Goal: Task Accomplishment & Management: Use online tool/utility

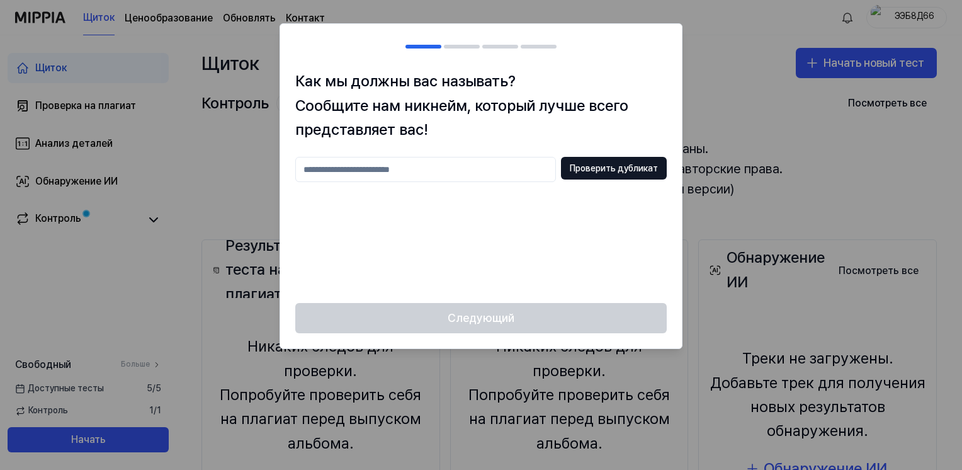
click at [325, 172] on input "text" at bounding box center [425, 169] width 261 height 25
type input "********"
click at [582, 169] on button "Проверить дубликат" at bounding box center [614, 168] width 106 height 23
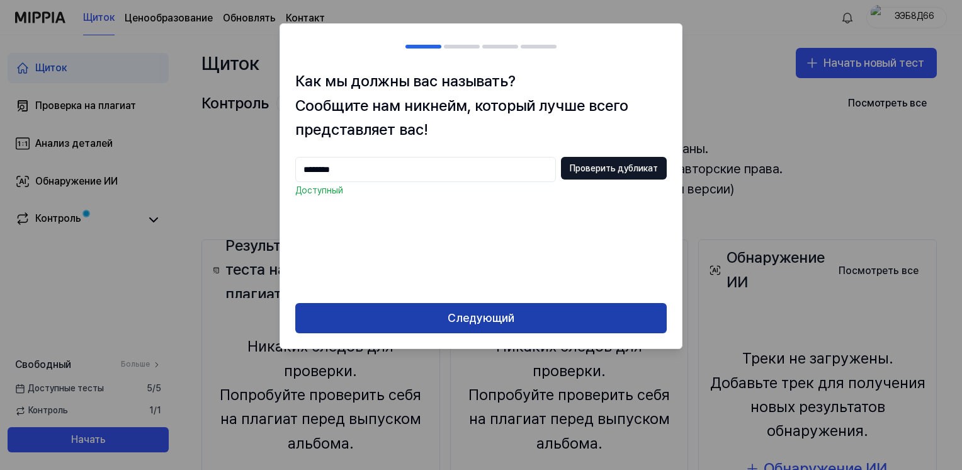
click at [488, 317] on button "Следующий" at bounding box center [480, 318] width 371 height 30
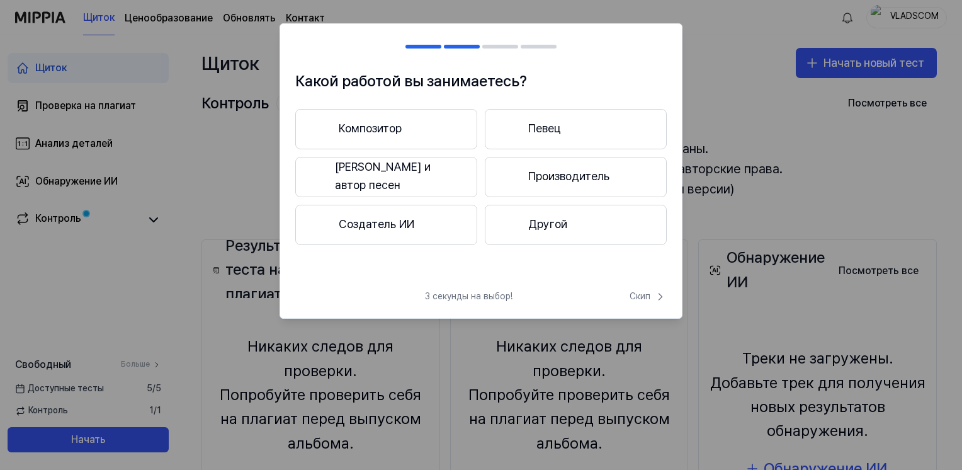
click at [499, 44] on h2 at bounding box center [481, 46] width 402 height 45
click at [500, 47] on div at bounding box center [500, 47] width 36 height 4
click at [544, 49] on h2 at bounding box center [481, 46] width 402 height 45
click at [391, 131] on font "Композитор" at bounding box center [370, 129] width 63 height 18
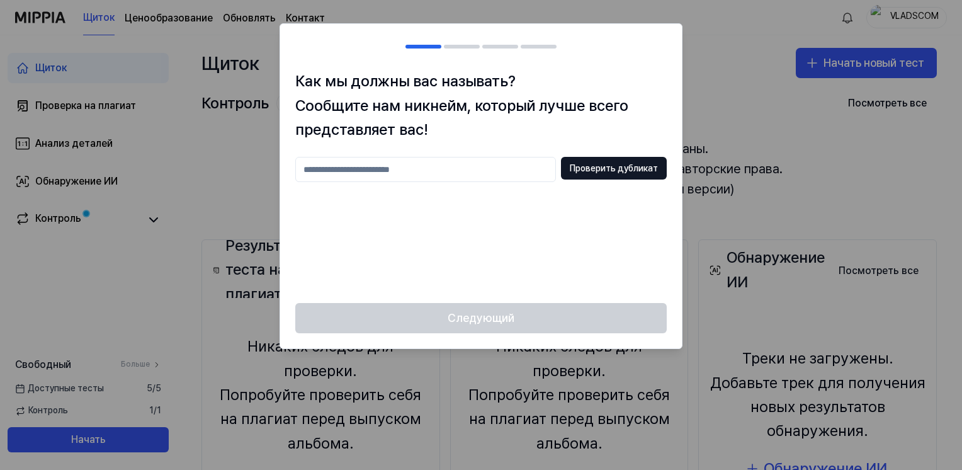
click at [357, 171] on input "text" at bounding box center [425, 169] width 261 height 25
type input "********"
click at [626, 166] on button "Проверить дубликат" at bounding box center [614, 168] width 106 height 23
click at [454, 49] on h2 at bounding box center [481, 46] width 402 height 45
click at [504, 332] on div "Следующий" at bounding box center [481, 325] width 402 height 45
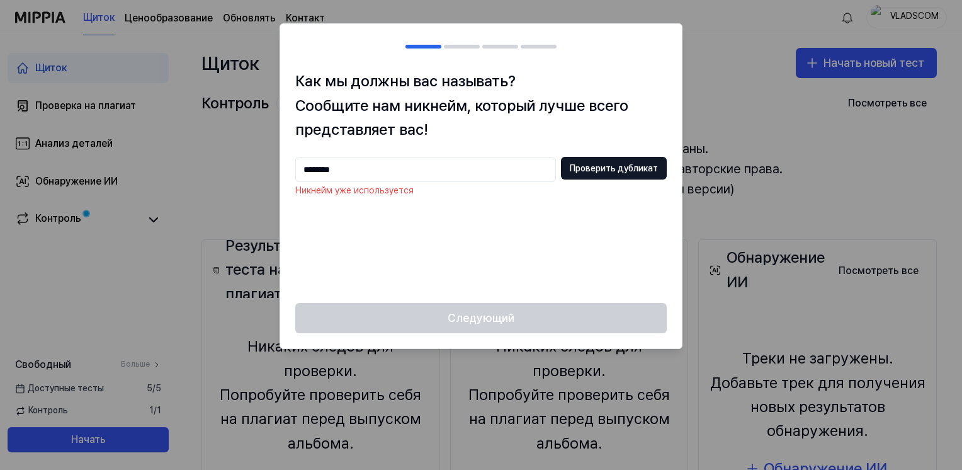
click at [508, 322] on div "Следующий" at bounding box center [481, 325] width 402 height 45
click at [704, 82] on div at bounding box center [481, 235] width 962 height 470
click at [715, 102] on div at bounding box center [481, 235] width 962 height 470
click at [492, 254] on div "******** Проверить дубликат Никнейм уже используется" at bounding box center [480, 222] width 371 height 131
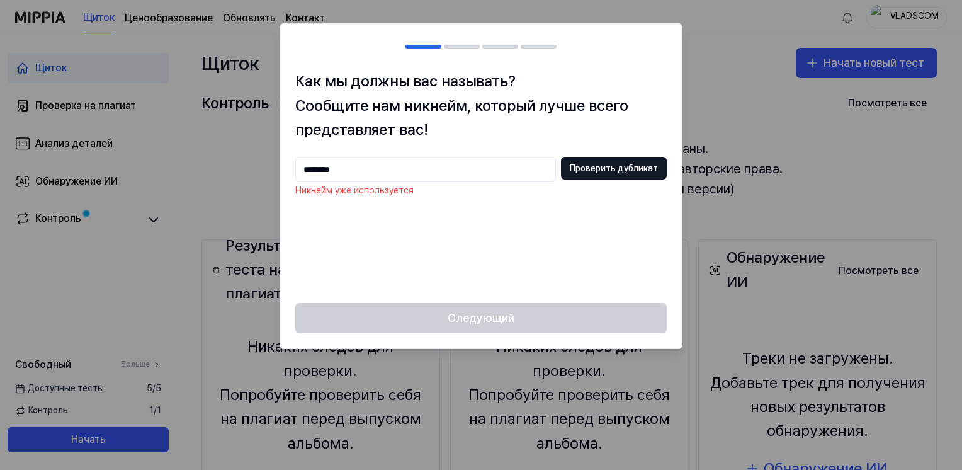
click at [375, 196] on p "Никнейм уже используется" at bounding box center [480, 190] width 371 height 13
click at [215, 217] on div at bounding box center [481, 235] width 962 height 470
drag, startPoint x: 215, startPoint y: 201, endPoint x: 241, endPoint y: 137, distance: 68.6
click at [241, 137] on div at bounding box center [481, 235] width 962 height 470
click at [457, 45] on div at bounding box center [462, 47] width 36 height 4
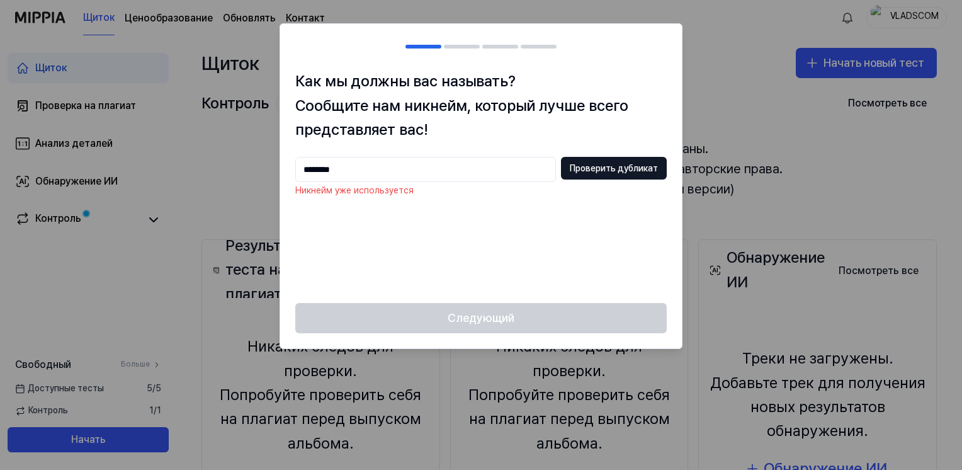
drag, startPoint x: 473, startPoint y: 40, endPoint x: 53, endPoint y: 3, distance: 422.1
click at [473, 40] on h2 at bounding box center [481, 46] width 402 height 45
click at [693, 34] on div at bounding box center [481, 235] width 962 height 470
click at [732, 44] on div at bounding box center [481, 235] width 962 height 470
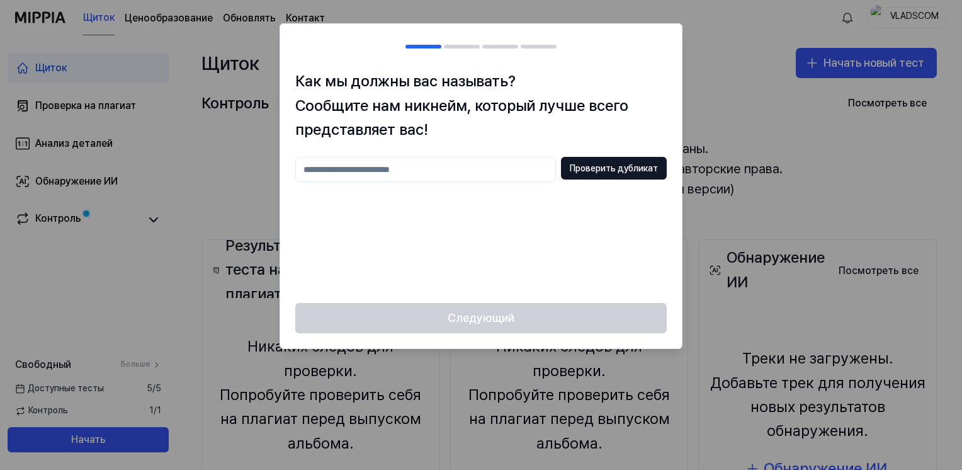
click at [843, 62] on div at bounding box center [481, 235] width 962 height 470
click at [844, 62] on div at bounding box center [481, 235] width 962 height 470
click at [841, 62] on div at bounding box center [481, 235] width 962 height 470
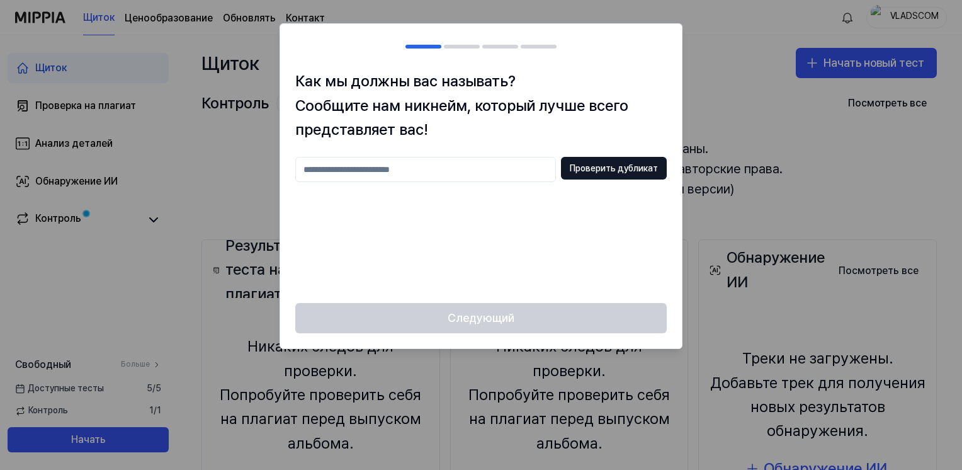
click at [840, 61] on div at bounding box center [481, 235] width 962 height 470
click at [837, 61] on div at bounding box center [481, 235] width 962 height 470
click at [790, 127] on div at bounding box center [481, 235] width 962 height 470
click at [592, 316] on div "Следующий" at bounding box center [481, 325] width 402 height 45
click at [470, 49] on h2 at bounding box center [481, 46] width 402 height 45
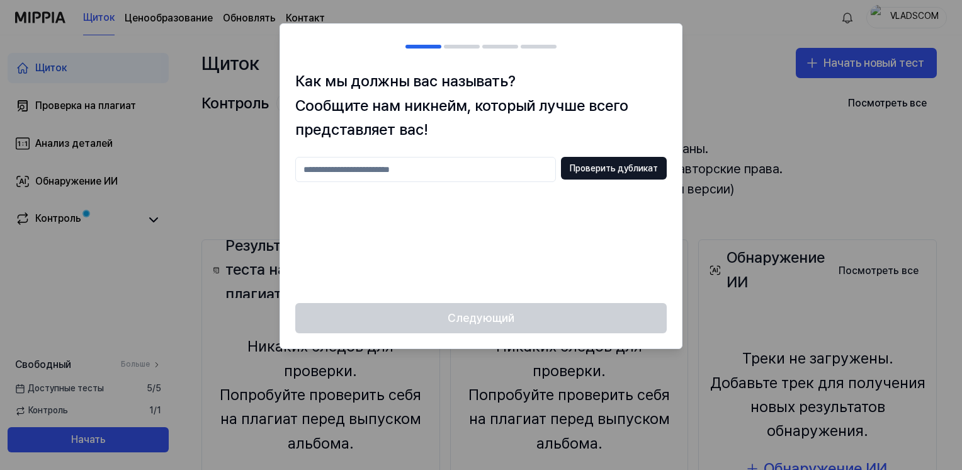
click at [566, 42] on h2 at bounding box center [481, 46] width 402 height 45
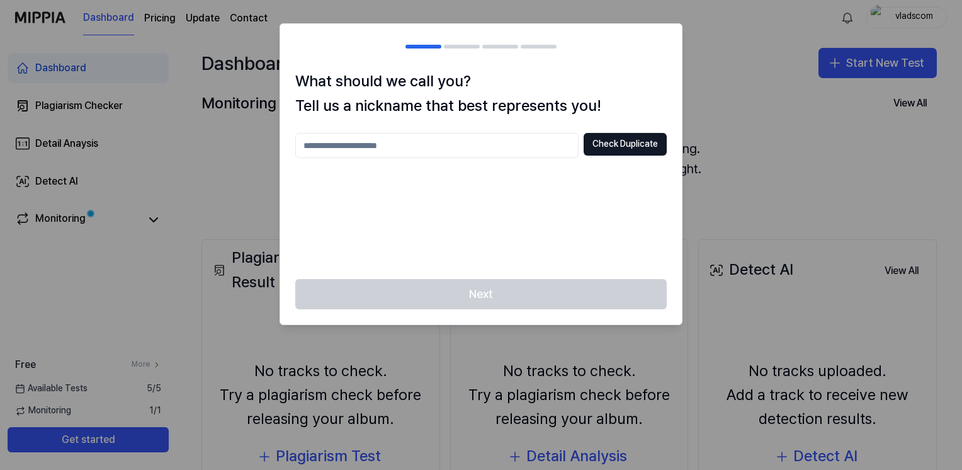
click at [934, 16] on div at bounding box center [481, 235] width 962 height 470
click at [917, 67] on div at bounding box center [481, 235] width 962 height 470
click at [863, 133] on div at bounding box center [481, 235] width 962 height 470
drag, startPoint x: 859, startPoint y: 140, endPoint x: 774, endPoint y: 94, distance: 96.6
click at [774, 94] on div at bounding box center [481, 235] width 962 height 470
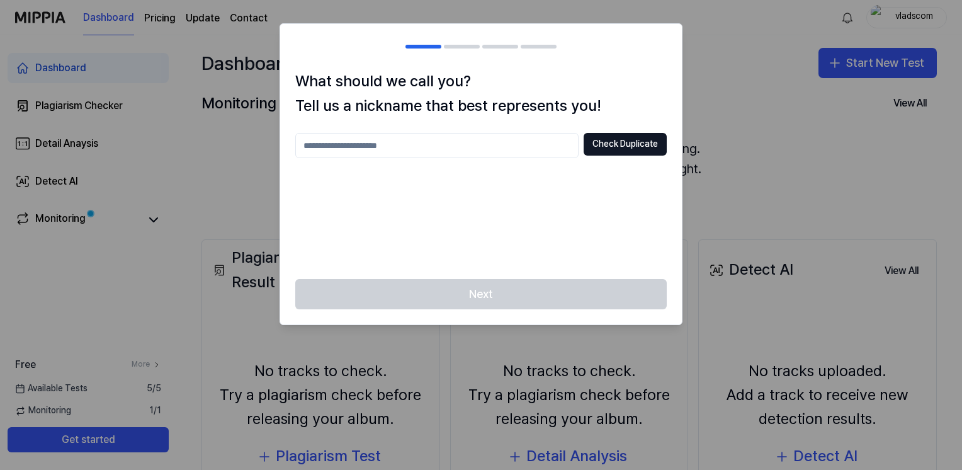
click at [464, 149] on input "text" at bounding box center [436, 145] width 283 height 25
click at [618, 138] on button "Check Duplicate" at bounding box center [625, 144] width 83 height 23
click at [358, 144] on input "********" at bounding box center [436, 145] width 283 height 25
click at [320, 144] on input "*****" at bounding box center [436, 145] width 283 height 25
type input "******"
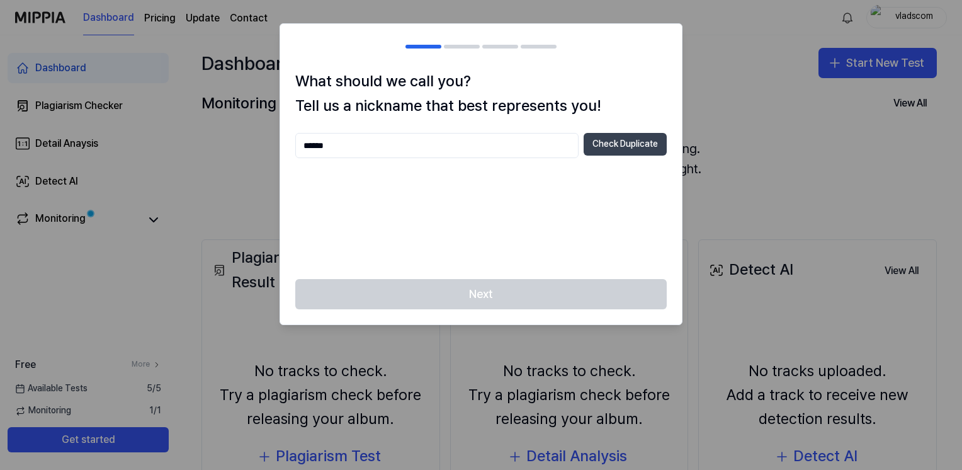
click at [626, 145] on button "Check Duplicate" at bounding box center [625, 144] width 83 height 23
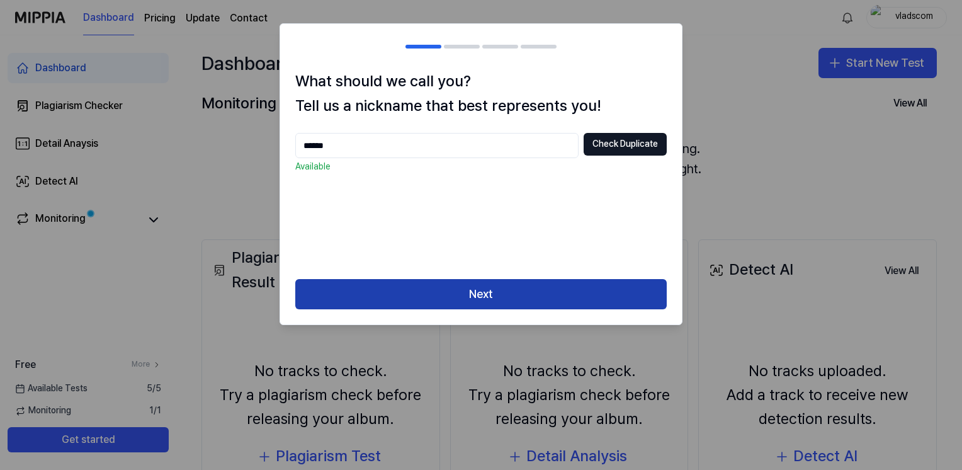
click at [510, 295] on button "Next" at bounding box center [480, 294] width 371 height 30
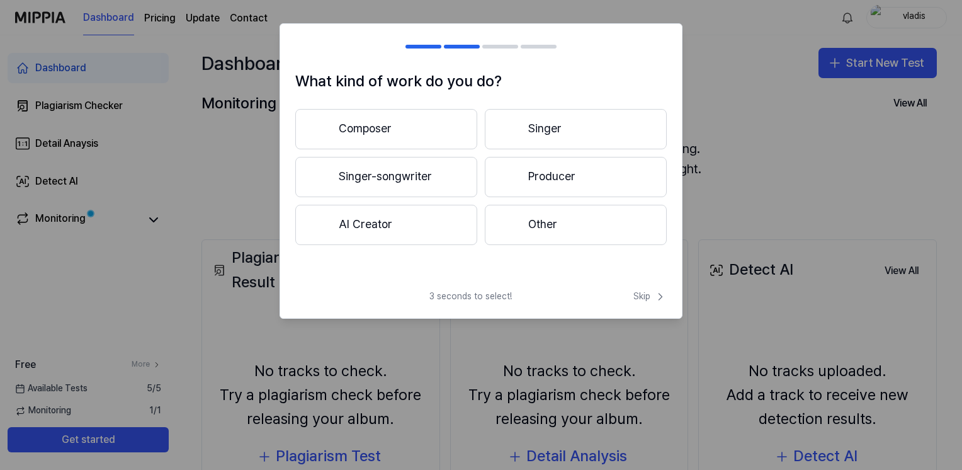
click at [543, 288] on div "What kind of work do you do? Composer Singer Singer-songwriter Producer AI Crea…" at bounding box center [480, 170] width 403 height 295
click at [361, 128] on button "Composer" at bounding box center [386, 129] width 182 height 40
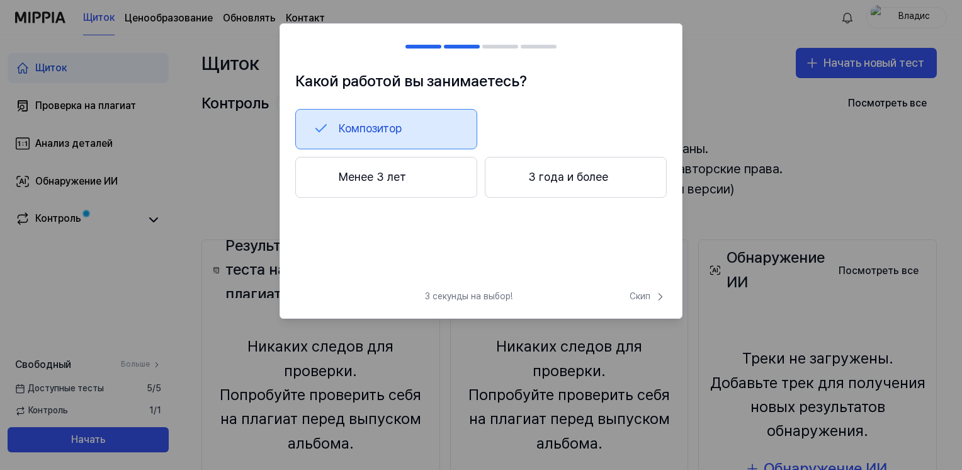
click at [354, 179] on font "Менее 3 лет" at bounding box center [372, 177] width 67 height 18
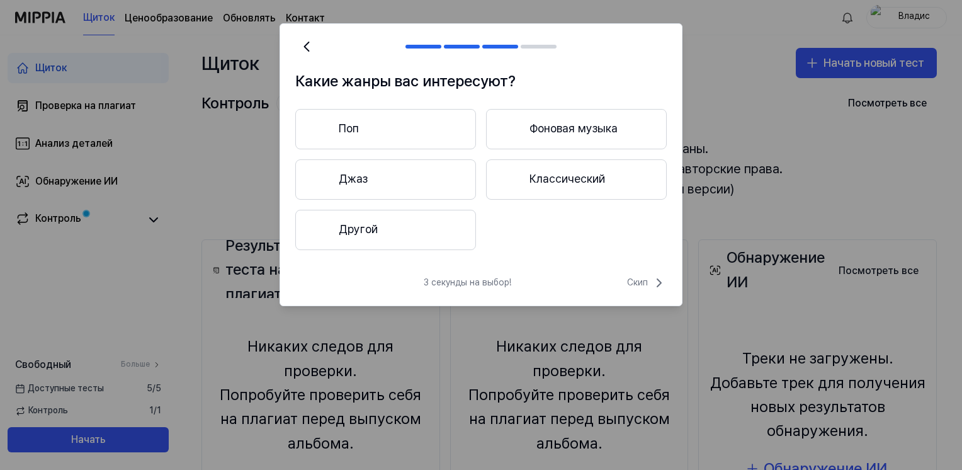
click at [360, 123] on button "Поп" at bounding box center [385, 129] width 181 height 40
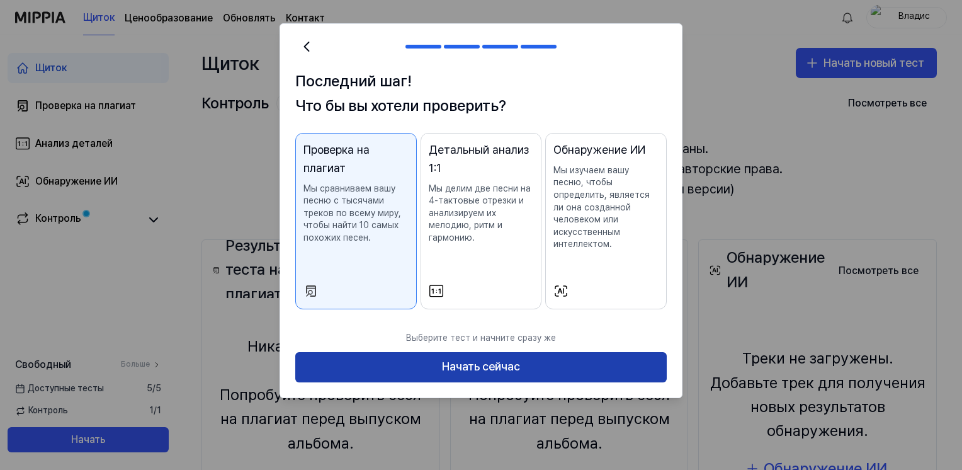
click at [551, 354] on button "Начать сейчас" at bounding box center [480, 367] width 371 height 30
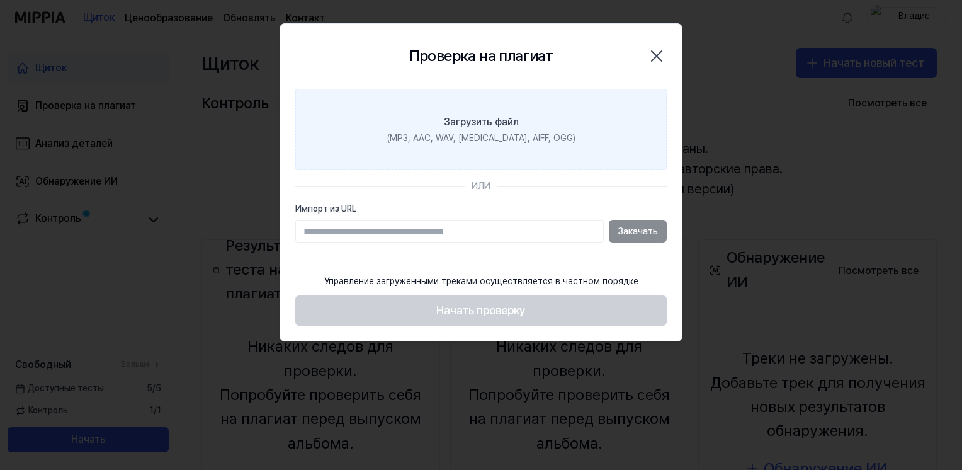
click at [500, 125] on div "Загрузить файл" at bounding box center [481, 122] width 75 height 15
click at [0, 0] on input "Загрузить файл (MP3, AAC, WAV, FLAC, AIFF, OGG)" at bounding box center [0, 0] width 0 height 0
click at [449, 117] on div "Загрузить файл" at bounding box center [481, 122] width 75 height 15
click at [0, 0] on input "Загрузить файл (MP3, AAC, WAV, FLAC, AIFF, OGG)" at bounding box center [0, 0] width 0 height 0
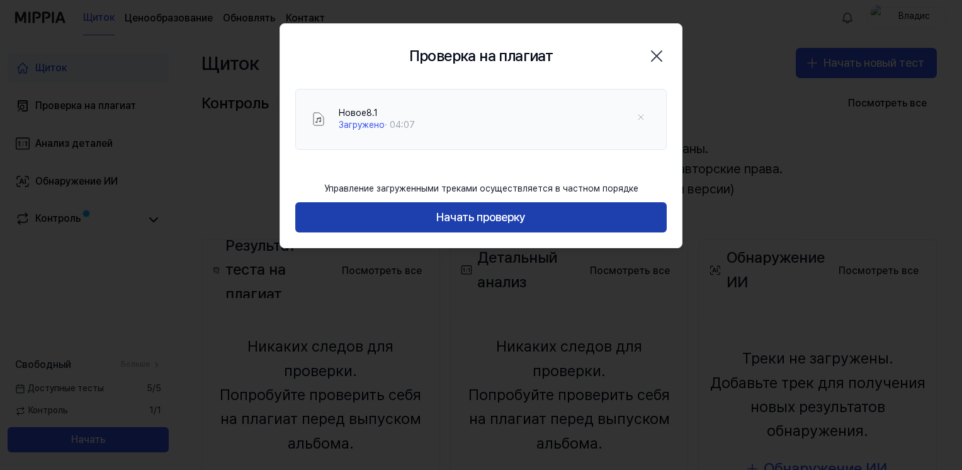
click at [548, 205] on button "Начать проверку" at bounding box center [480, 217] width 371 height 30
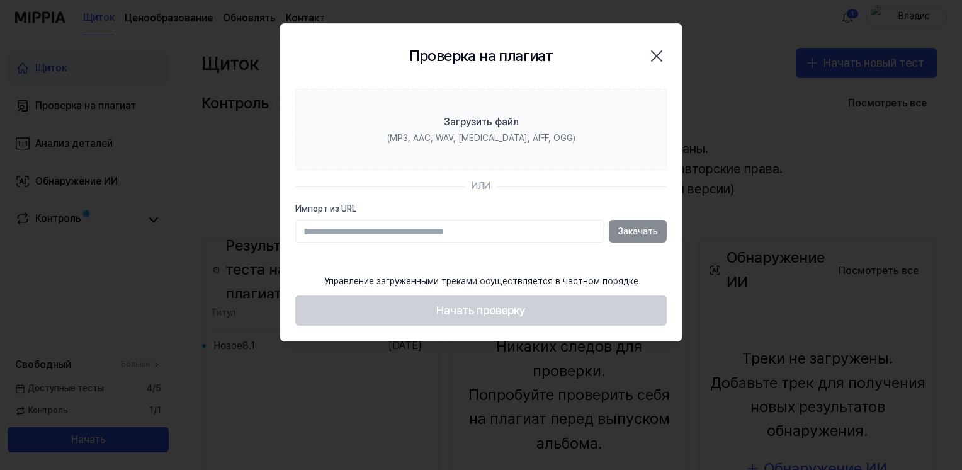
drag, startPoint x: 726, startPoint y: 94, endPoint x: 831, endPoint y: 4, distance: 138.4
click at [727, 94] on div at bounding box center [481, 235] width 962 height 470
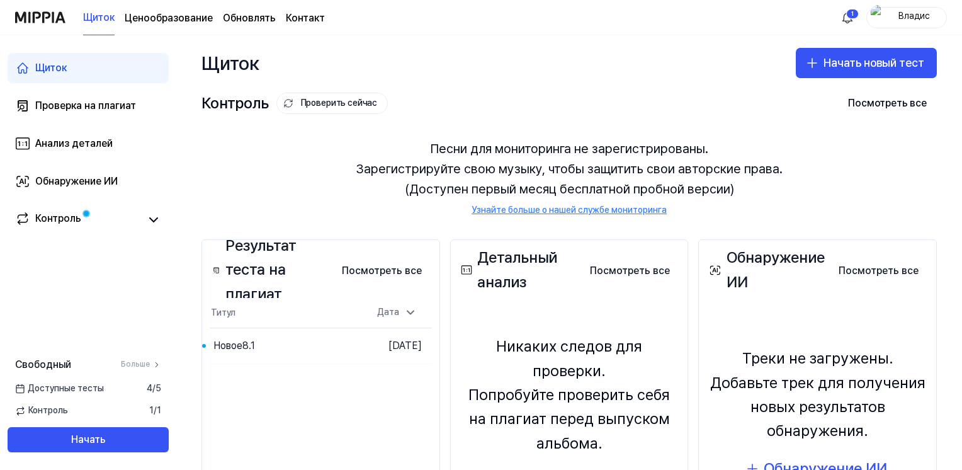
click at [723, 103] on div "Контроль Проверить сейчас Посмотреть все" at bounding box center [568, 103] width 735 height 20
click at [467, 63] on div "Щиток Начать новый тест" at bounding box center [569, 62] width 786 height 55
click at [466, 70] on div "Щиток Начать новый тест" at bounding box center [569, 62] width 786 height 55
click at [295, 344] on button "Go to Results" at bounding box center [328, 346] width 67 height 20
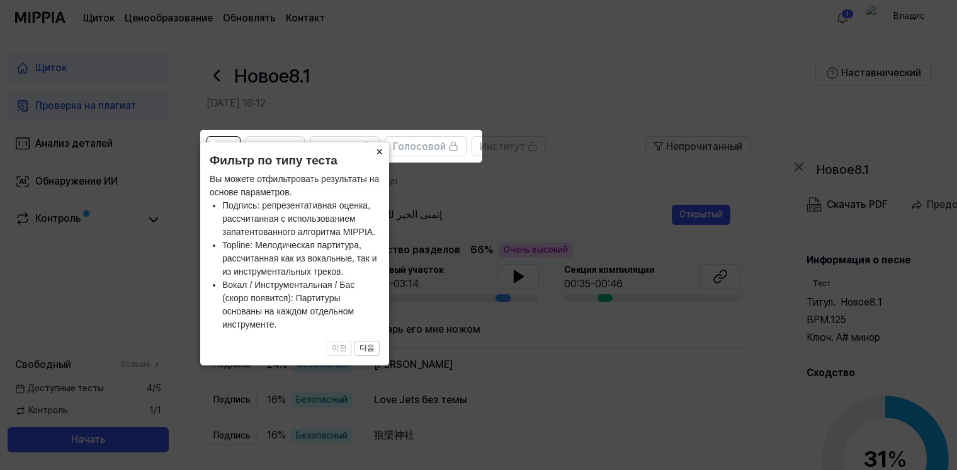
click at [380, 142] on button "×" at bounding box center [379, 151] width 20 height 18
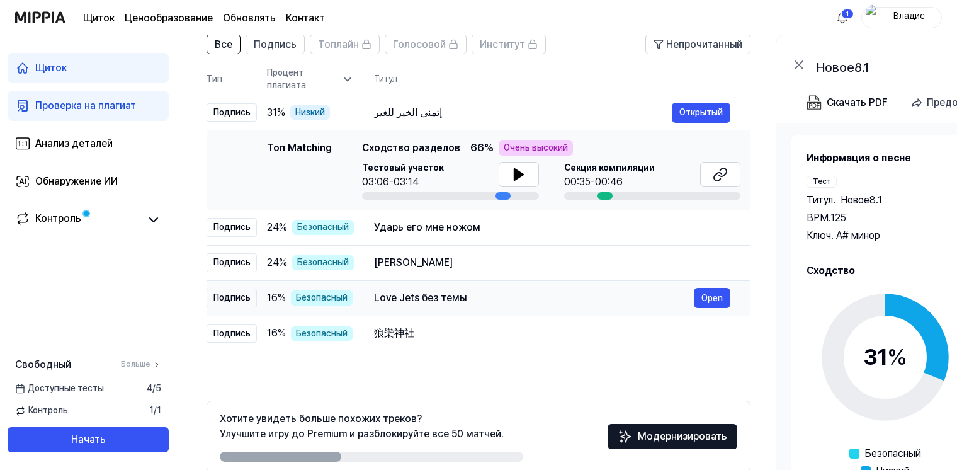
scroll to position [101, 0]
click at [516, 175] on icon at bounding box center [518, 174] width 9 height 11
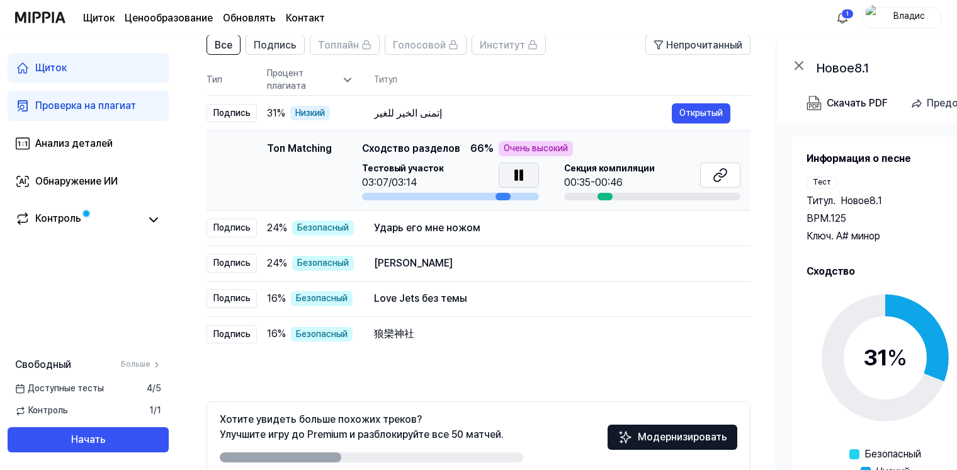
click at [517, 175] on icon at bounding box center [518, 174] width 15 height 15
click at [409, 227] on div "Ударь его мне ножом" at bounding box center [534, 227] width 320 height 15
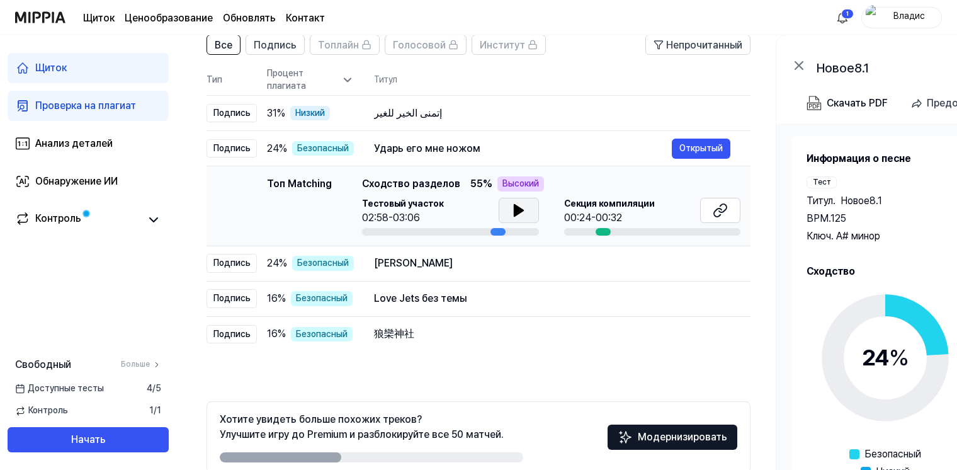
click at [518, 213] on icon at bounding box center [518, 210] width 15 height 15
click at [444, 266] on div "[PERSON_NAME]" at bounding box center [534, 263] width 320 height 15
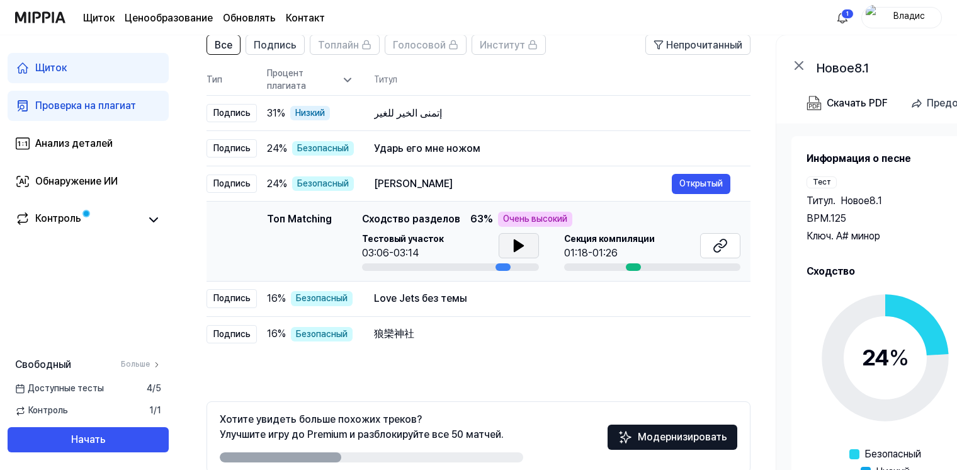
click at [516, 243] on icon at bounding box center [518, 245] width 9 height 11
click at [516, 244] on icon at bounding box center [516, 245] width 3 height 10
click at [421, 298] on div "Love Jets без темы" at bounding box center [534, 298] width 320 height 15
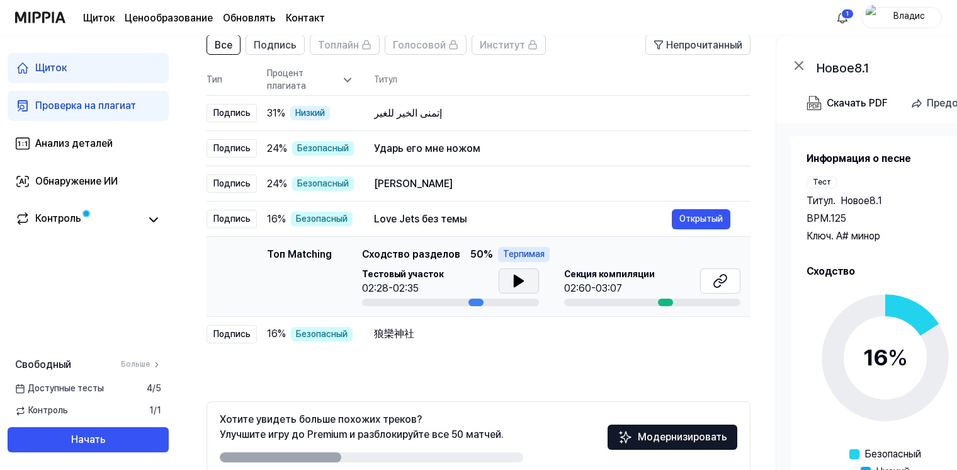
click at [522, 277] on icon at bounding box center [518, 280] width 15 height 15
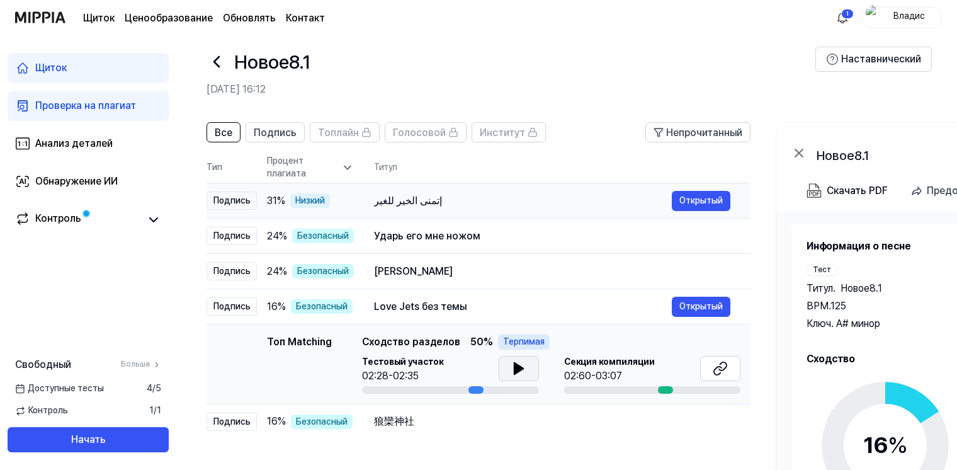
scroll to position [0, 0]
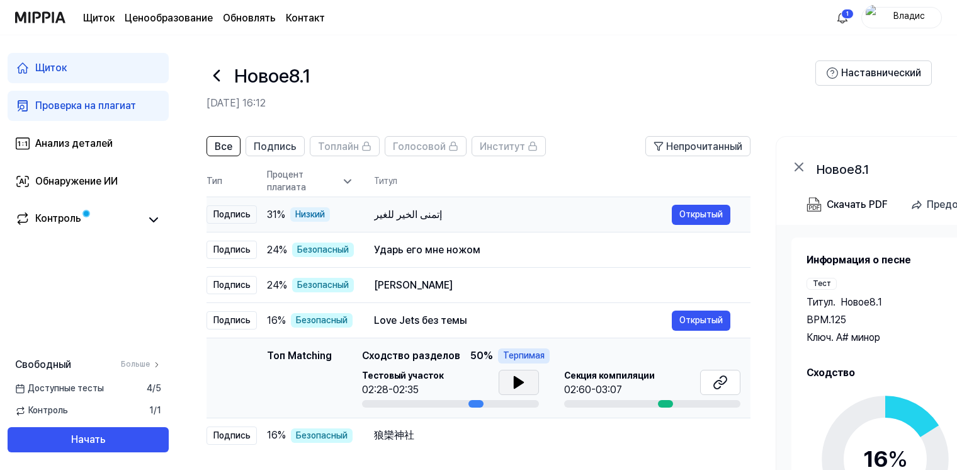
click at [432, 218] on div "إتمنى الخير للغير" at bounding box center [523, 214] width 298 height 15
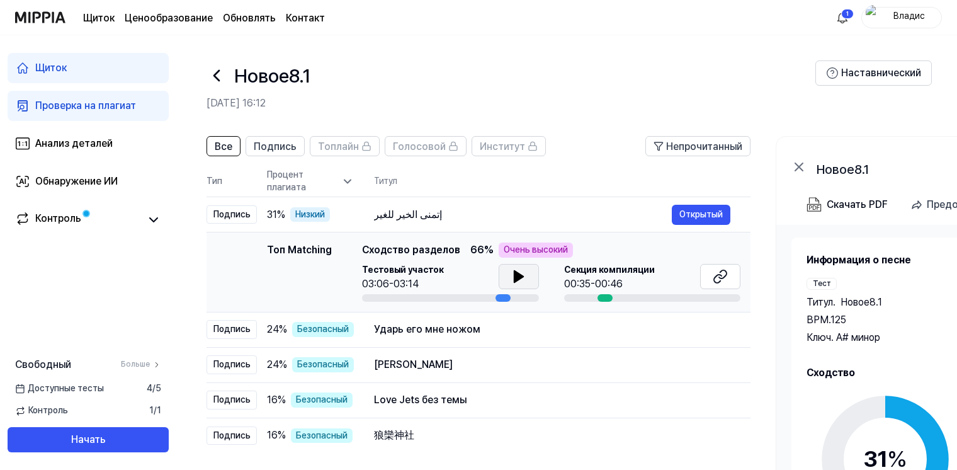
click at [514, 273] on icon at bounding box center [518, 276] width 9 height 11
click at [444, 296] on div at bounding box center [450, 298] width 177 height 8
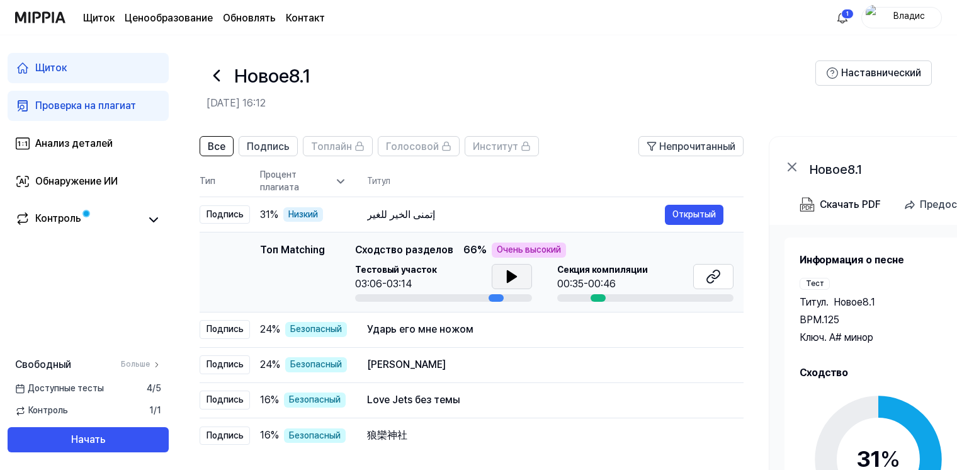
click at [500, 298] on div at bounding box center [495, 298] width 15 height 8
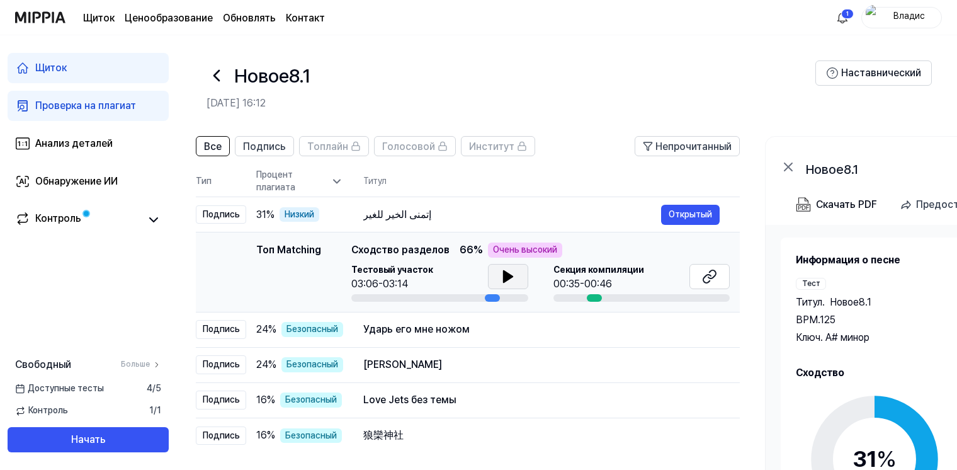
click at [491, 295] on div at bounding box center [492, 298] width 15 height 8
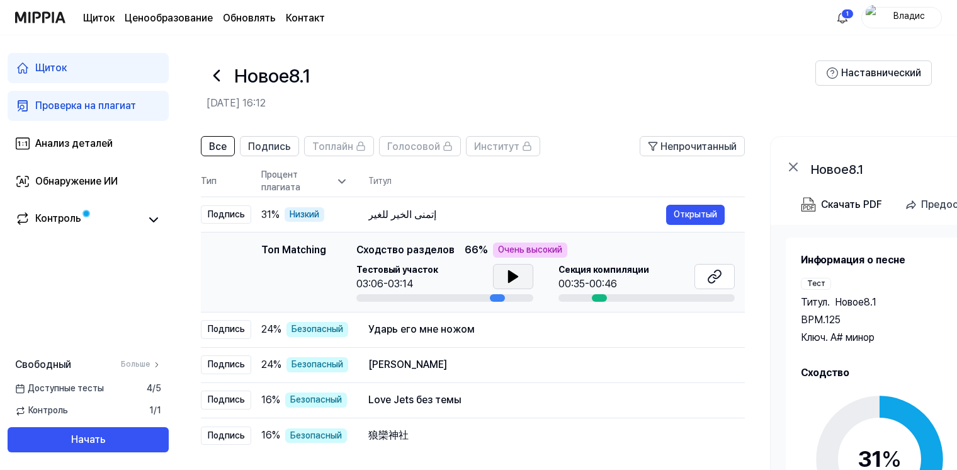
click at [603, 296] on div at bounding box center [599, 298] width 15 height 8
click at [385, 218] on div "إتمنى الخير للغير" at bounding box center [517, 214] width 298 height 15
click at [390, 210] on div "إتمنى الخير للغير" at bounding box center [519, 214] width 298 height 15
click at [501, 211] on div "إتمنى الخير للغير" at bounding box center [519, 214] width 298 height 15
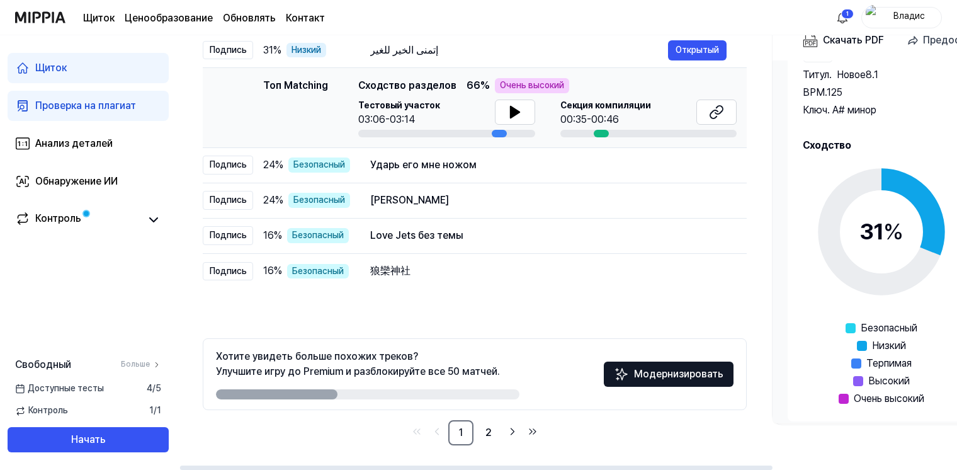
scroll to position [73, 0]
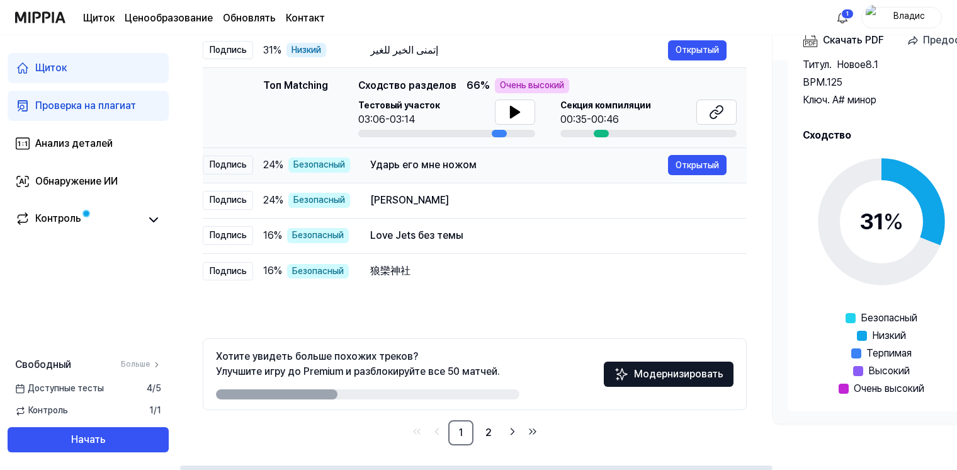
click at [403, 169] on div "Ударь его мне ножом" at bounding box center [519, 164] width 298 height 15
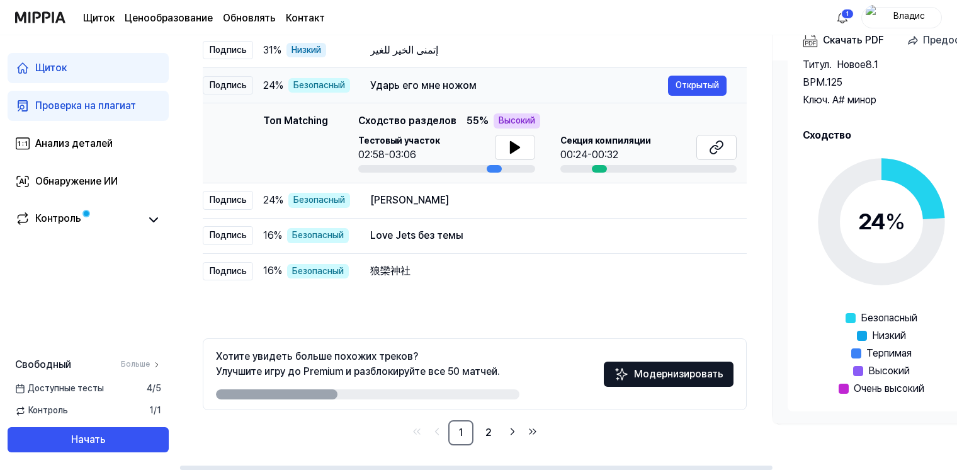
click at [390, 87] on div "Ударь его мне ножом" at bounding box center [519, 85] width 298 height 15
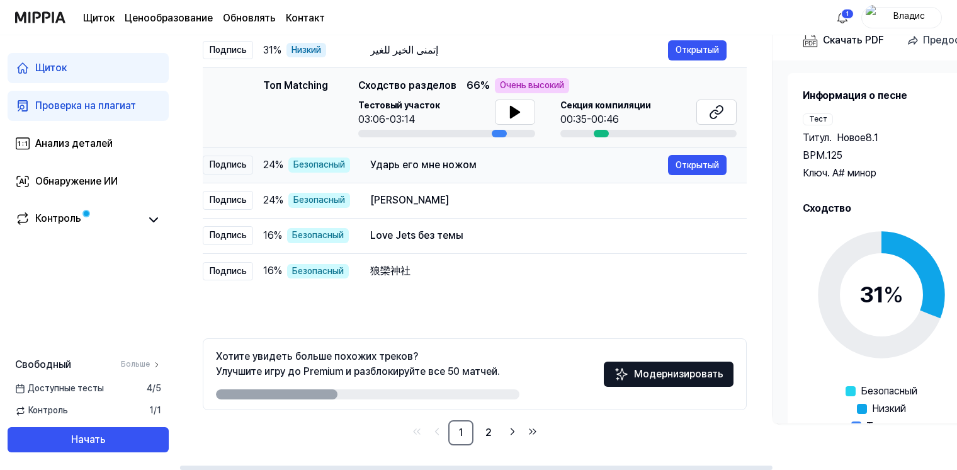
click at [431, 169] on div "Ударь его мне ножом" at bounding box center [519, 164] width 298 height 15
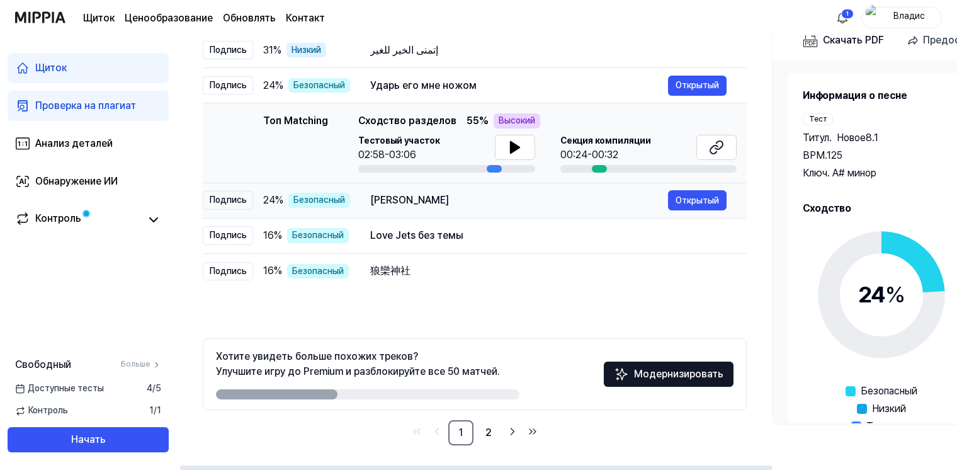
click at [414, 201] on div "[PERSON_NAME]" at bounding box center [519, 200] width 298 height 15
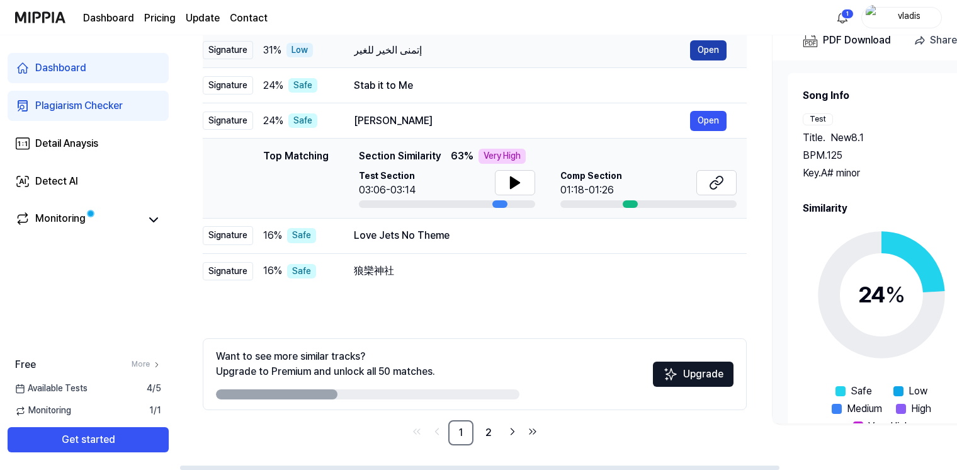
click at [706, 45] on button "Open" at bounding box center [708, 50] width 37 height 20
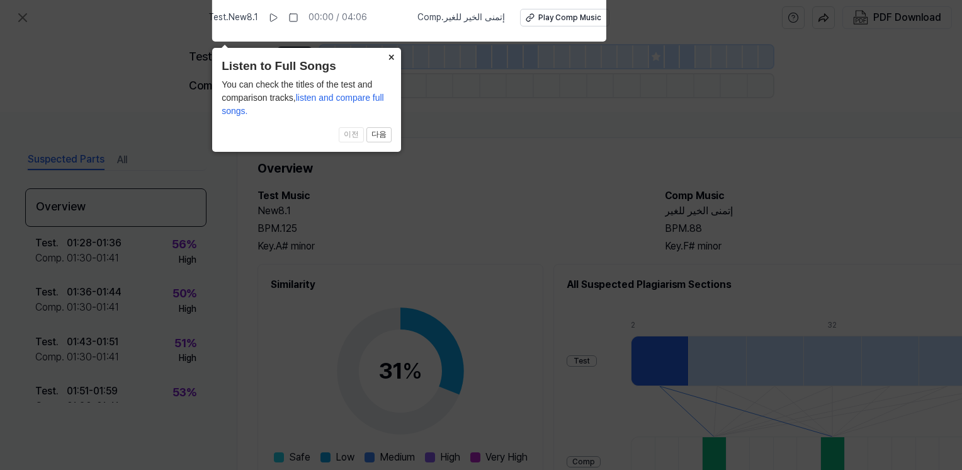
click at [389, 56] on button "×" at bounding box center [391, 57] width 20 height 18
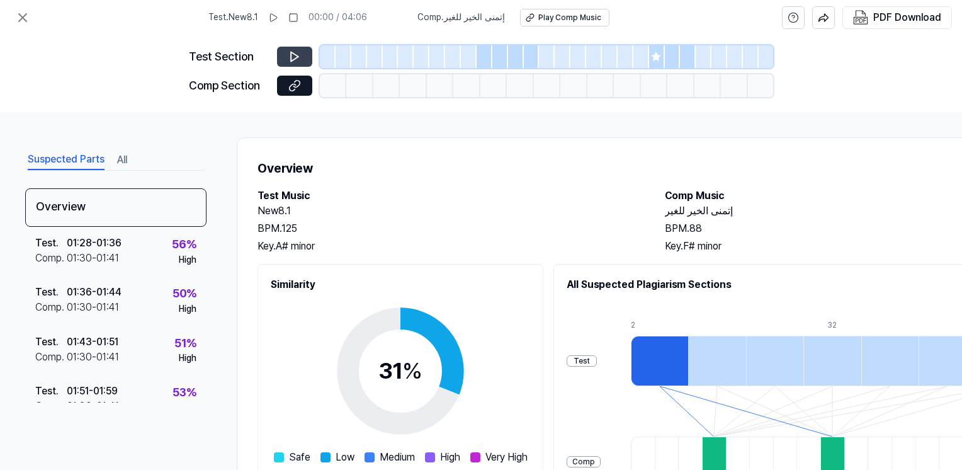
click at [291, 55] on icon at bounding box center [294, 56] width 13 height 13
click at [298, 55] on icon at bounding box center [294, 56] width 13 height 13
click at [295, 58] on icon at bounding box center [295, 56] width 8 height 9
click at [295, 58] on icon at bounding box center [294, 56] width 13 height 13
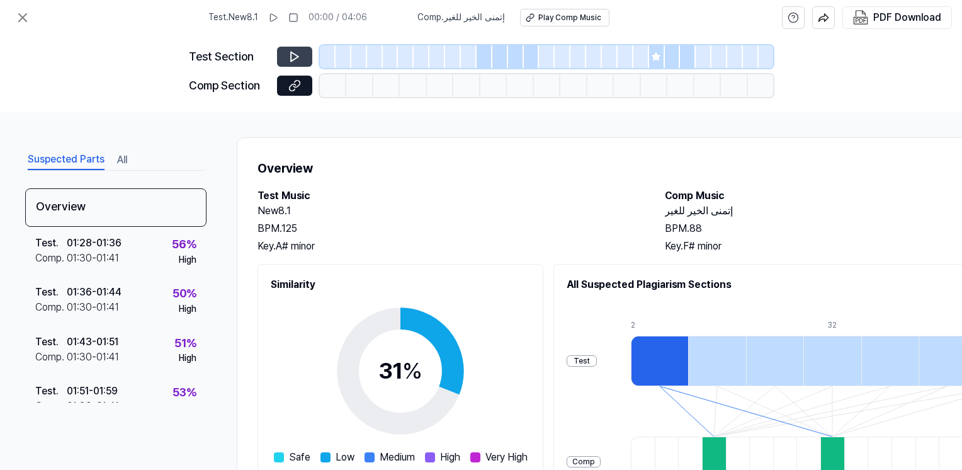
click at [295, 58] on icon at bounding box center [294, 56] width 13 height 13
click at [278, 15] on icon at bounding box center [273, 18] width 10 height 10
click at [276, 16] on rect at bounding box center [275, 18] width 2 height 8
click at [525, 57] on div at bounding box center [532, 56] width 16 height 23
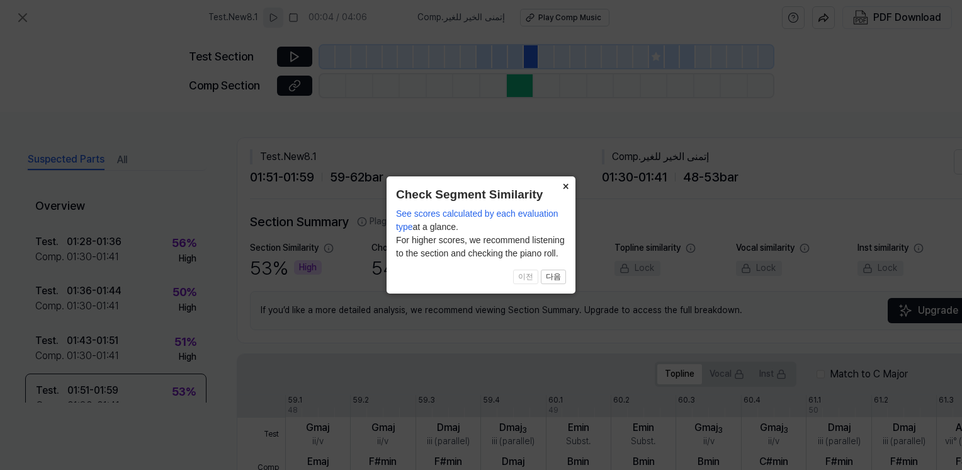
click at [565, 183] on button "×" at bounding box center [565, 185] width 20 height 18
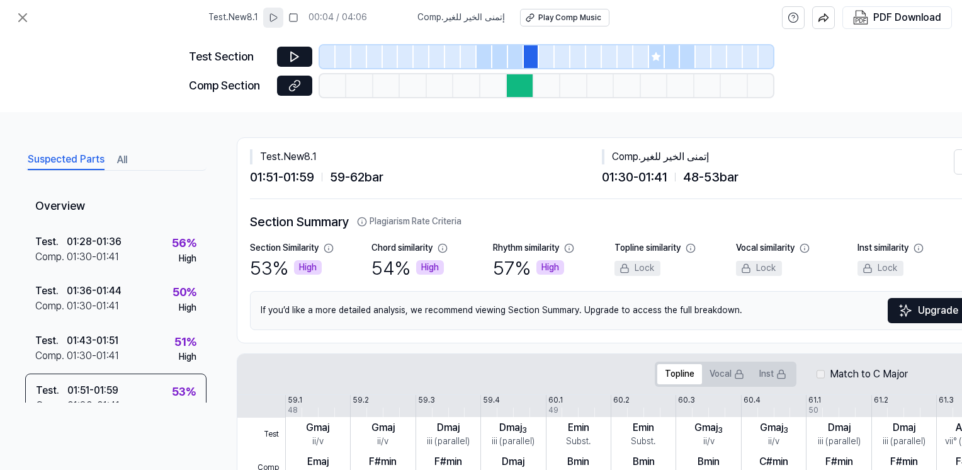
click at [521, 84] on div at bounding box center [520, 85] width 26 height 23
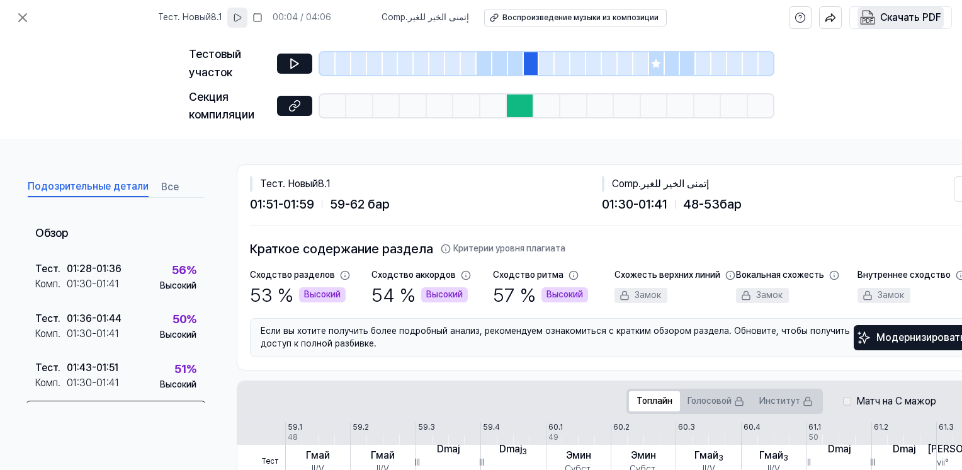
click at [927, 18] on div "Скачать PDF" at bounding box center [910, 17] width 61 height 16
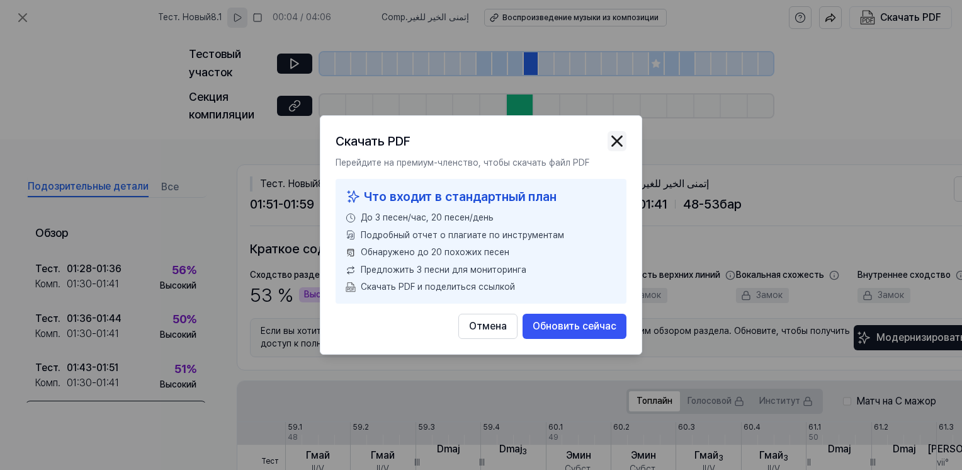
click at [614, 142] on img "button" at bounding box center [616, 141] width 19 height 19
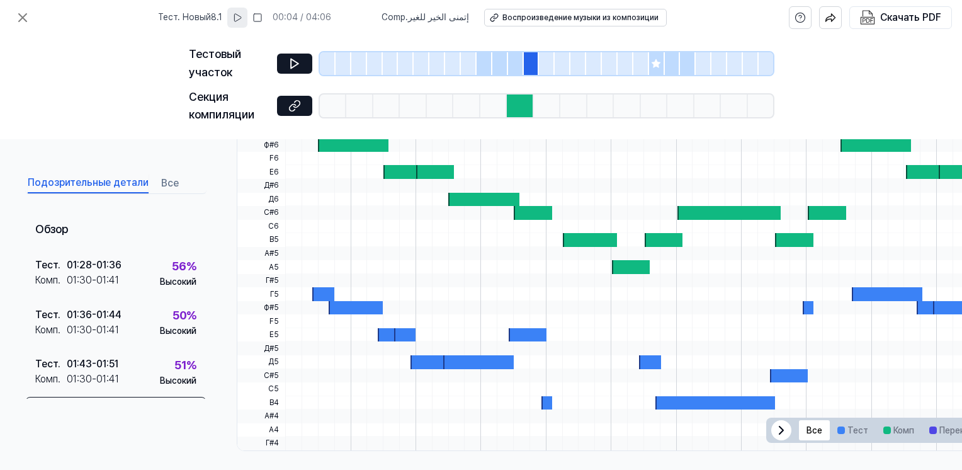
scroll to position [424, 0]
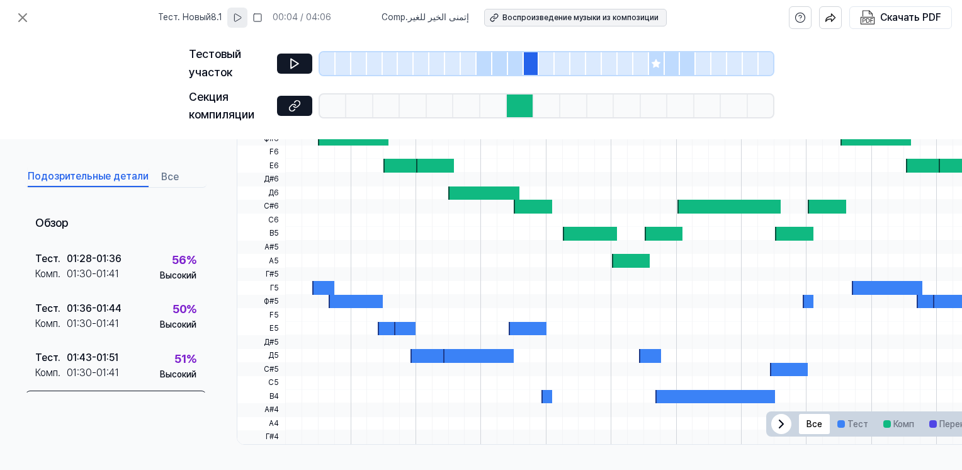
click at [631, 20] on div "Воспроизведение музыки из композиции" at bounding box center [580, 18] width 156 height 11
click at [242, 21] on icon at bounding box center [237, 18] width 10 height 10
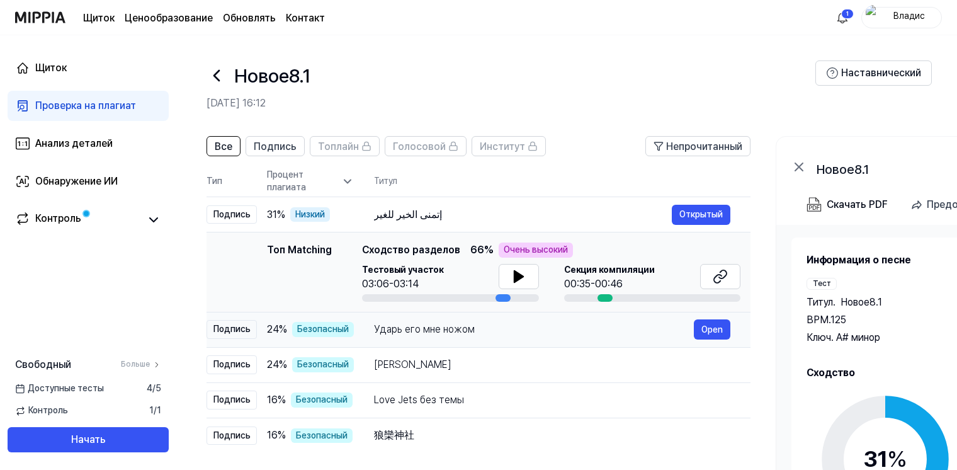
click at [403, 330] on div "Ударь его мне ножом" at bounding box center [534, 329] width 320 height 15
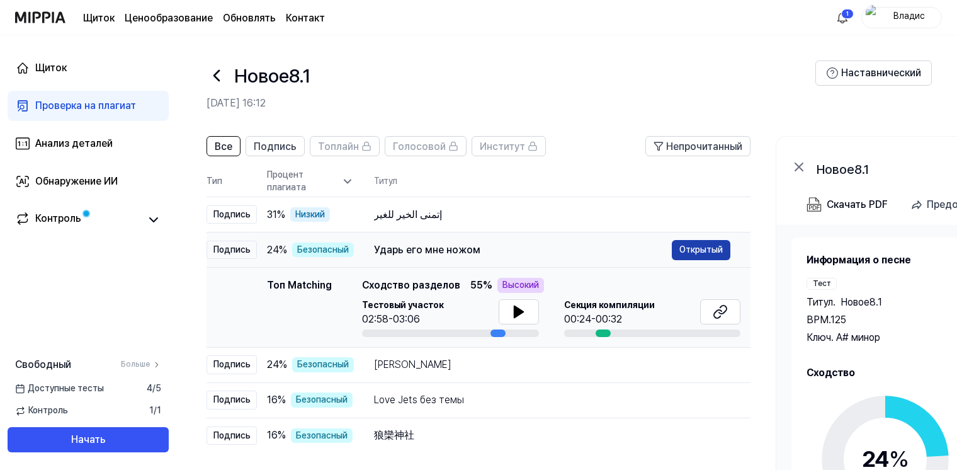
click at [688, 248] on button "Открытый" at bounding box center [701, 250] width 59 height 20
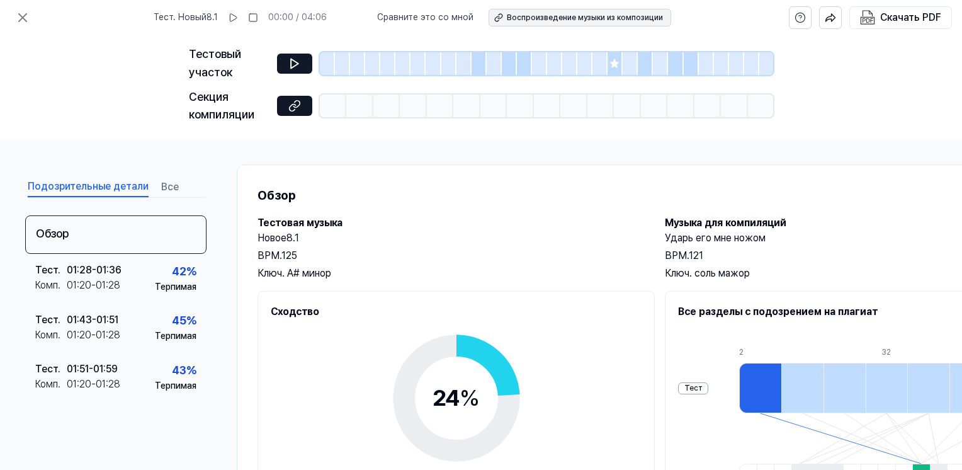
click at [599, 23] on button "Воспроизведение музыки из композиции" at bounding box center [579, 18] width 183 height 18
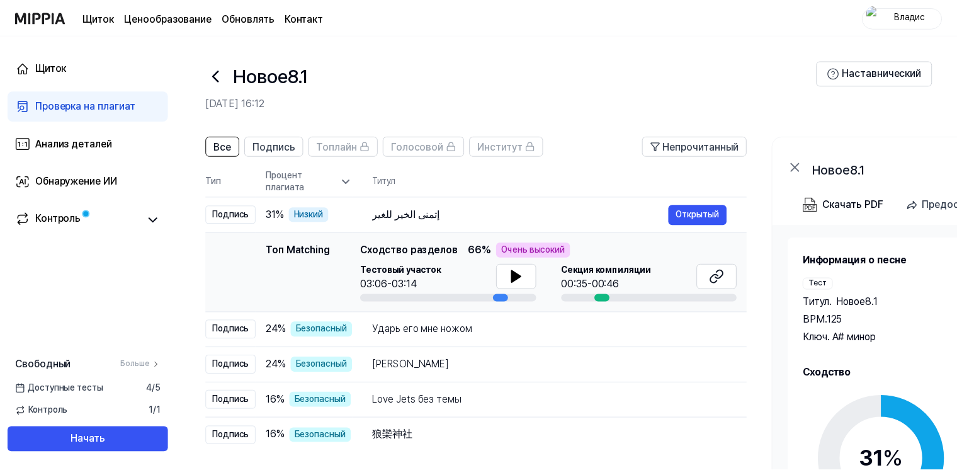
scroll to position [164, 0]
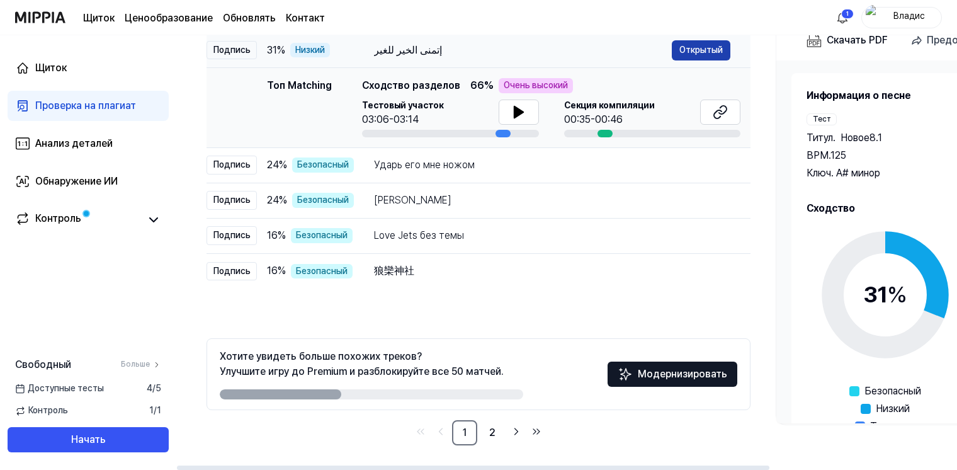
click at [693, 49] on button "Открытый" at bounding box center [701, 50] width 59 height 20
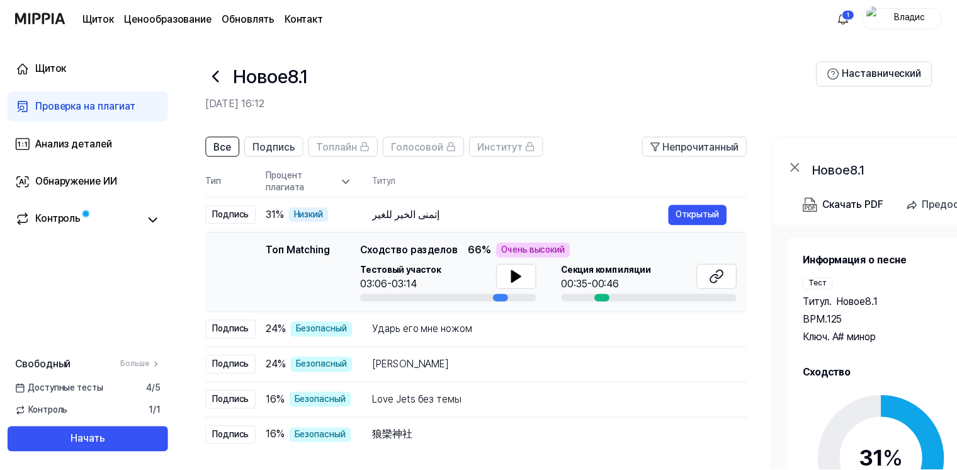
scroll to position [164, 0]
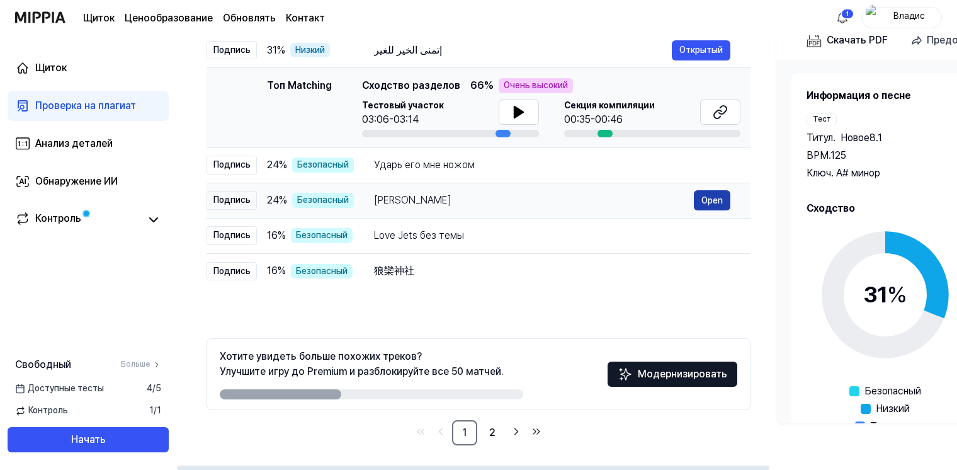
click at [709, 204] on button "Open" at bounding box center [712, 200] width 37 height 20
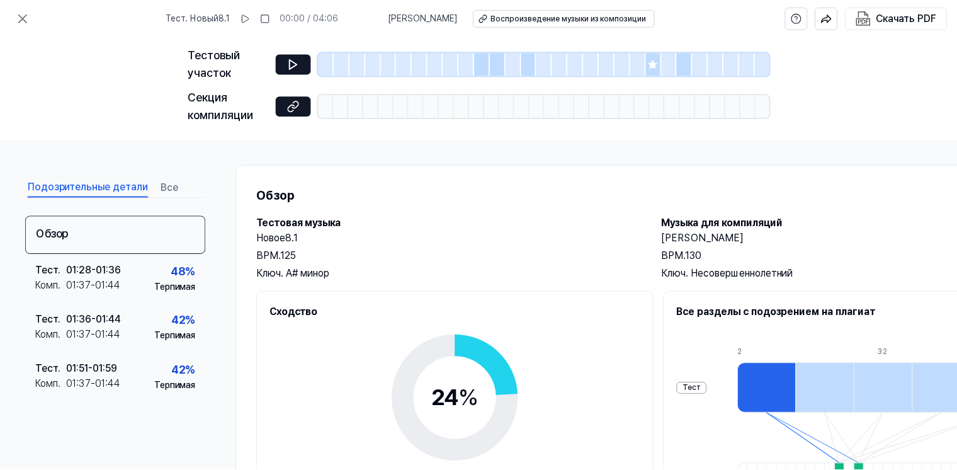
scroll to position [164, 0]
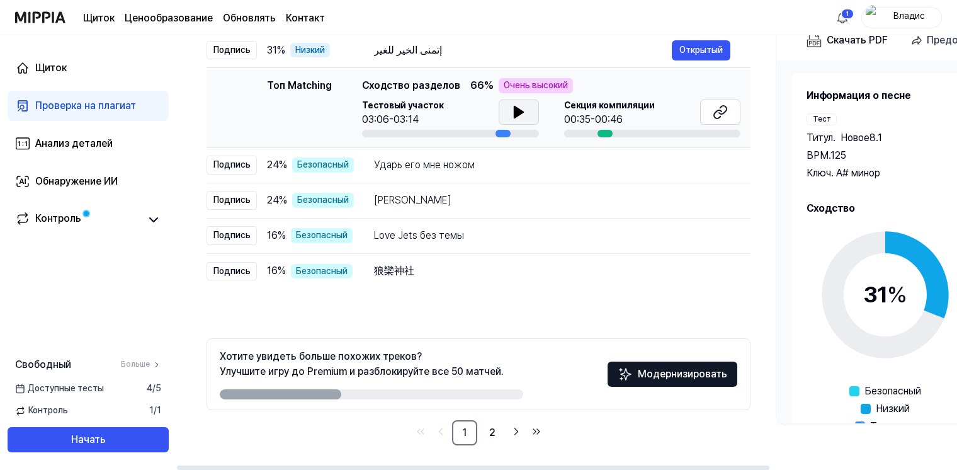
click at [514, 110] on icon at bounding box center [518, 111] width 9 height 11
click at [515, 110] on icon at bounding box center [516, 112] width 3 height 10
click at [468, 241] on div "Love Jets без темы" at bounding box center [534, 235] width 320 height 15
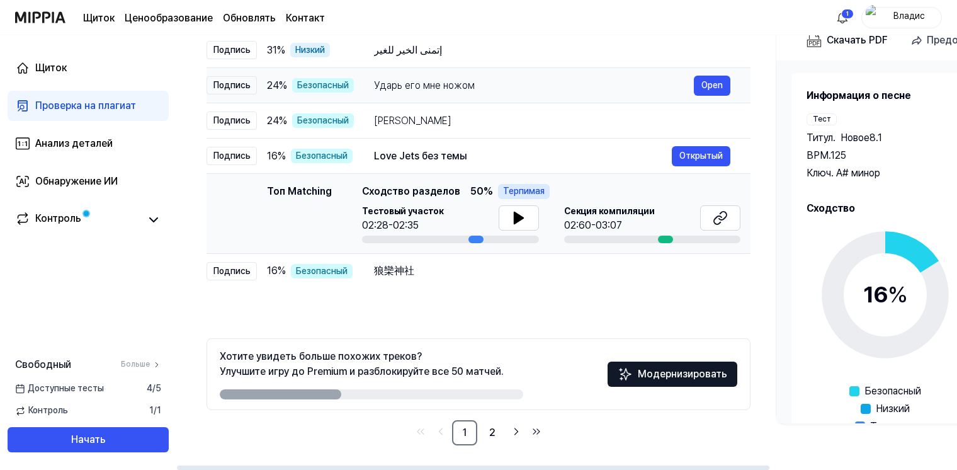
click at [471, 82] on div "Ударь его мне ножом" at bounding box center [534, 85] width 320 height 15
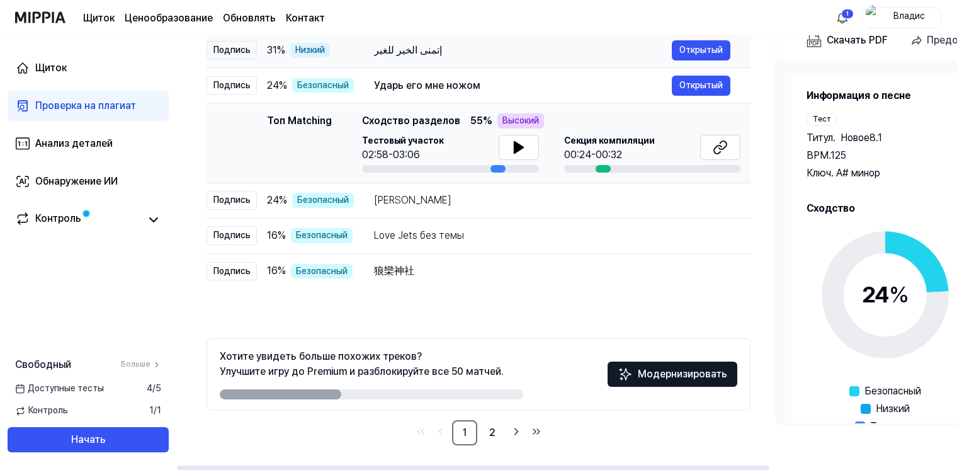
click at [452, 46] on div "إتمنى الخير للغير" at bounding box center [523, 50] width 298 height 15
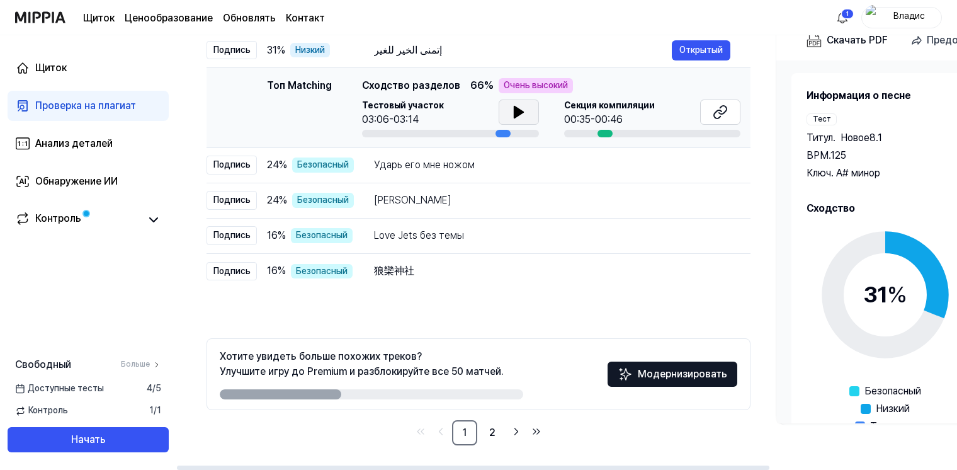
click at [517, 116] on icon at bounding box center [518, 111] width 15 height 15
click at [517, 114] on icon at bounding box center [518, 111] width 15 height 15
click at [512, 160] on div "Ударь его мне ножом" at bounding box center [523, 164] width 298 height 15
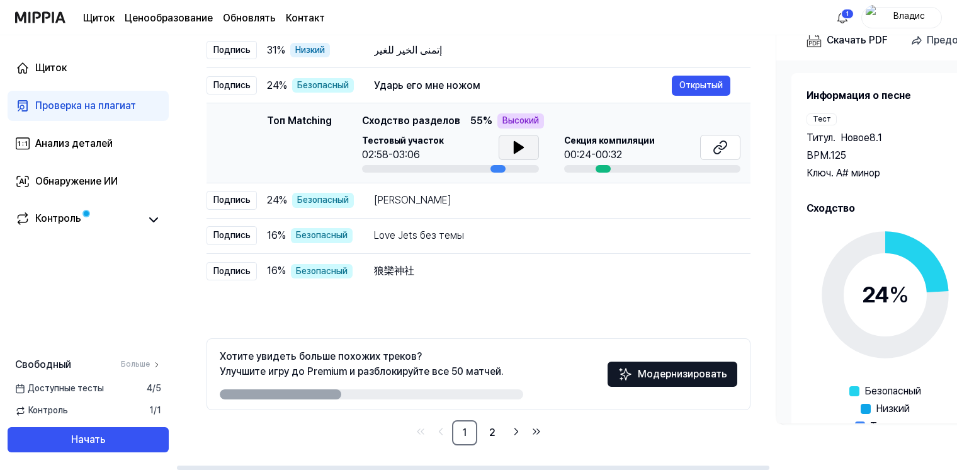
click at [519, 146] on icon at bounding box center [518, 147] width 9 height 11
click at [520, 146] on icon at bounding box center [521, 147] width 3 height 10
click at [468, 47] on div "إتمنى الخير للغير" at bounding box center [523, 50] width 298 height 15
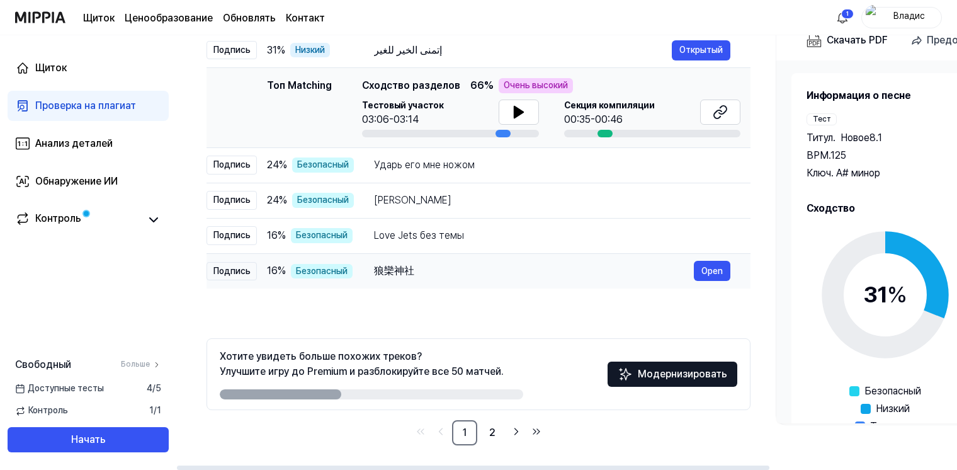
click at [426, 273] on div "狼欒神社" at bounding box center [534, 270] width 320 height 15
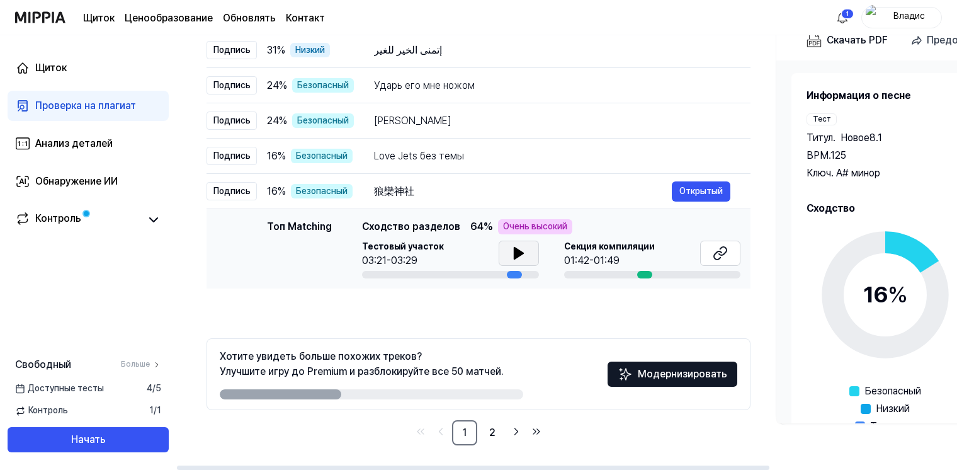
click at [520, 251] on icon at bounding box center [518, 252] width 9 height 11
click at [520, 251] on icon at bounding box center [521, 253] width 3 height 10
click at [880, 37] on div "Скачать PDF" at bounding box center [857, 40] width 61 height 16
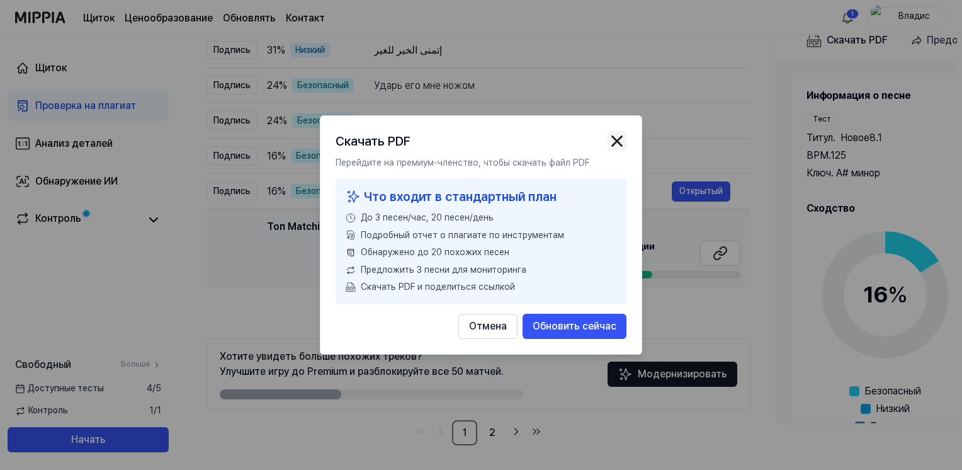
click at [613, 142] on img "button" at bounding box center [616, 141] width 19 height 19
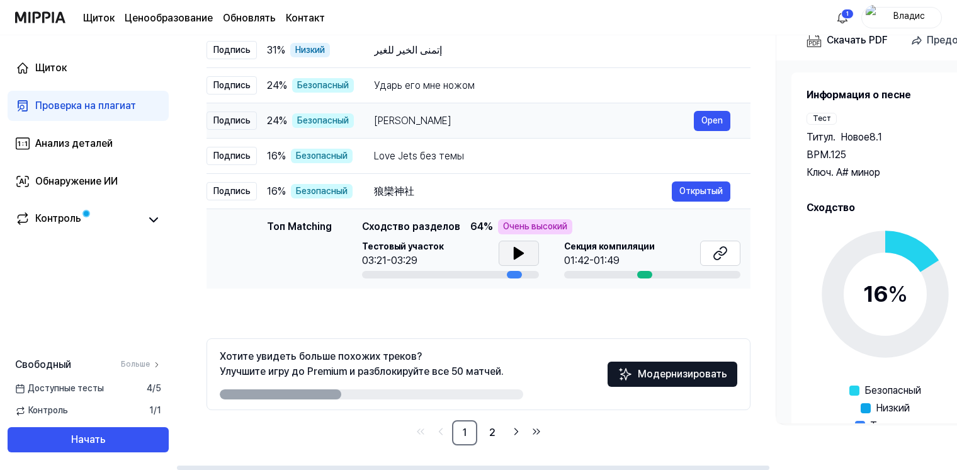
scroll to position [0, 0]
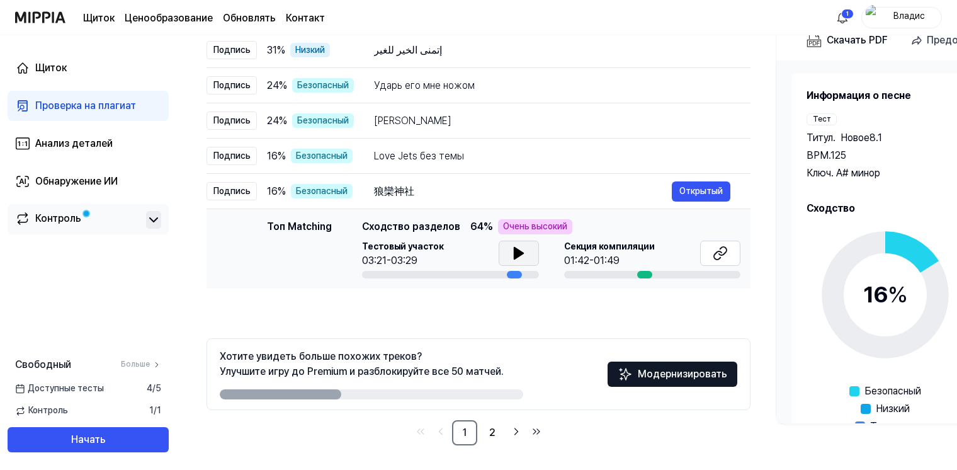
click at [151, 221] on icon at bounding box center [153, 219] width 15 height 15
click at [151, 220] on icon at bounding box center [154, 220] width 8 height 4
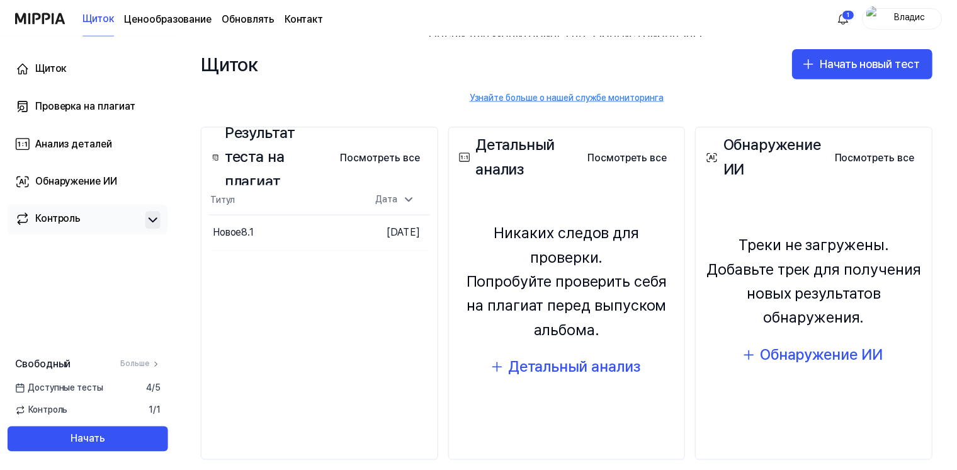
scroll to position [126, 0]
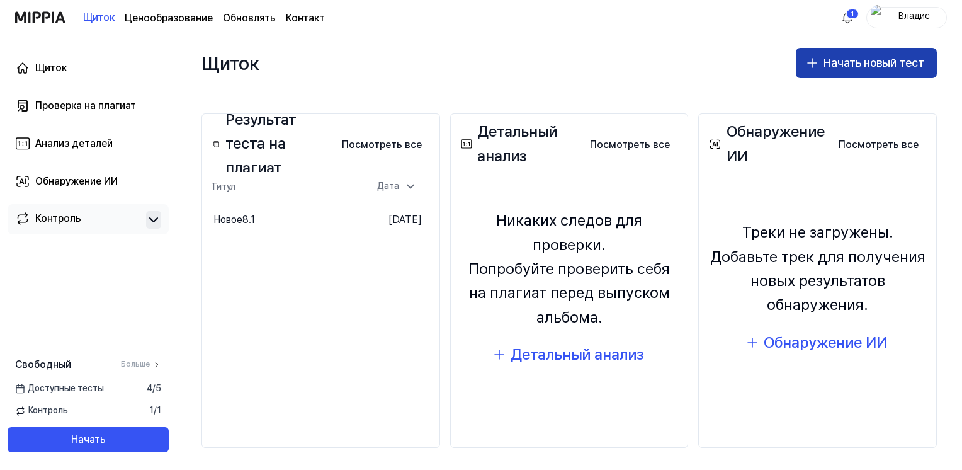
click at [892, 72] on font "Начать новый тест" at bounding box center [873, 63] width 101 height 18
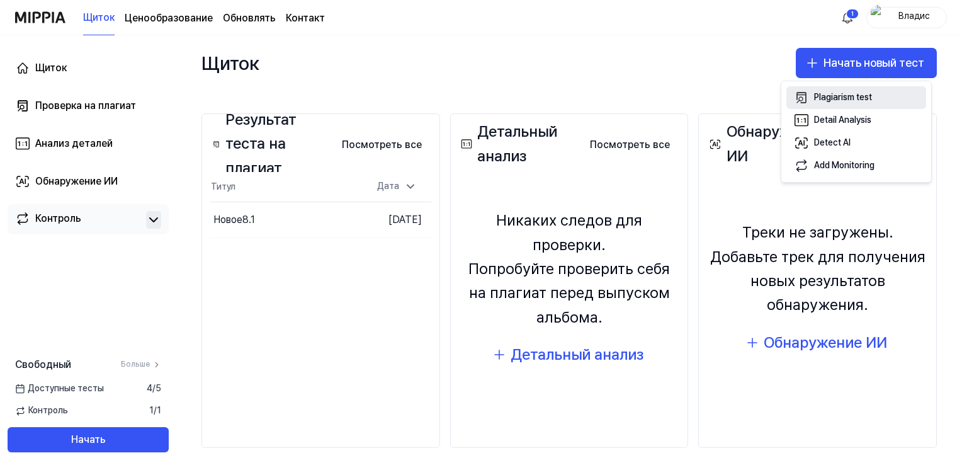
click at [835, 96] on div "Plagiarism test" at bounding box center [843, 97] width 58 height 13
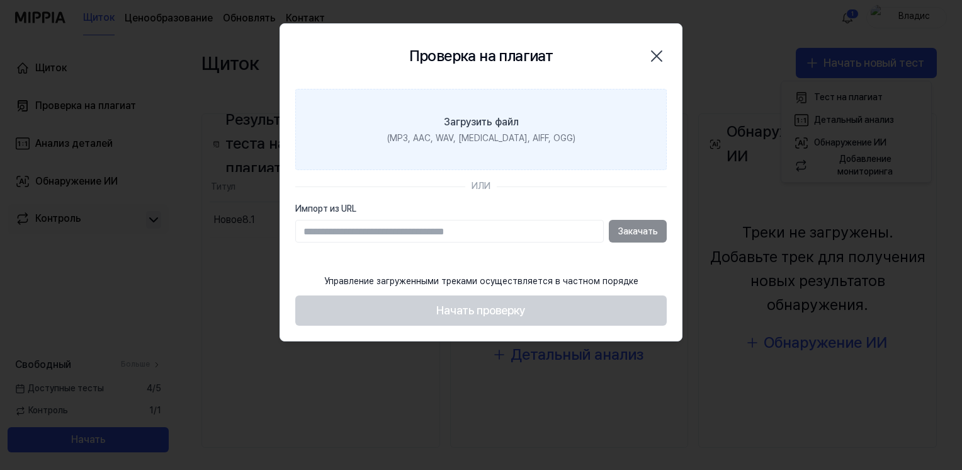
click at [507, 127] on div "Загрузить файл" at bounding box center [481, 122] width 75 height 15
click at [0, 0] on input "Загрузить файл (MP3, AAC, WAV, FLAC, AIFF, OGG)" at bounding box center [0, 0] width 0 height 0
click at [471, 127] on div "Загрузить файл" at bounding box center [481, 122] width 75 height 15
click at [0, 0] on input "Загрузить файл (MP3, AAC, WAV, FLAC, AIFF, OGG)" at bounding box center [0, 0] width 0 height 0
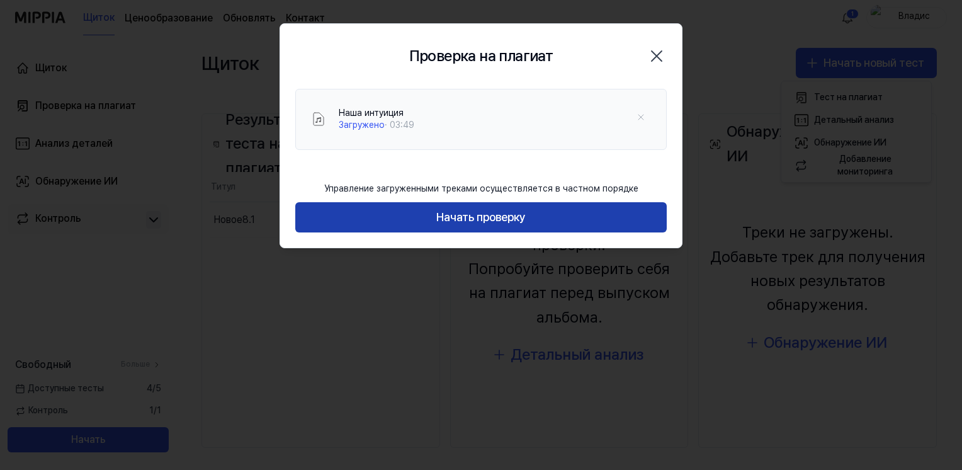
click at [494, 218] on button "Начать проверку" at bounding box center [480, 217] width 371 height 30
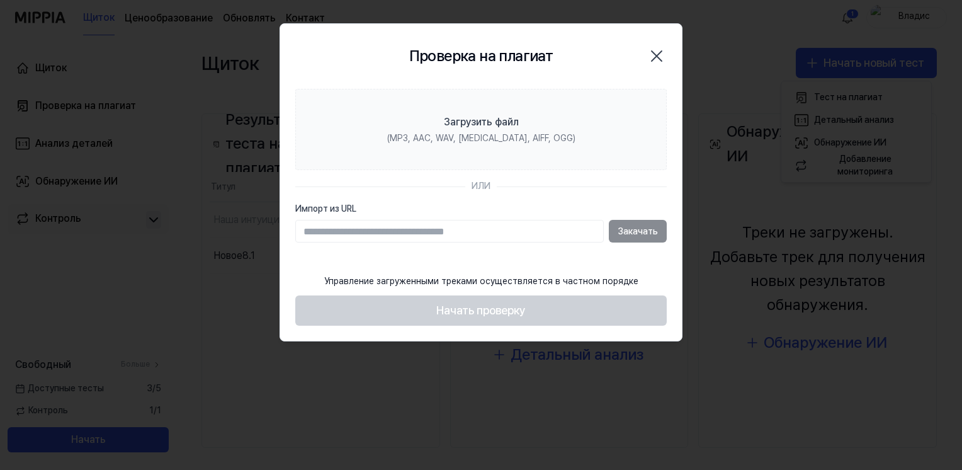
click at [734, 79] on div at bounding box center [481, 235] width 962 height 470
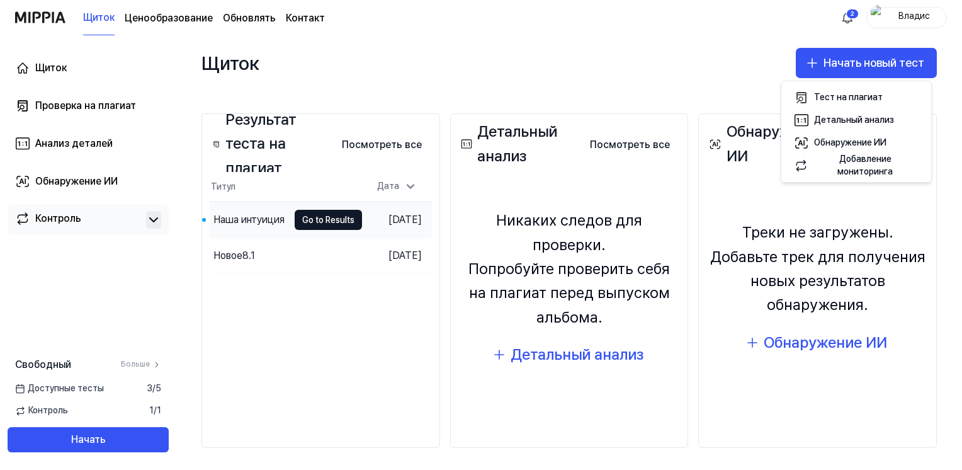
click at [234, 222] on div "Наша интуиция" at bounding box center [248, 219] width 71 height 15
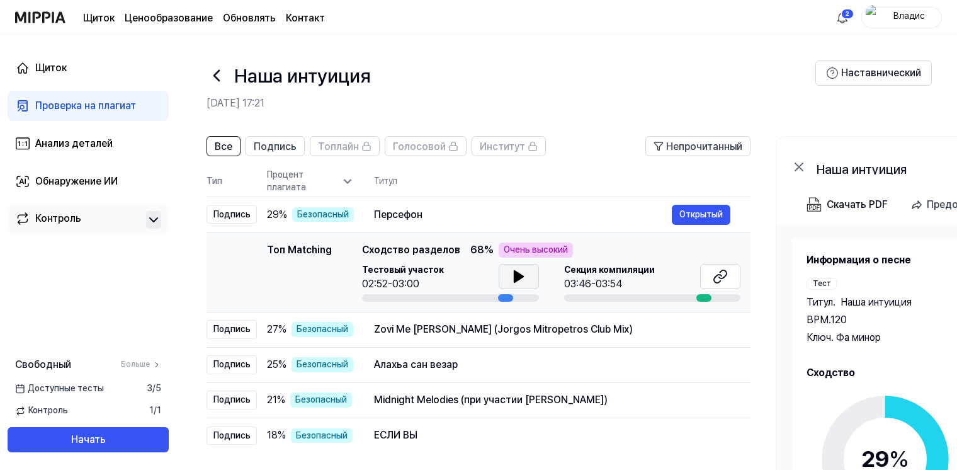
click at [516, 281] on icon at bounding box center [518, 276] width 15 height 15
click at [516, 276] on icon at bounding box center [516, 276] width 3 height 10
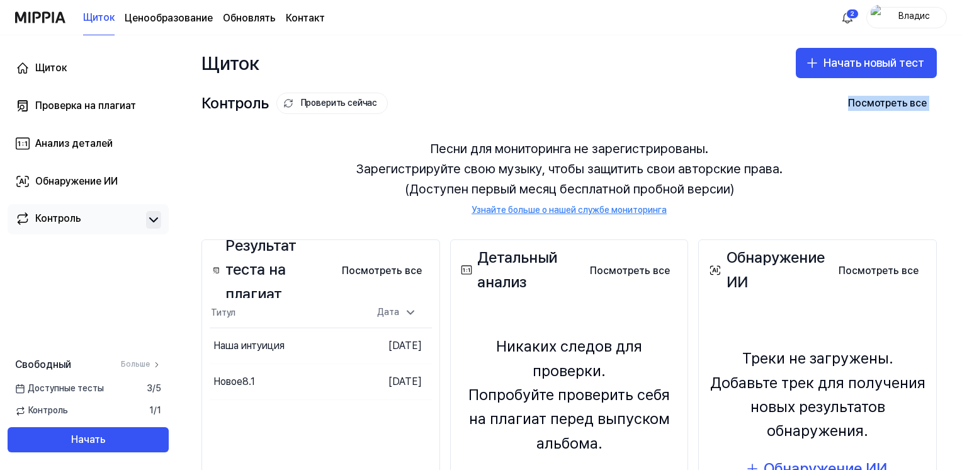
click at [492, 94] on div "Контроль Проверить сейчас Посмотреть все Monitoring Песни для мониторинга не за…" at bounding box center [569, 152] width 786 height 123
click at [841, 62] on font "Начать новый тест" at bounding box center [873, 63] width 101 height 18
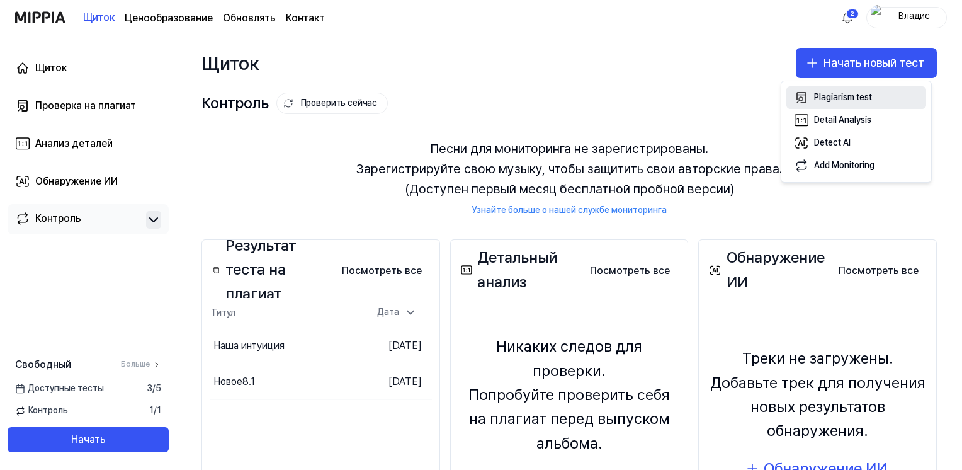
click at [871, 93] on div "Plagiarism test" at bounding box center [843, 97] width 58 height 13
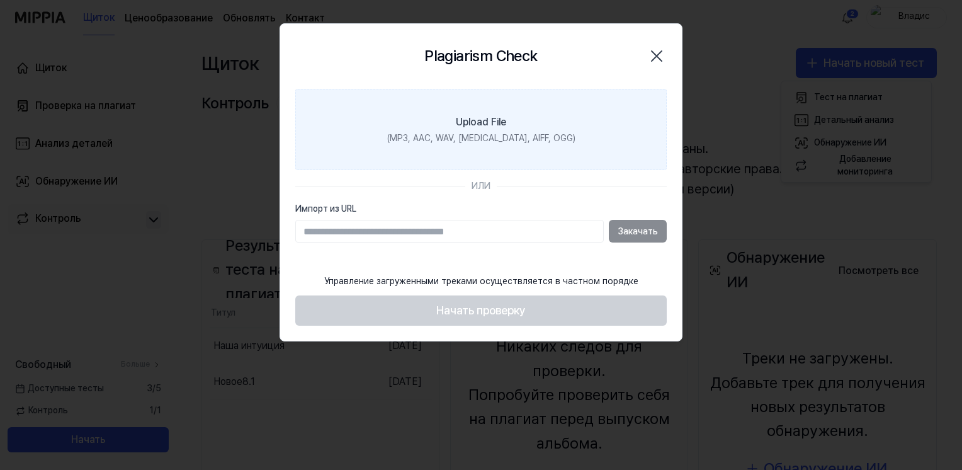
click at [547, 128] on label "Upload File (MP3, AAC, WAV, FLAC, AIFF, OGG)" at bounding box center [480, 130] width 371 height 82
click at [0, 0] on input "Upload File (MP3, AAC, WAV, FLAC, AIFF, OGG)" at bounding box center [0, 0] width 0 height 0
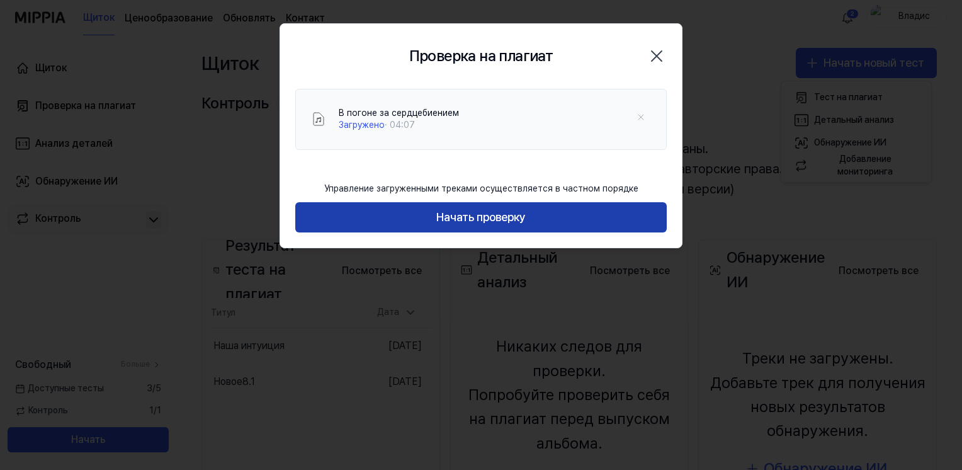
click at [479, 214] on button "Начать проверку" at bounding box center [480, 217] width 371 height 30
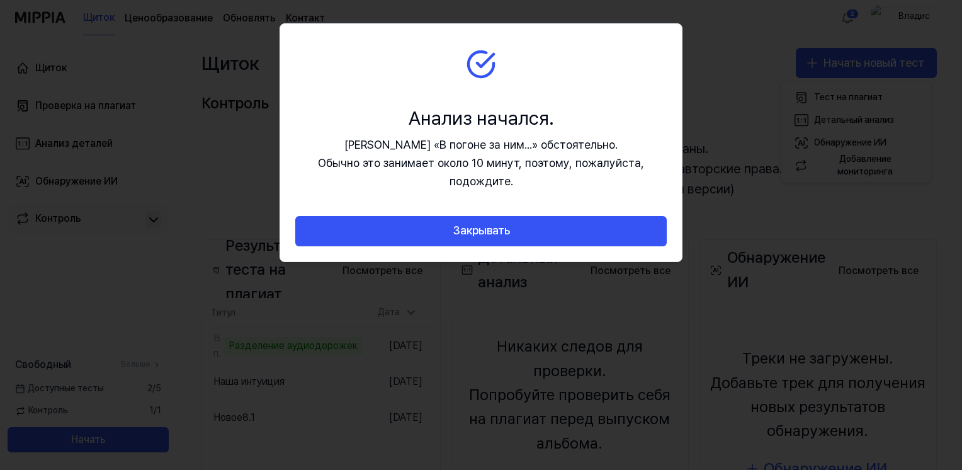
click at [728, 92] on div at bounding box center [481, 235] width 962 height 470
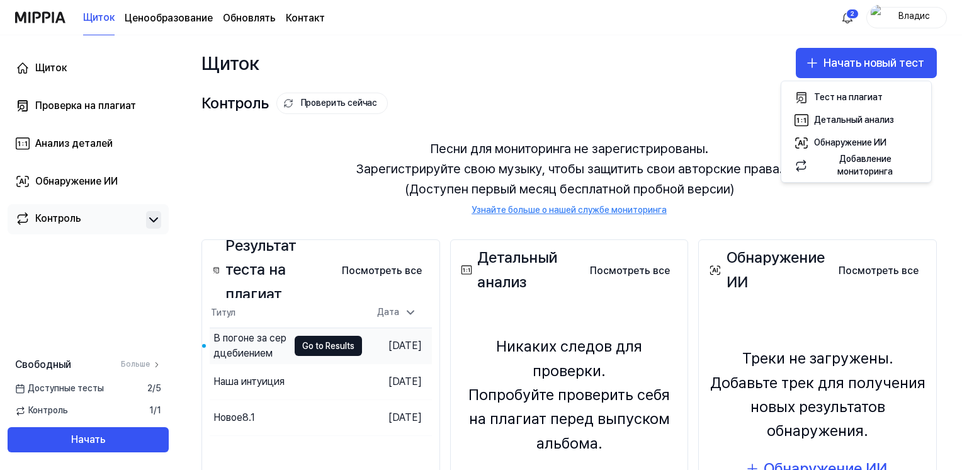
click at [229, 340] on div "В погоне за сердцебиением" at bounding box center [250, 345] width 75 height 30
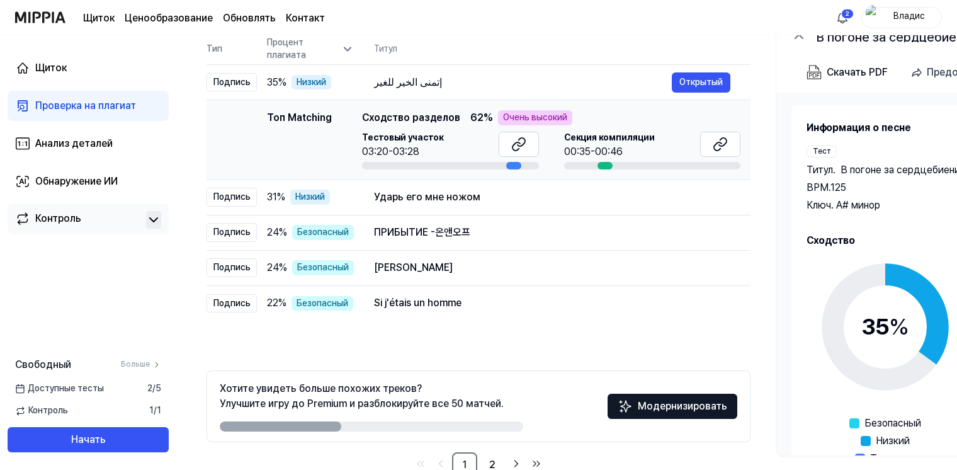
scroll to position [164, 0]
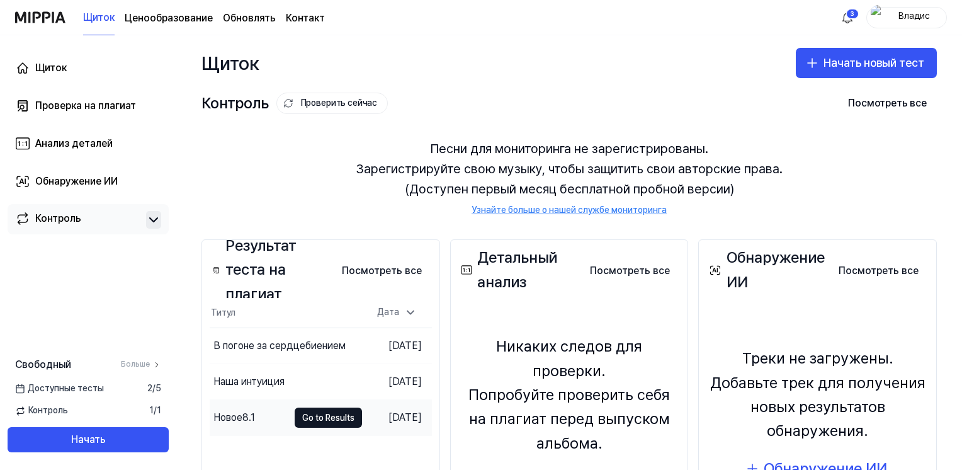
click at [234, 410] on div "Новое8.1" at bounding box center [234, 417] width 42 height 15
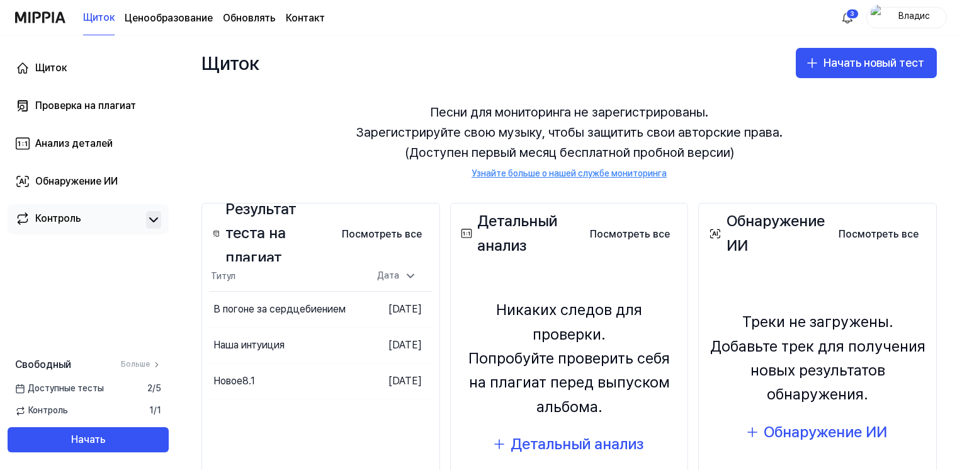
scroll to position [63, 0]
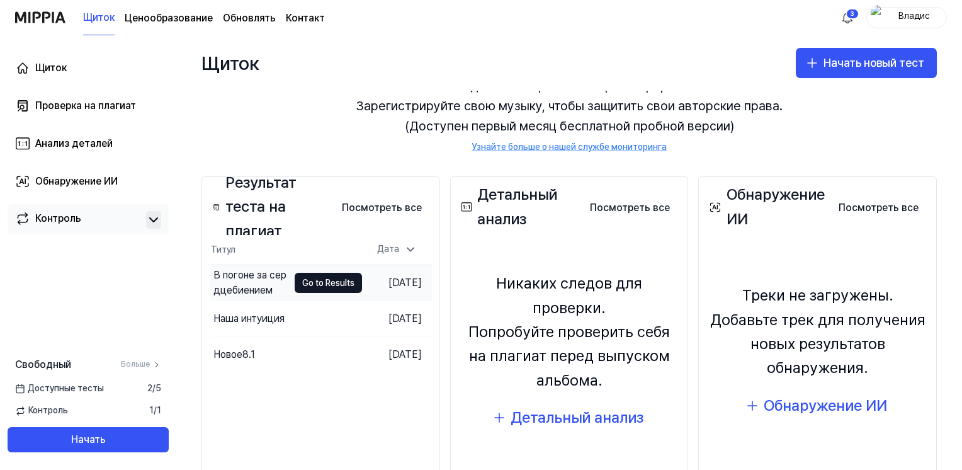
click at [233, 279] on div "В погоне за сердцебиением" at bounding box center [250, 283] width 75 height 30
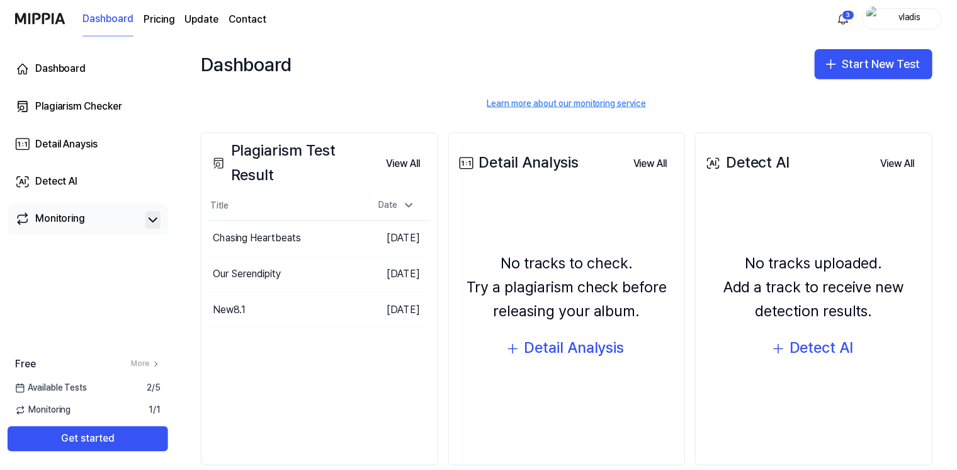
scroll to position [126, 0]
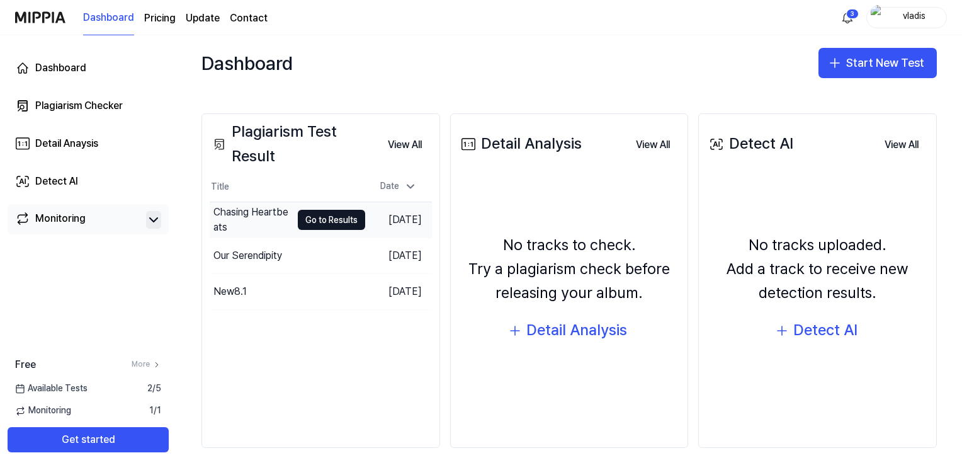
click at [218, 219] on div "Chasing Heartbeats" at bounding box center [252, 220] width 78 height 30
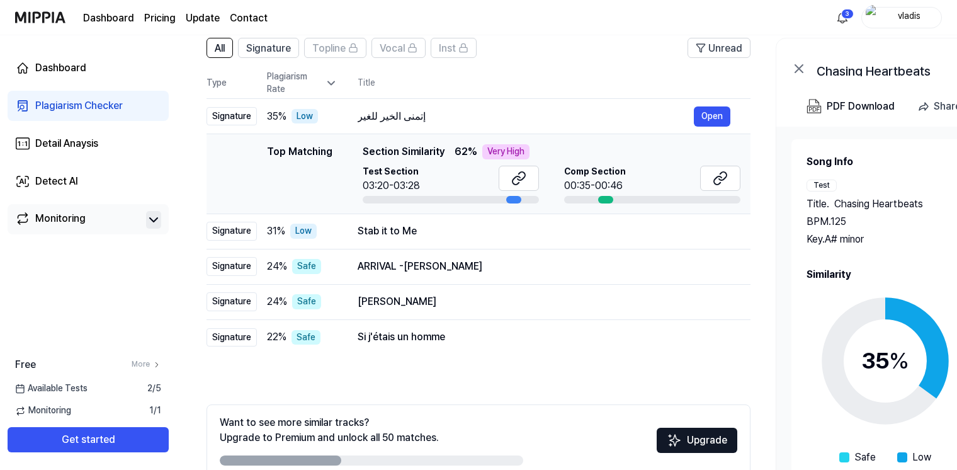
scroll to position [126, 0]
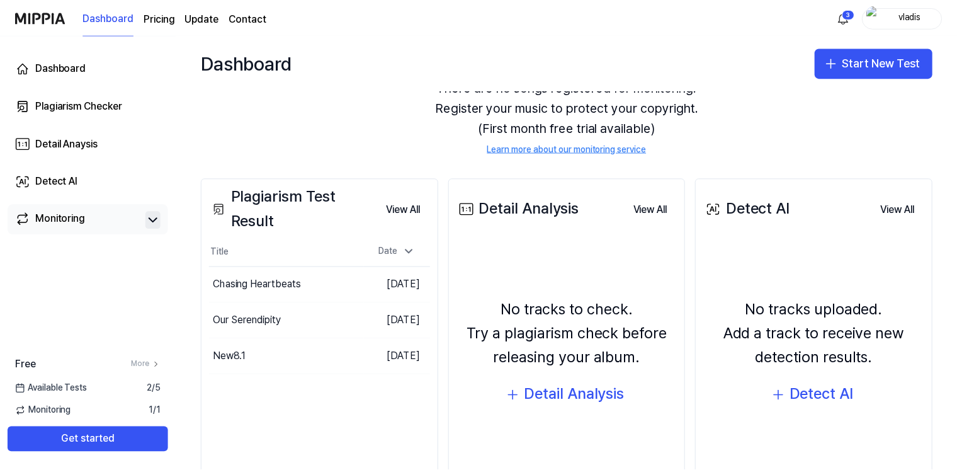
scroll to position [63, 0]
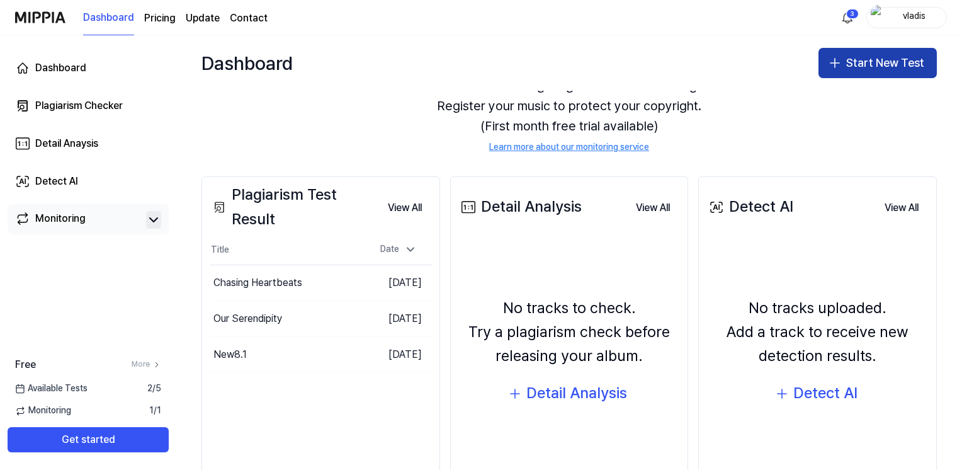
click at [843, 65] on button "Start New Test" at bounding box center [877, 63] width 118 height 30
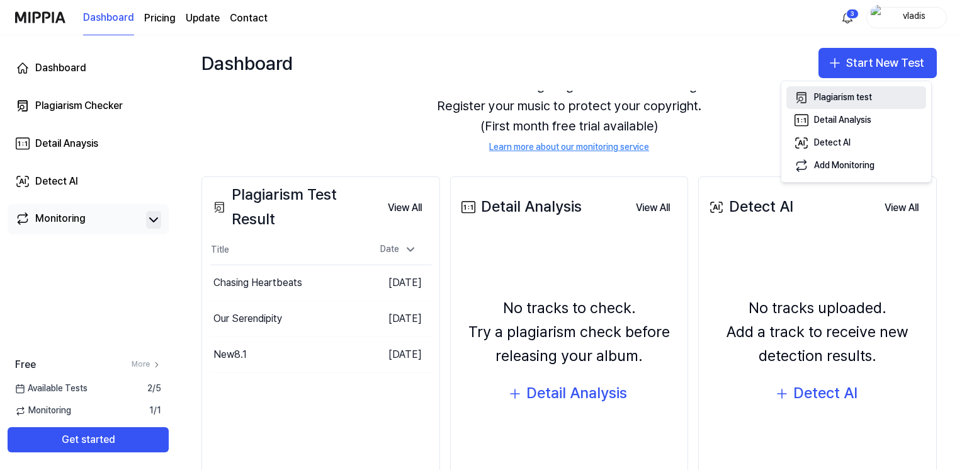
click at [841, 104] on button "Plagiarism test" at bounding box center [856, 97] width 140 height 23
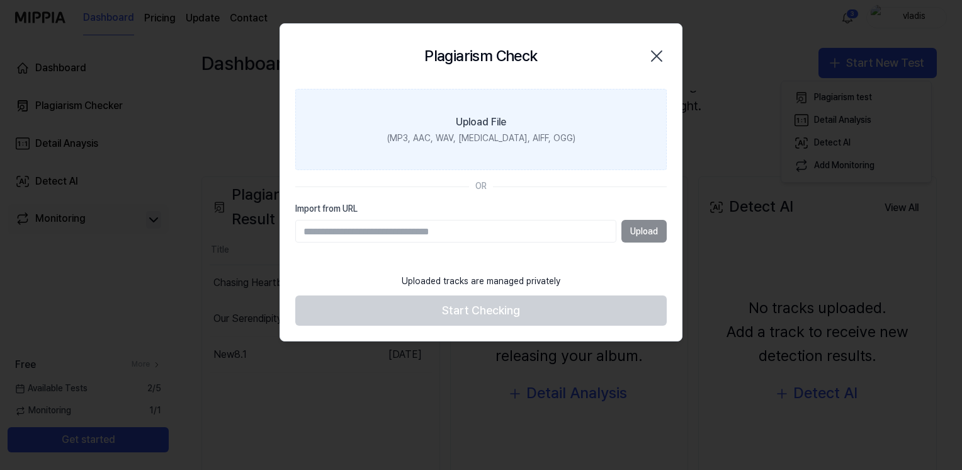
click at [446, 148] on label "Upload File (MP3, AAC, WAV, FLAC, AIFF, OGG)" at bounding box center [480, 130] width 371 height 82
click at [0, 0] on input "Upload File (MP3, AAC, WAV, FLAC, AIFF, OGG)" at bounding box center [0, 0] width 0 height 0
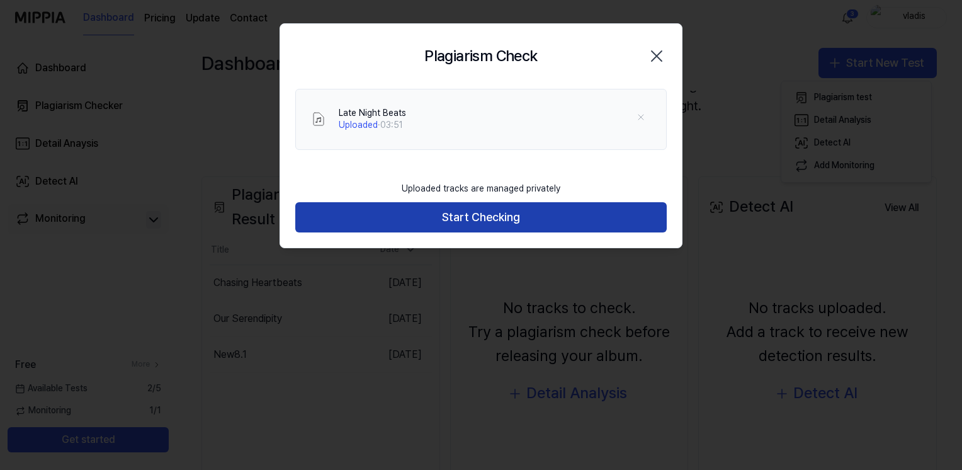
click at [498, 225] on button "Start Checking" at bounding box center [480, 217] width 371 height 30
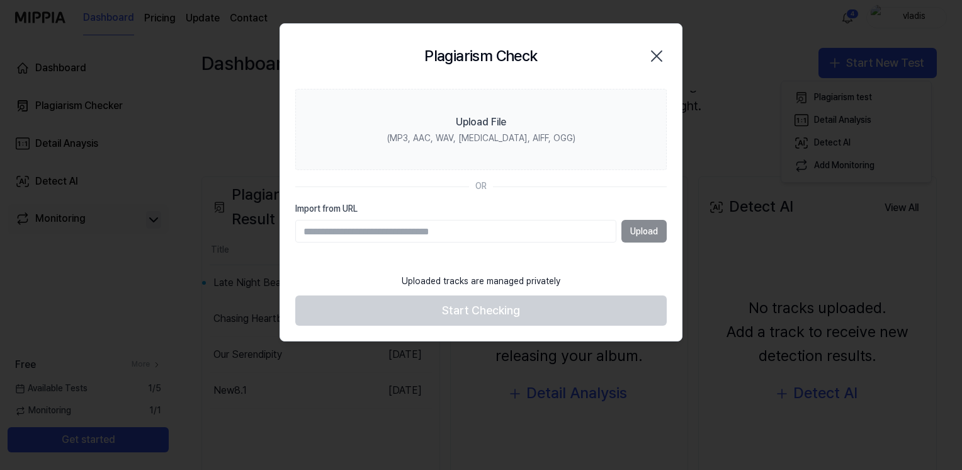
click at [740, 122] on div at bounding box center [481, 235] width 962 height 470
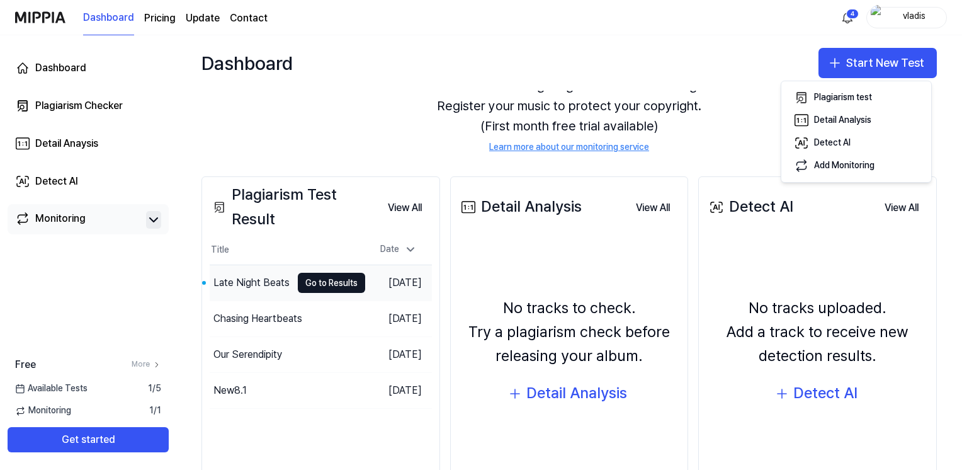
click at [267, 276] on div "Late Night Beats" at bounding box center [251, 282] width 76 height 15
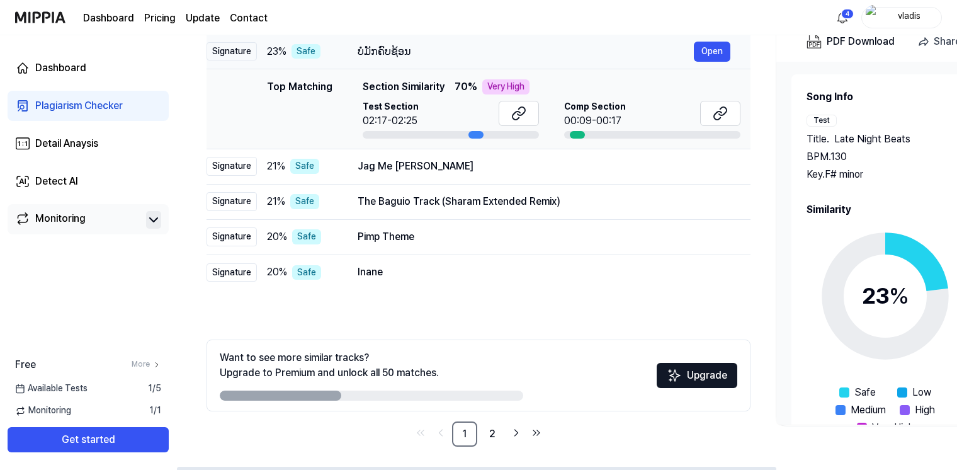
scroll to position [164, 0]
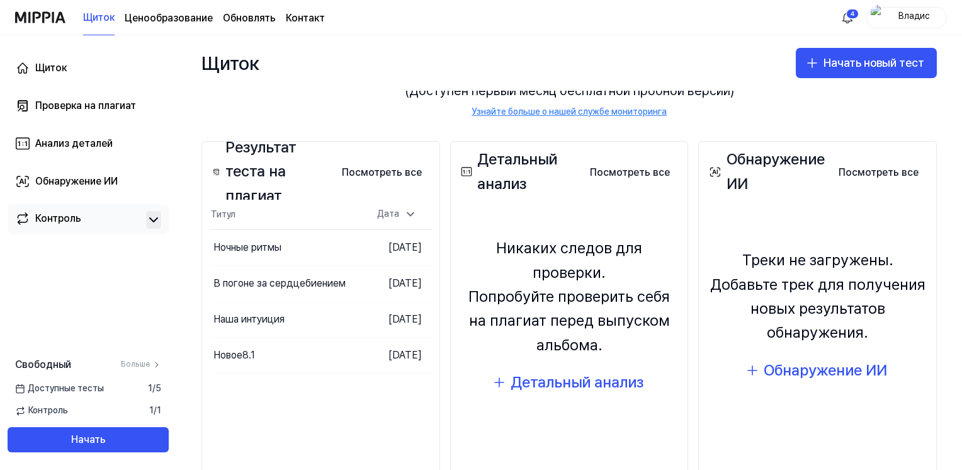
scroll to position [63, 0]
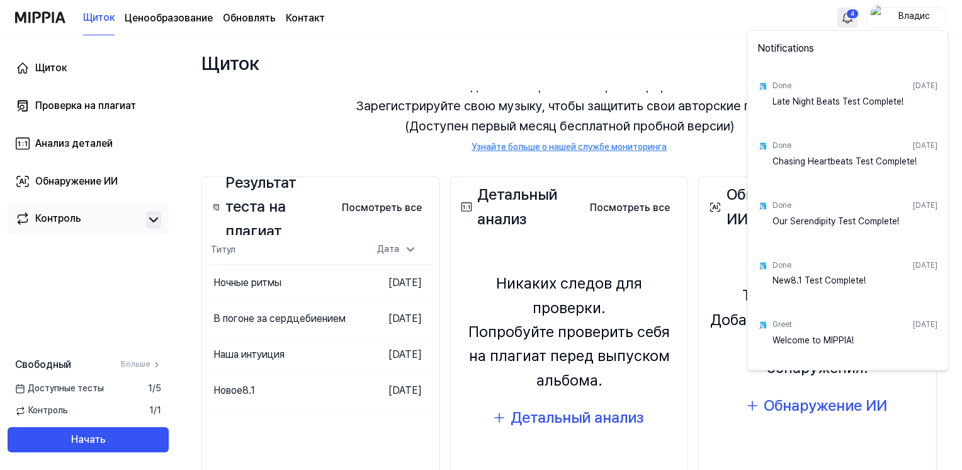
click at [849, 20] on html "Щиток Ценообразование Обновлять Контакт 4 Владис Щиток Проверка на плагиат Анал…" at bounding box center [481, 235] width 962 height 470
click at [677, 34] on html "Щиток Ценообразование Обновлять Контакт Владис Щиток Проверка на плагиат Анализ…" at bounding box center [481, 235] width 962 height 470
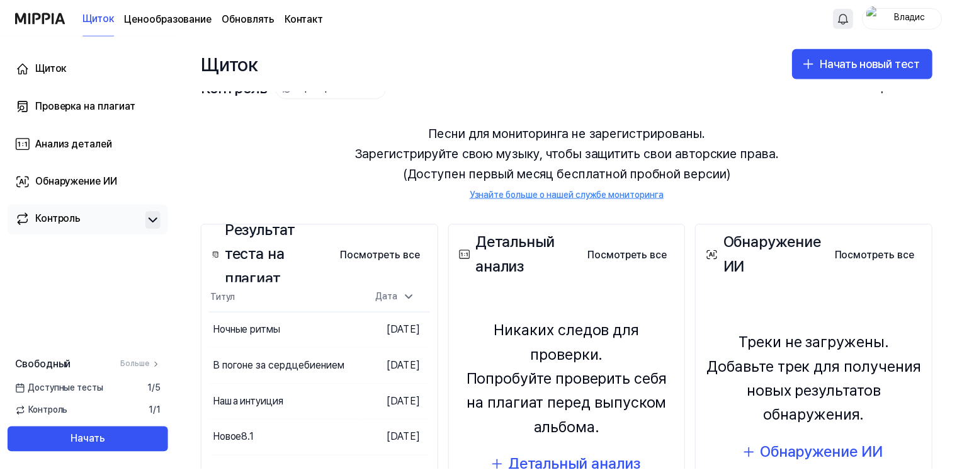
scroll to position [0, 0]
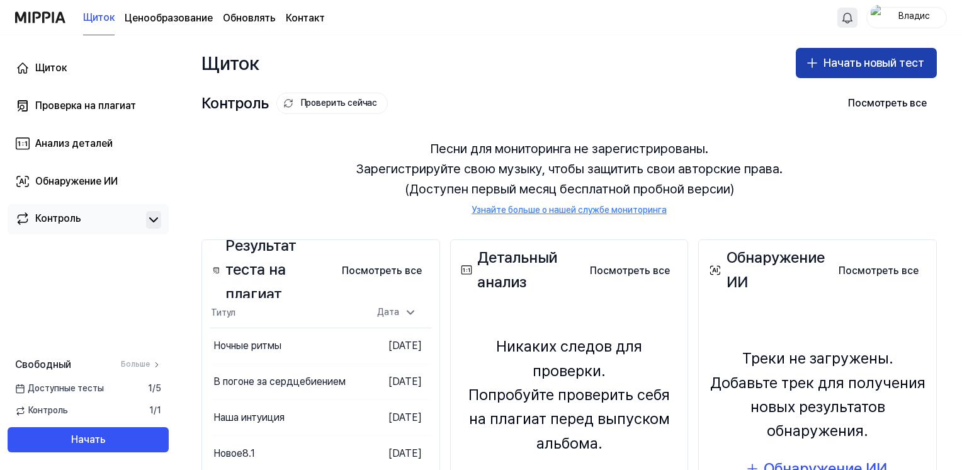
click at [823, 66] on font "Начать новый тест" at bounding box center [873, 63] width 101 height 18
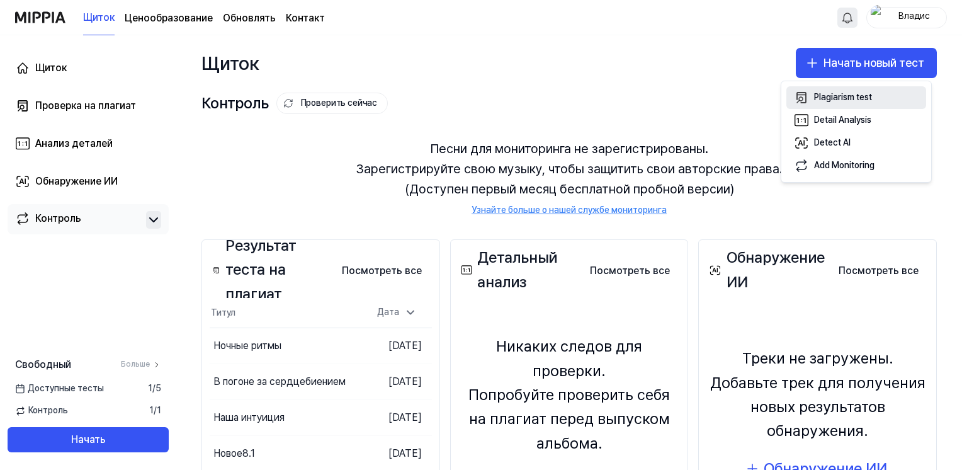
click at [814, 98] on div "Plagiarism test" at bounding box center [843, 97] width 58 height 13
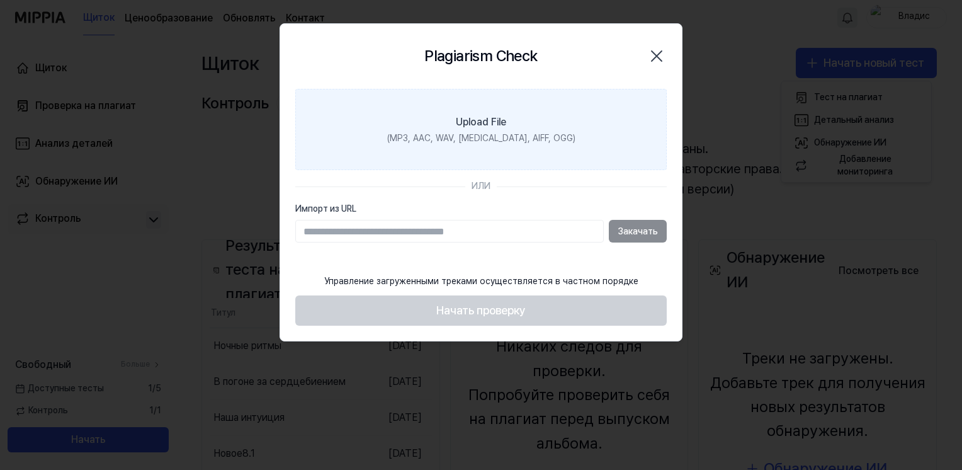
click at [417, 120] on label "Upload File (MP3, AAC, WAV, FLAC, AIFF, OGG)" at bounding box center [480, 130] width 371 height 82
click at [0, 0] on input "Upload File (MP3, AAC, WAV, FLAC, AIFF, OGG)" at bounding box center [0, 0] width 0 height 0
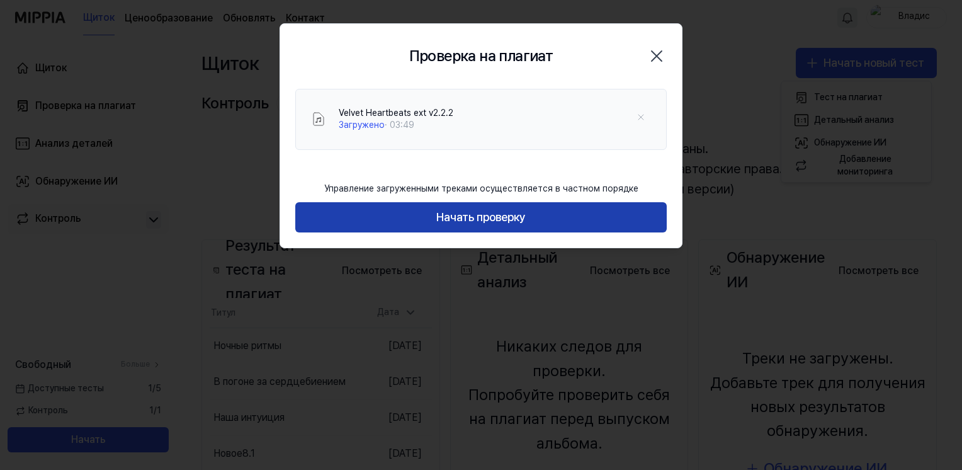
click at [531, 220] on button "Начать проверку" at bounding box center [480, 217] width 371 height 30
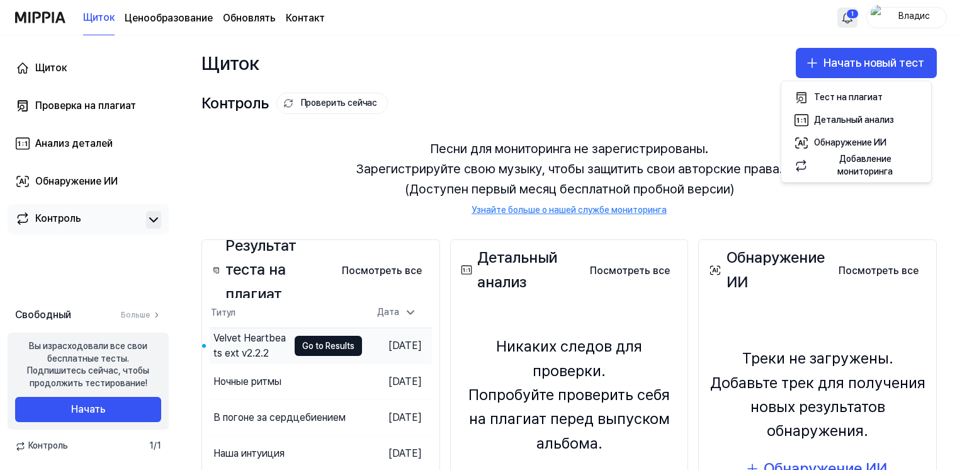
click at [235, 337] on div "Velvet Heartbeats ext v2.2.2" at bounding box center [250, 345] width 75 height 30
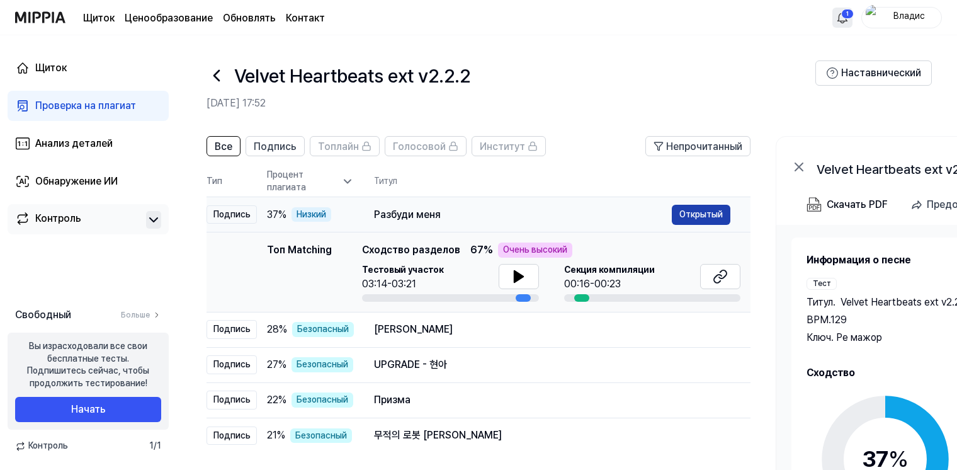
click at [684, 213] on button "Открытый" at bounding box center [701, 215] width 59 height 20
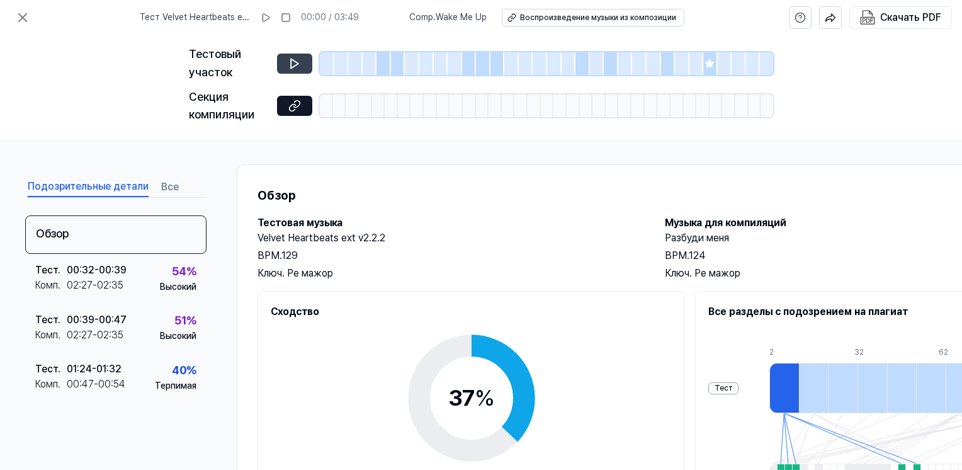
click at [300, 62] on icon at bounding box center [294, 63] width 13 height 13
click at [296, 62] on icon at bounding box center [295, 63] width 8 height 9
click at [271, 13] on icon at bounding box center [266, 18] width 10 height 10
click at [269, 18] on rect at bounding box center [268, 18] width 2 height 8
click at [561, 15] on div "Воспроизведение музыки из композиции" at bounding box center [598, 18] width 156 height 11
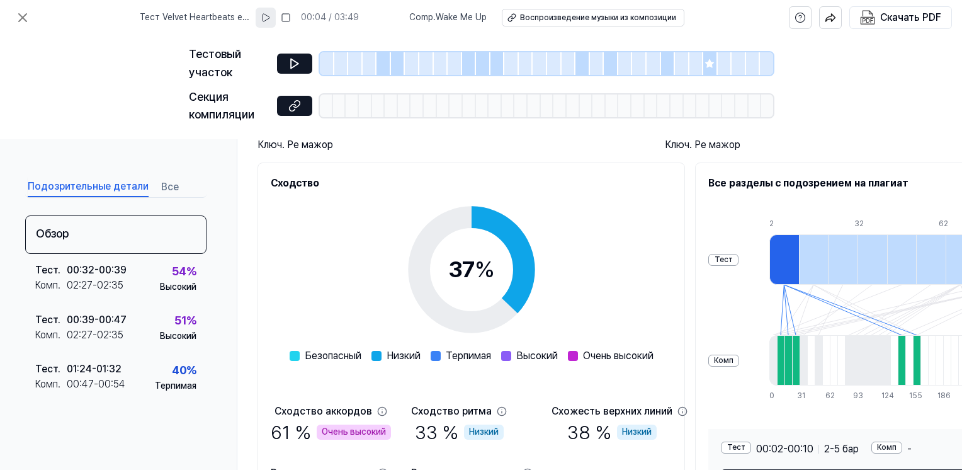
scroll to position [229, 0]
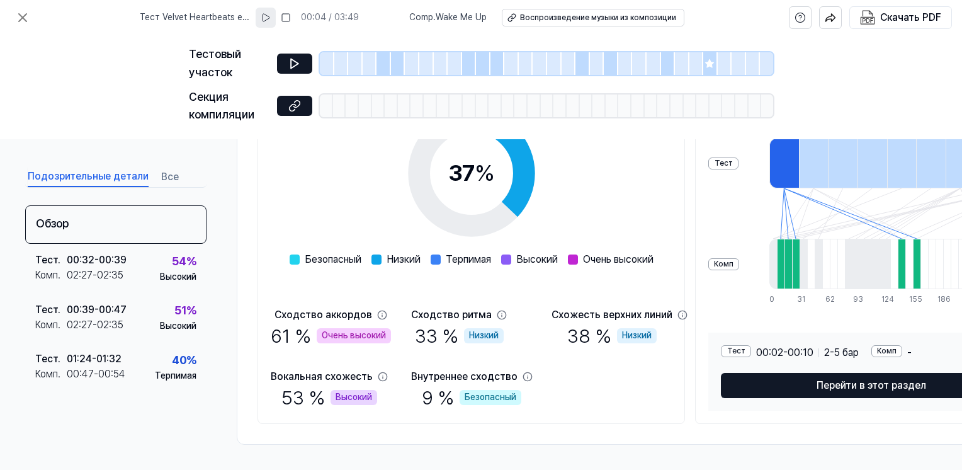
click at [269, 21] on icon at bounding box center [265, 18] width 7 height 8
click at [264, 21] on rect at bounding box center [263, 18] width 2 height 8
click at [266, 18] on button at bounding box center [266, 18] width 20 height 20
click at [266, 16] on rect at bounding box center [265, 18] width 2 height 8
click at [272, 14] on icon at bounding box center [267, 18] width 10 height 10
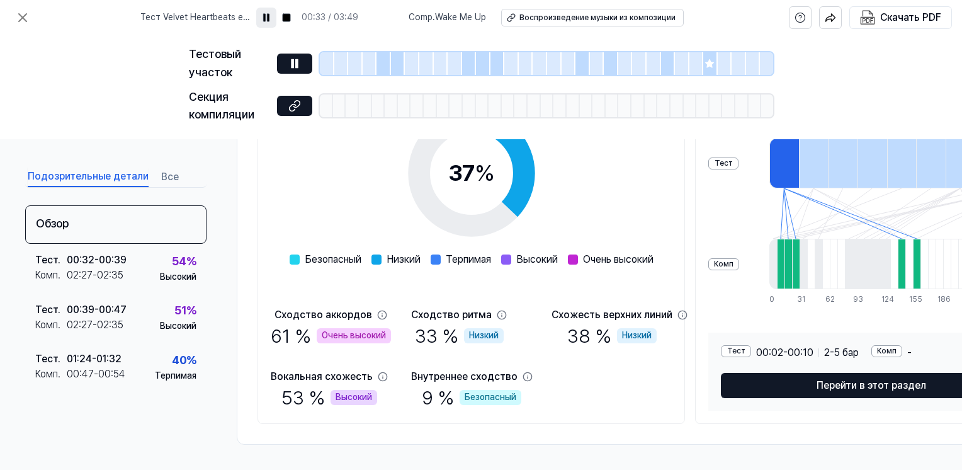
click at [265, 21] on rect at bounding box center [264, 18] width 2 height 8
click at [289, 19] on icon at bounding box center [286, 18] width 10 height 10
click at [265, 18] on button at bounding box center [266, 18] width 20 height 20
click at [344, 62] on div at bounding box center [341, 63] width 14 height 23
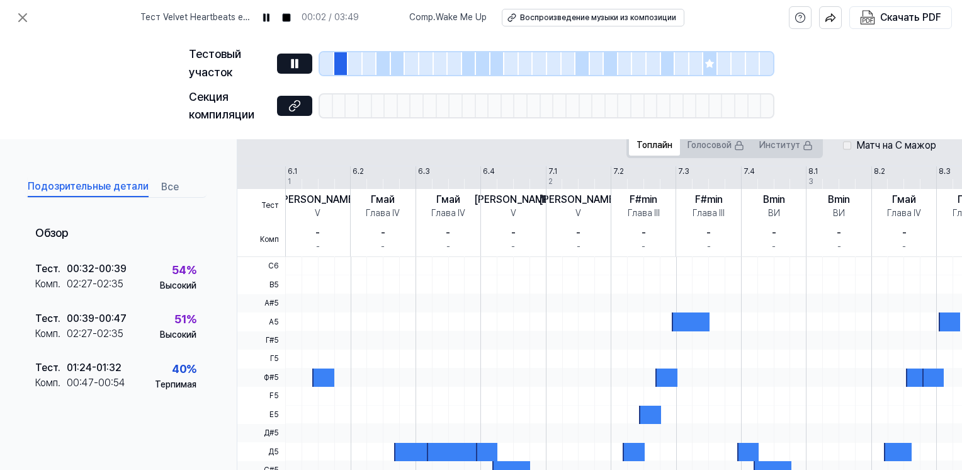
drag, startPoint x: 373, startPoint y: 59, endPoint x: 420, endPoint y: 59, distance: 47.2
click at [374, 59] on div at bounding box center [370, 63] width 14 height 23
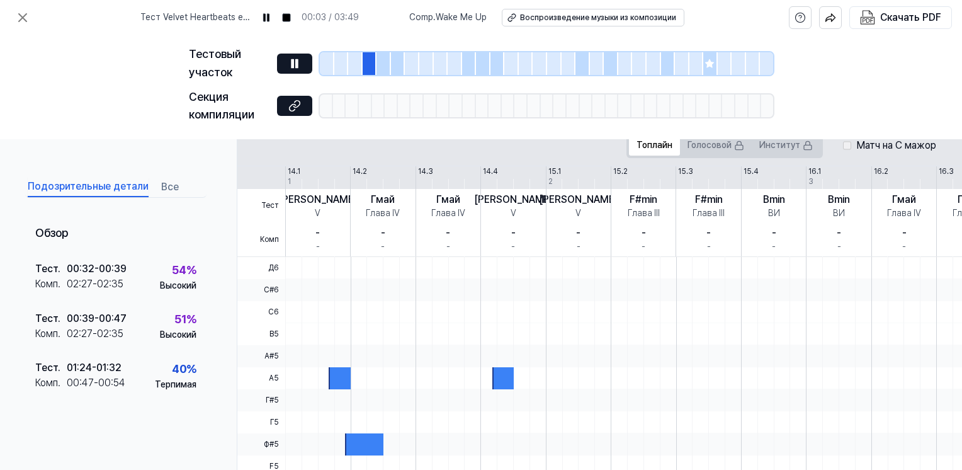
click at [385, 61] on div at bounding box center [383, 63] width 14 height 23
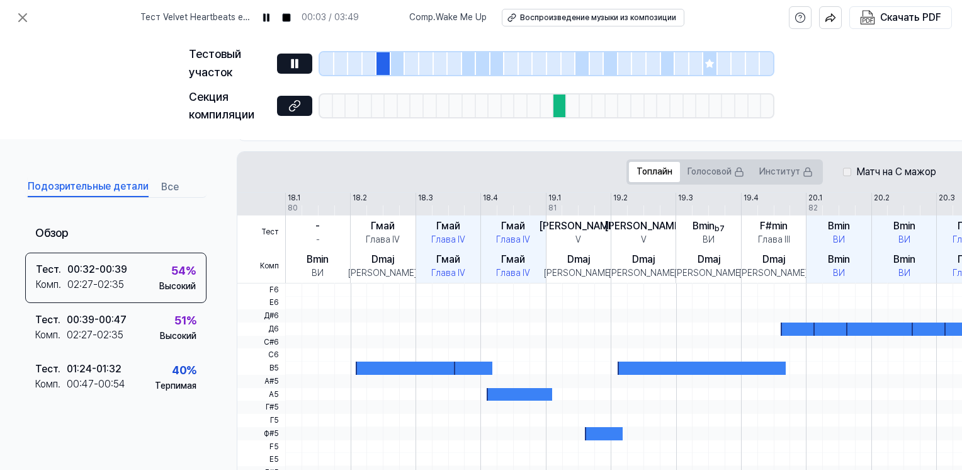
scroll to position [255, 0]
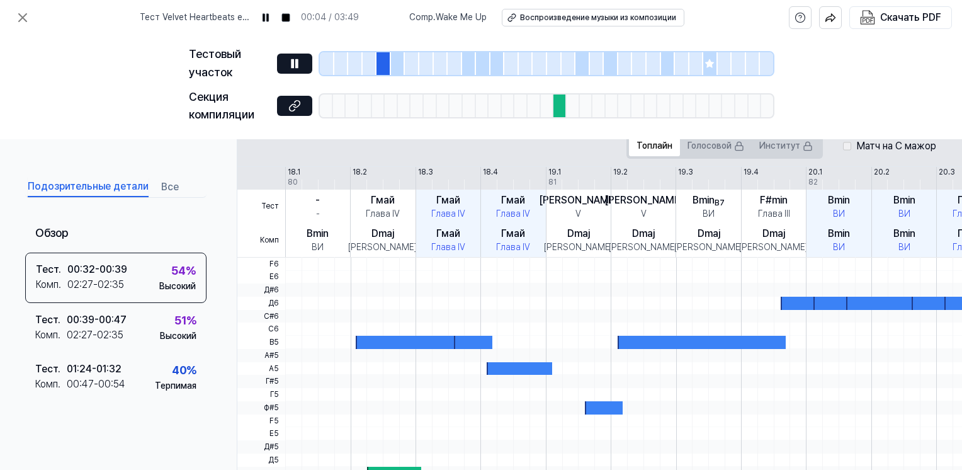
click at [392, 62] on div at bounding box center [398, 63] width 14 height 23
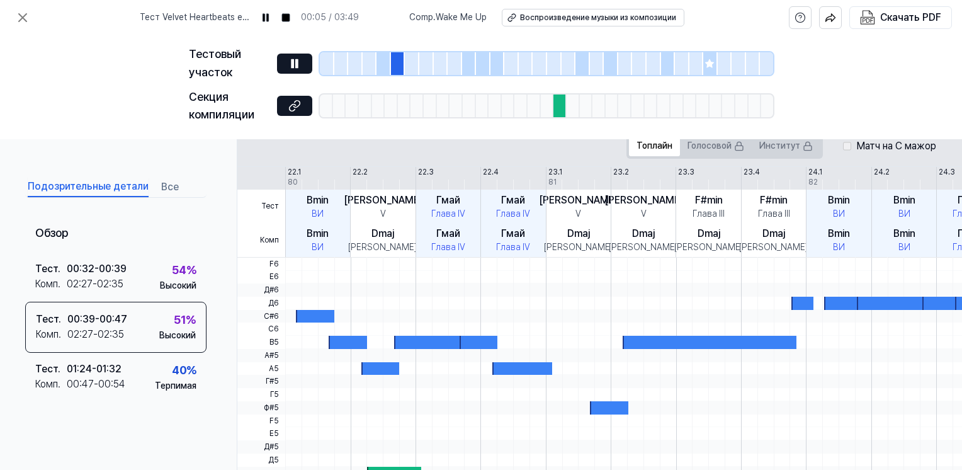
click at [428, 58] on div at bounding box center [426, 63] width 14 height 23
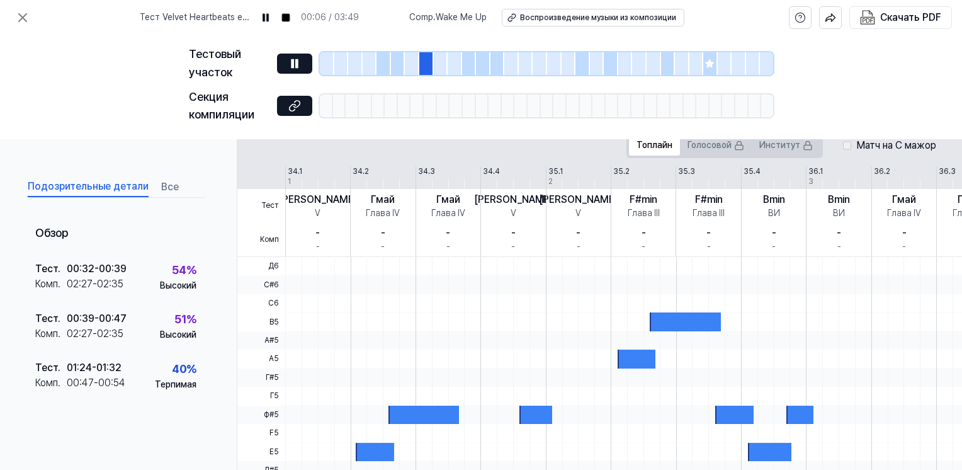
click at [463, 57] on div at bounding box center [469, 63] width 14 height 23
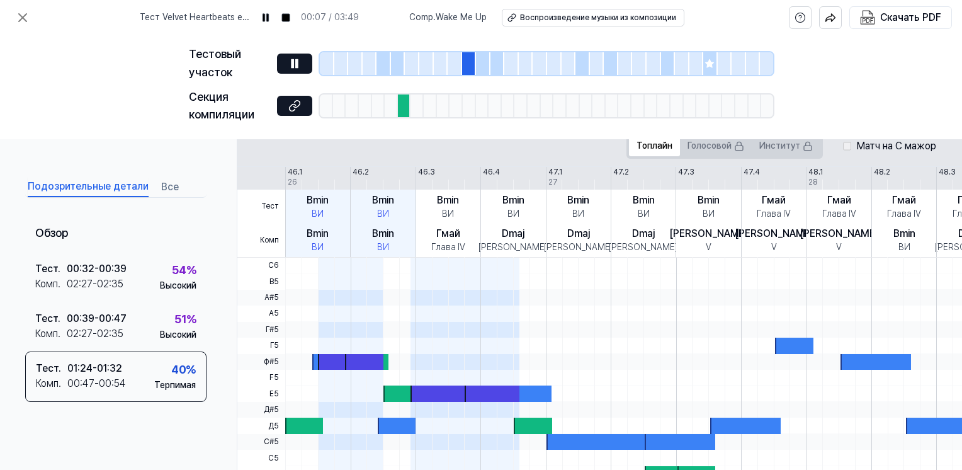
drag, startPoint x: 483, startPoint y: 60, endPoint x: 488, endPoint y: 63, distance: 6.5
click at [483, 60] on div at bounding box center [483, 63] width 14 height 23
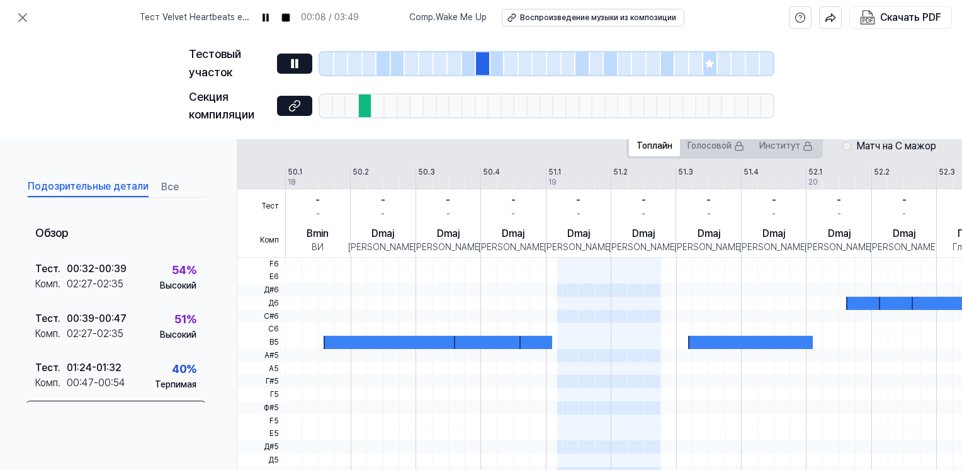
click at [496, 64] on div at bounding box center [497, 63] width 14 height 23
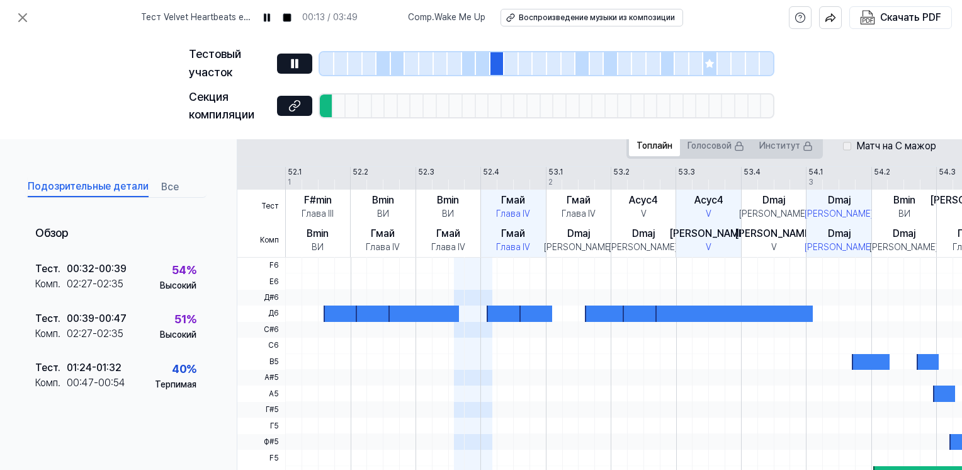
click at [584, 62] on div at bounding box center [582, 63] width 14 height 23
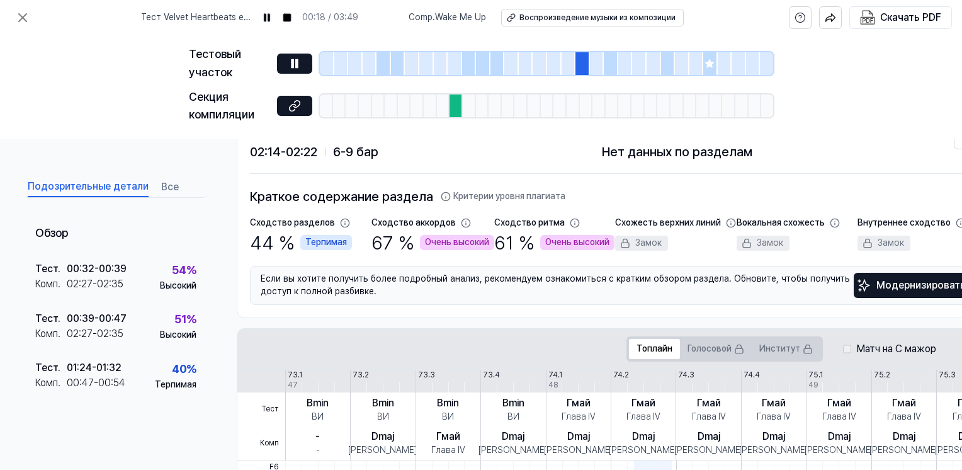
scroll to position [47, 0]
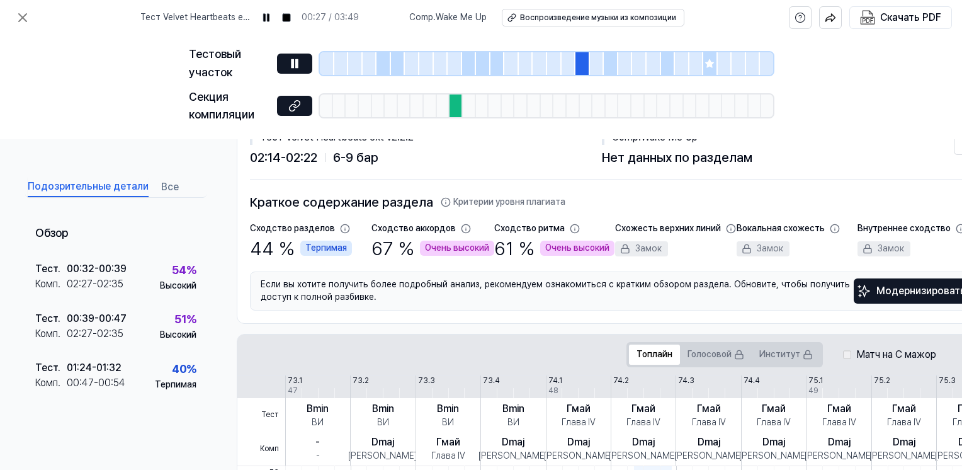
click at [563, 59] on div at bounding box center [569, 63] width 14 height 23
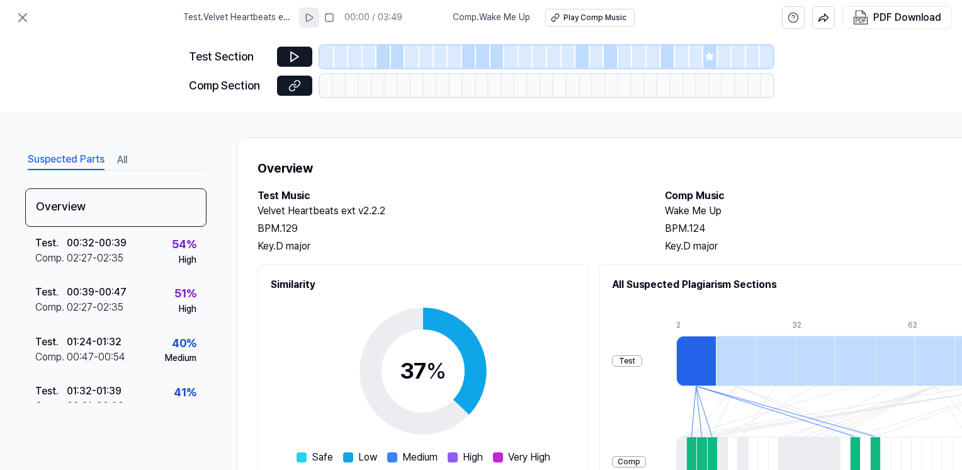
click at [310, 14] on icon at bounding box center [309, 18] width 7 height 8
click at [312, 18] on rect at bounding box center [311, 18] width 2 height 8
click at [313, 19] on icon at bounding box center [309, 18] width 7 height 8
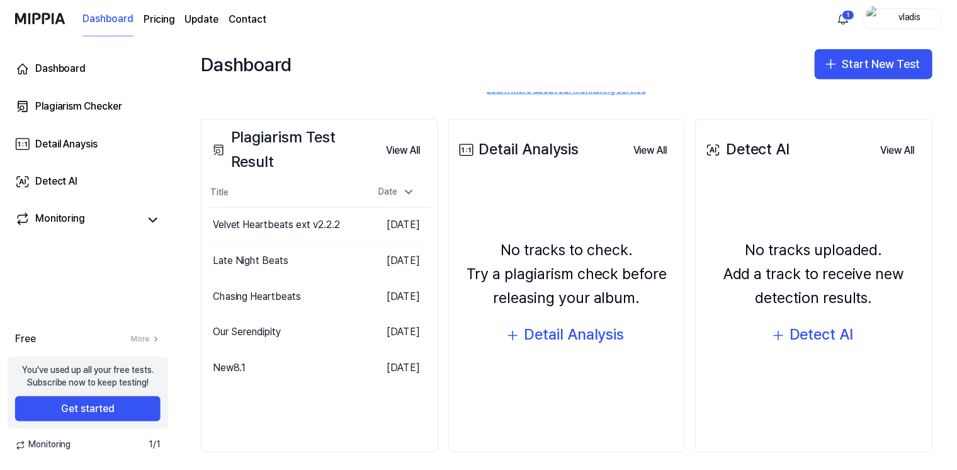
scroll to position [126, 0]
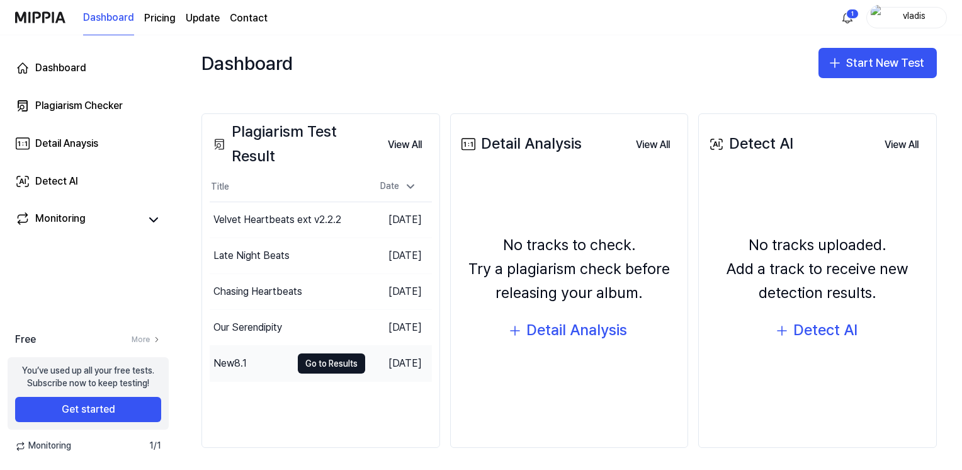
click at [231, 366] on div "New8.1" at bounding box center [229, 363] width 33 height 15
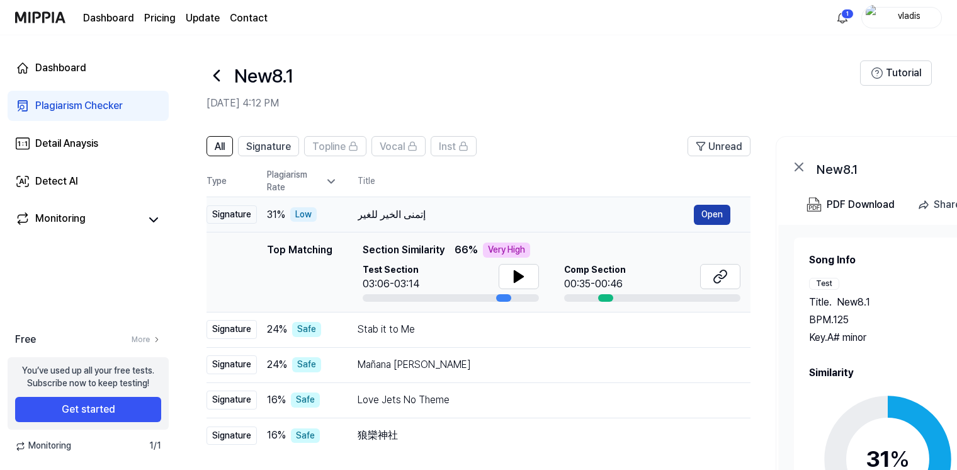
click at [704, 213] on button "Open" at bounding box center [712, 215] width 37 height 20
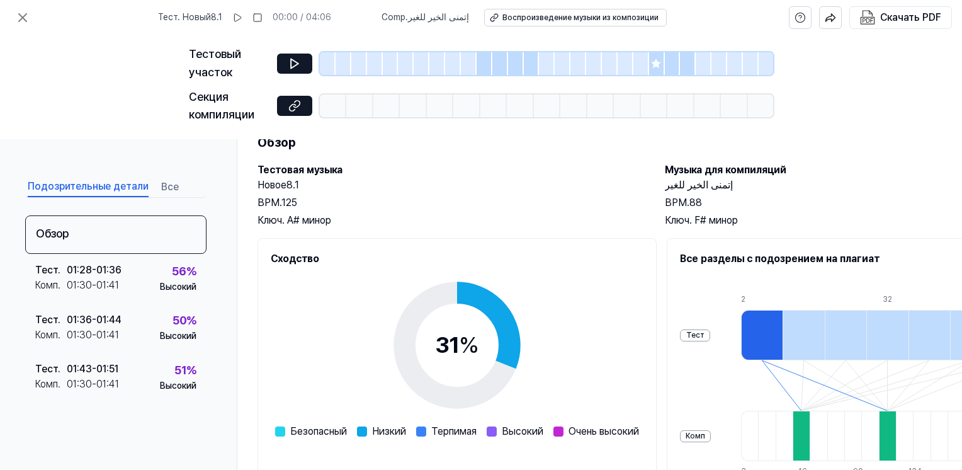
scroll to position [13, 0]
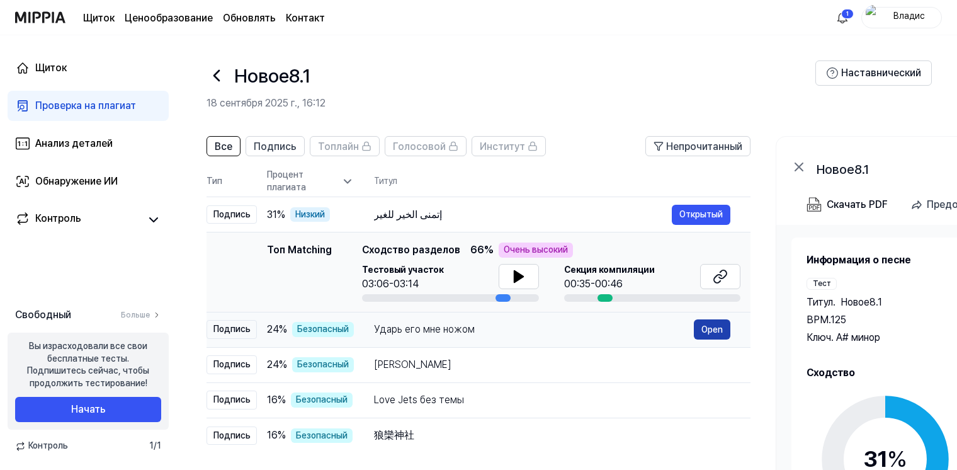
click at [708, 329] on button "Open" at bounding box center [712, 329] width 37 height 20
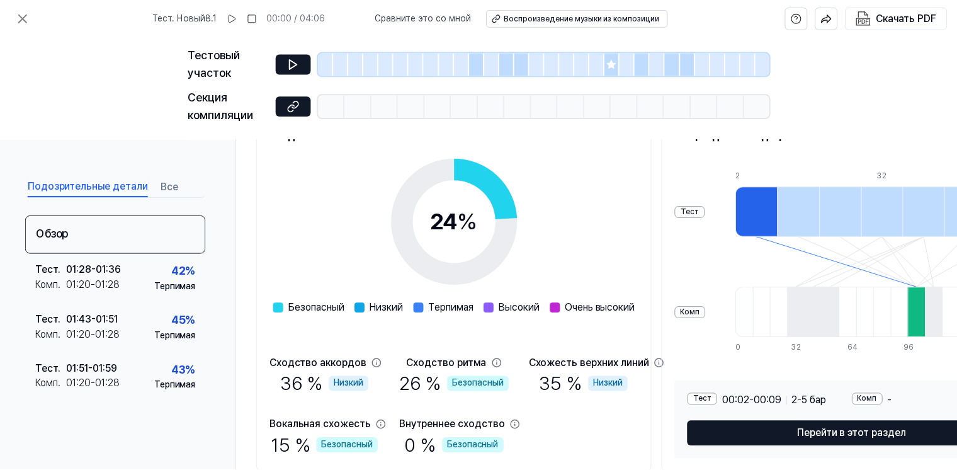
scroll to position [189, 0]
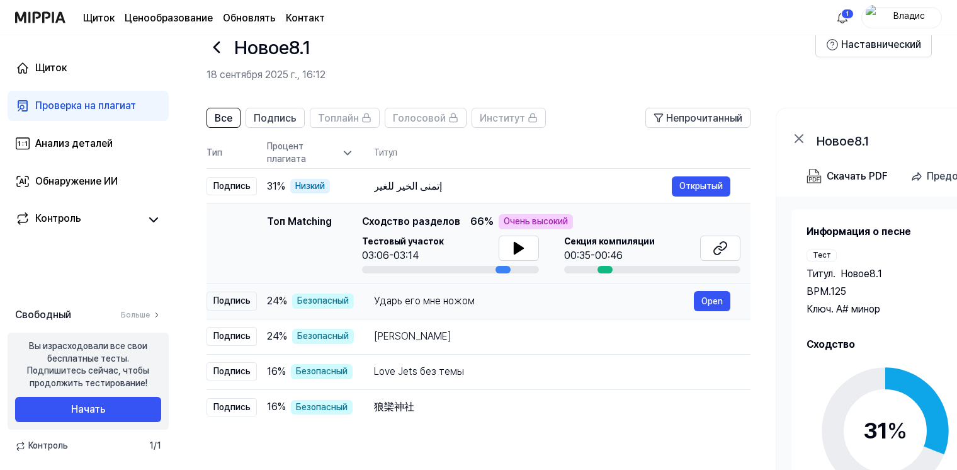
scroll to position [63, 0]
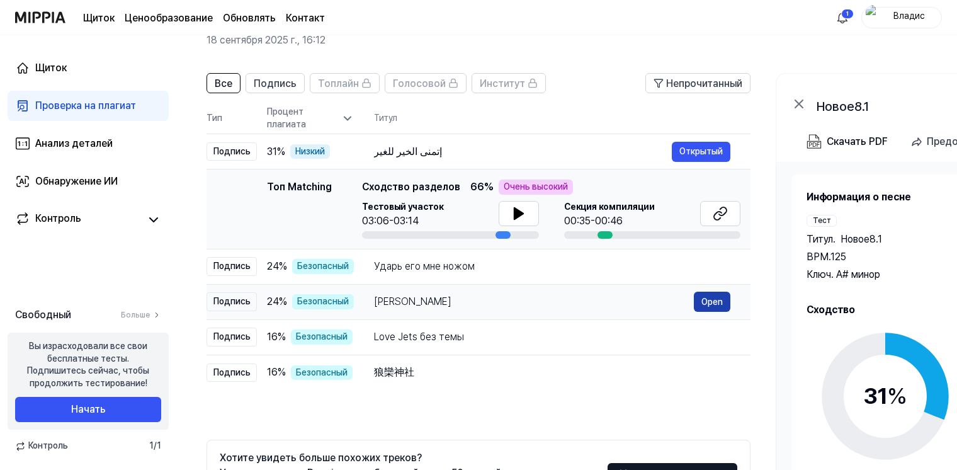
click at [713, 303] on button "Open" at bounding box center [712, 301] width 37 height 20
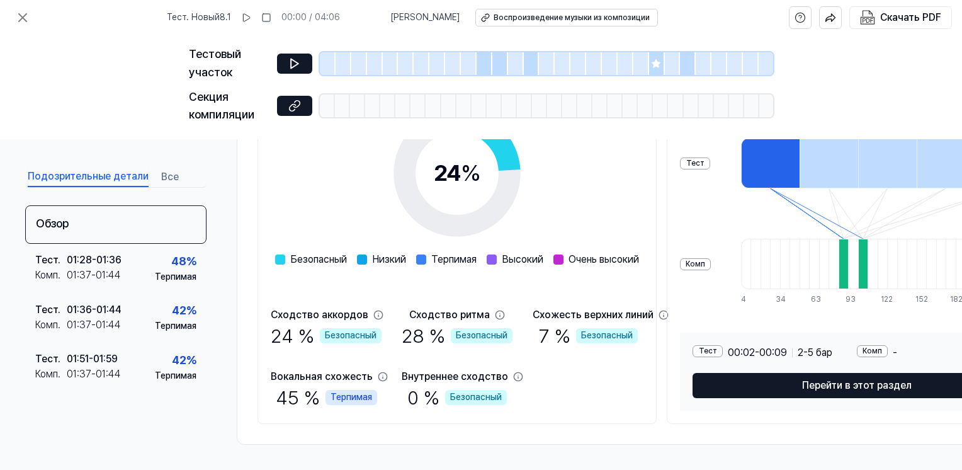
scroll to position [229, 0]
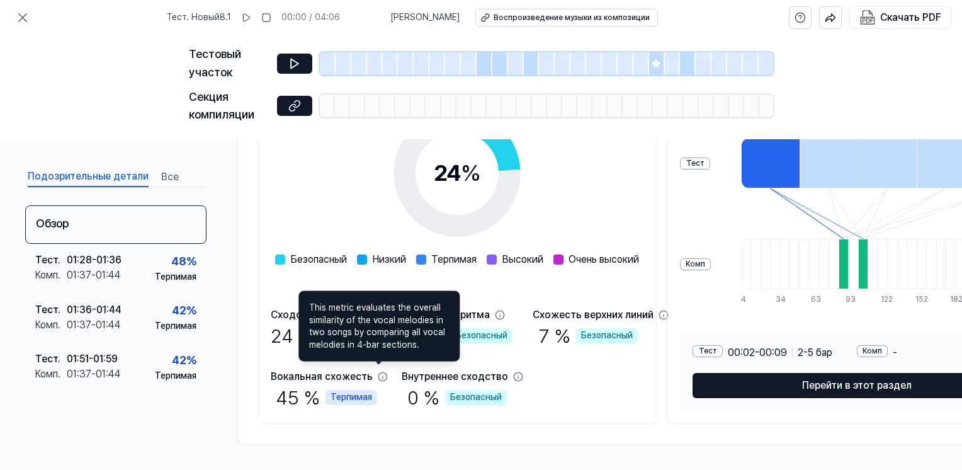
click at [383, 336] on span "This metric evaluates the overall similarity of the vocal melodies in two songs…" at bounding box center [379, 326] width 140 height 49
click at [389, 389] on div "Сходство аккордов 24 % Безопасный Сходство ритма 28 % Безопасный Схожесть верхн…" at bounding box center [457, 358] width 373 height 103
drag, startPoint x: 349, startPoint y: 338, endPoint x: 338, endPoint y: 322, distance: 19.4
click at [348, 336] on span "This metric evaluates the overall similarity of the vocal melodies in two songs…" at bounding box center [379, 326] width 140 height 49
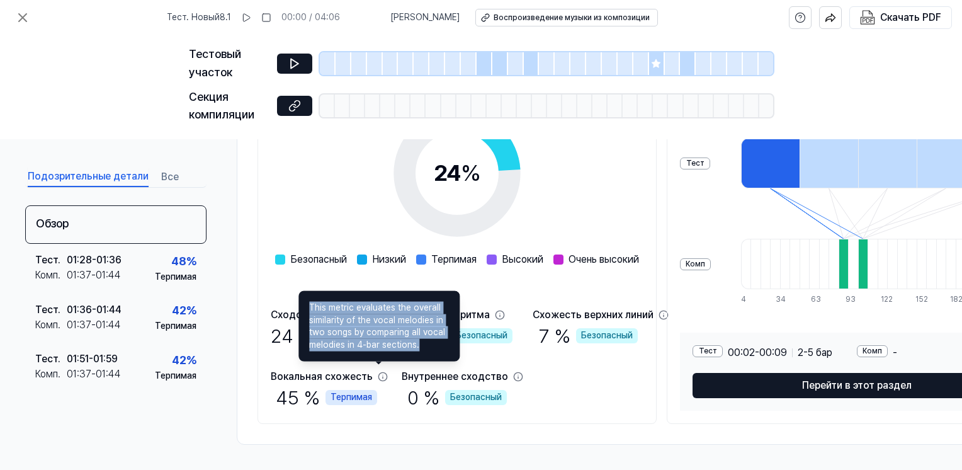
drag, startPoint x: 310, startPoint y: 307, endPoint x: 433, endPoint y: 353, distance: 131.9
click at [433, 353] on div "This metric evaluates the overall similarity of the vocal melodies in two songs…" at bounding box center [378, 326] width 161 height 71
drag, startPoint x: 433, startPoint y: 354, endPoint x: 368, endPoint y: 318, distance: 74.1
copy span "This metric evaluates the overall similarity of the vocal melodies in two songs…"
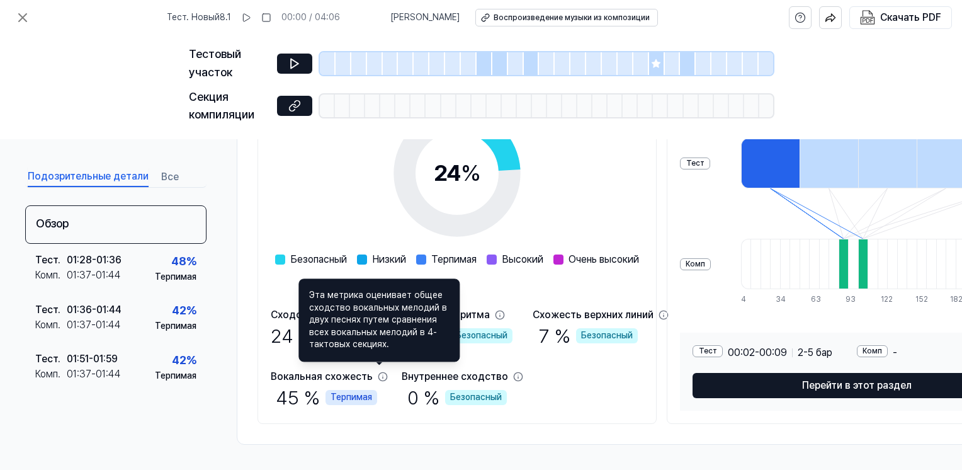
click at [613, 179] on div "24 % Безопасный Низкий Терпимая Высокий Очень высокий" at bounding box center [457, 180] width 364 height 172
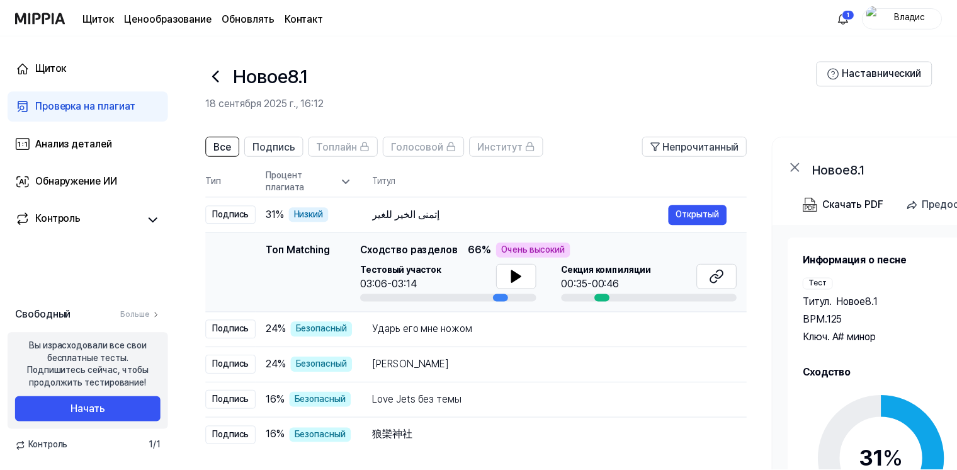
scroll to position [63, 0]
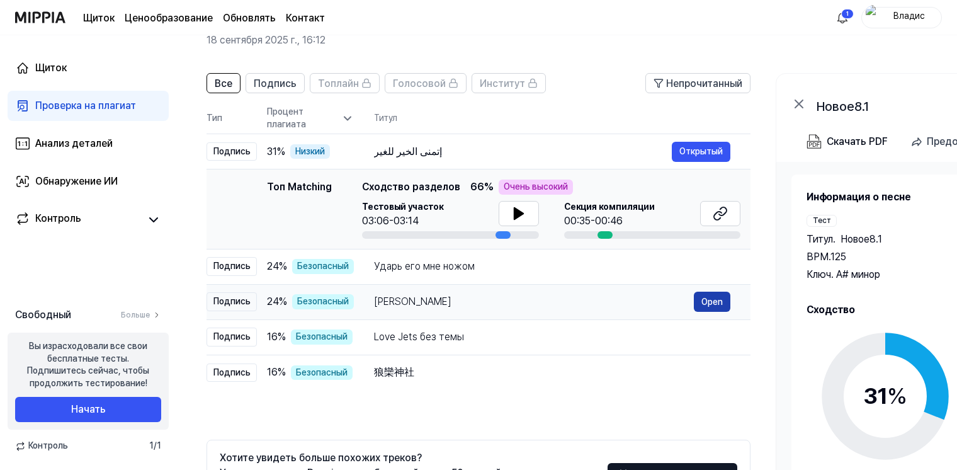
click at [712, 307] on button "Open" at bounding box center [712, 301] width 37 height 20
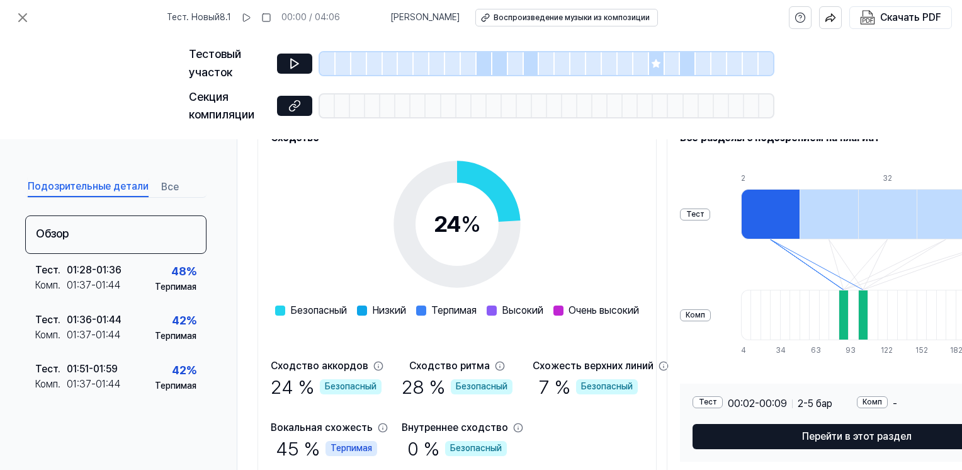
scroll to position [229, 0]
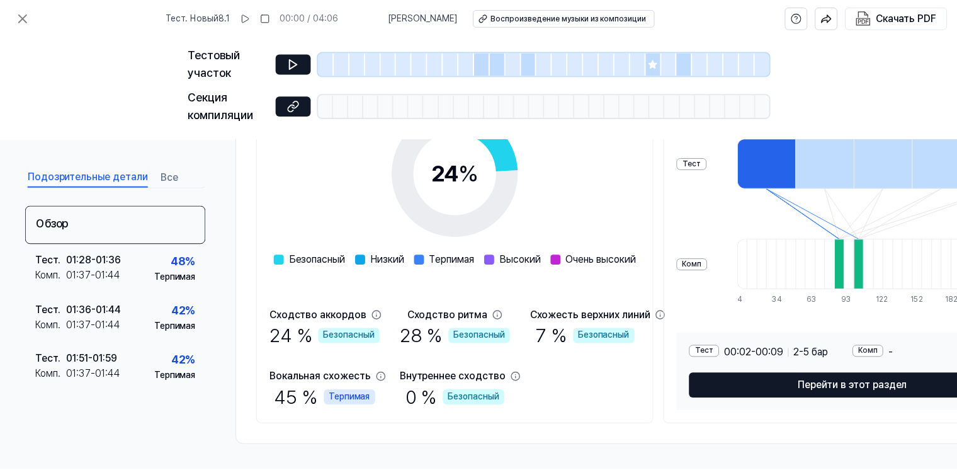
scroll to position [63, 0]
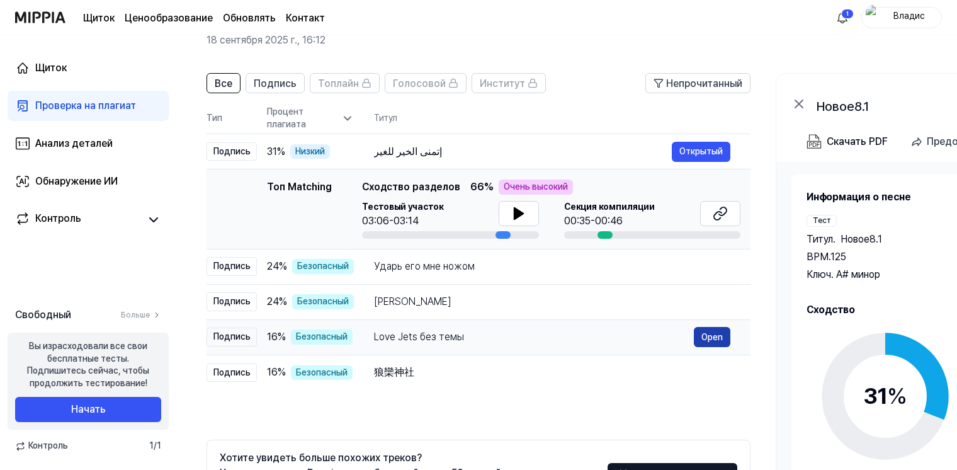
click at [720, 332] on button "Open" at bounding box center [712, 337] width 37 height 20
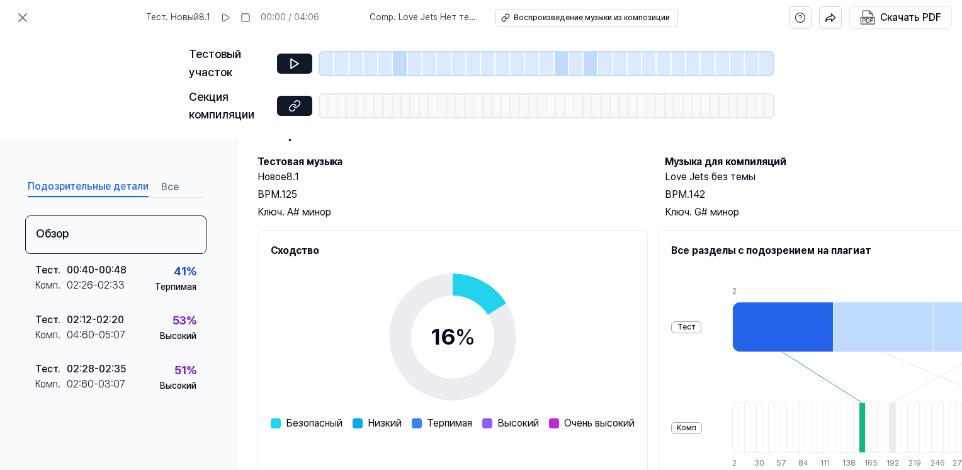
scroll to position [229, 0]
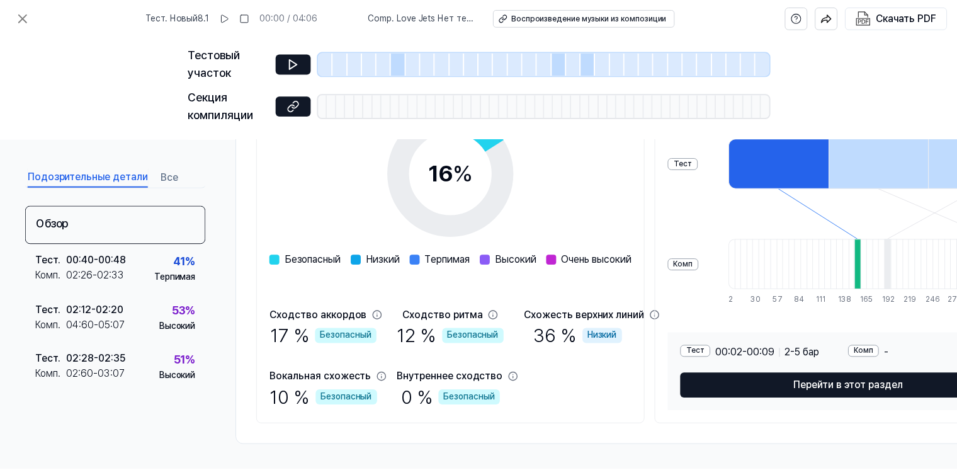
scroll to position [63, 0]
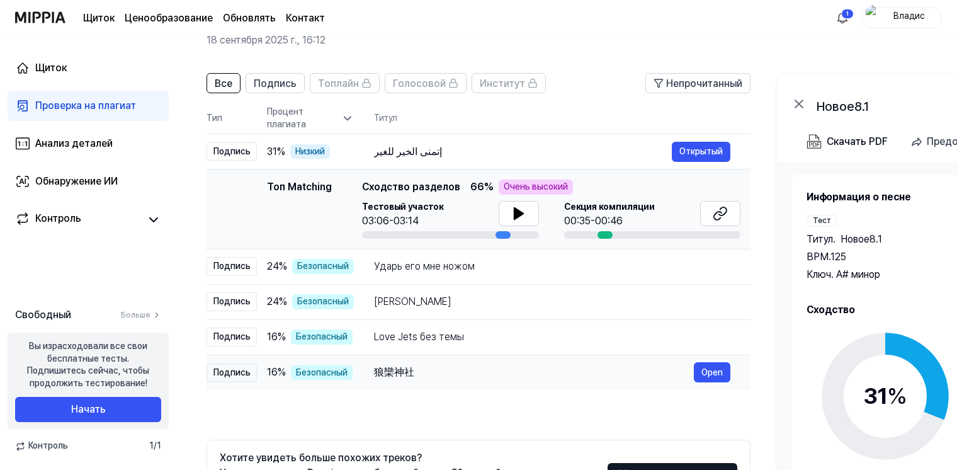
click at [730, 376] on td "狼欒神社 Open" at bounding box center [552, 371] width 397 height 35
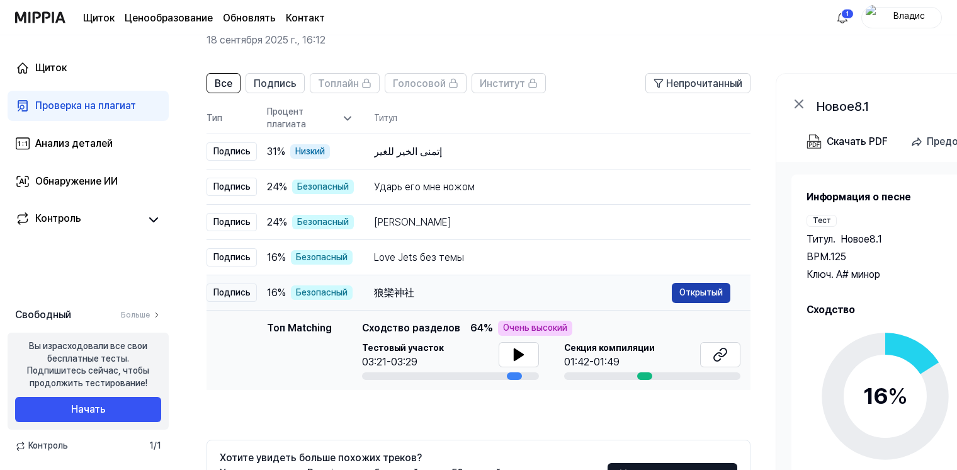
click at [713, 291] on button "Открытый" at bounding box center [701, 293] width 59 height 20
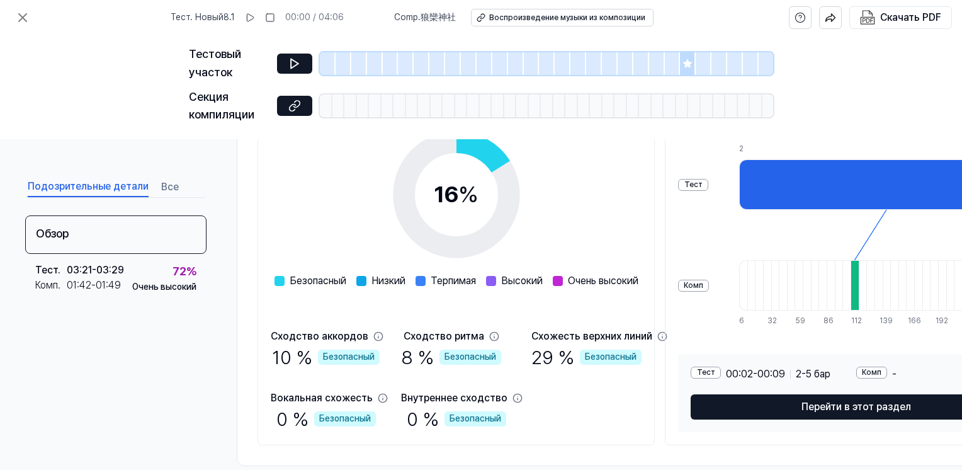
scroll to position [229, 0]
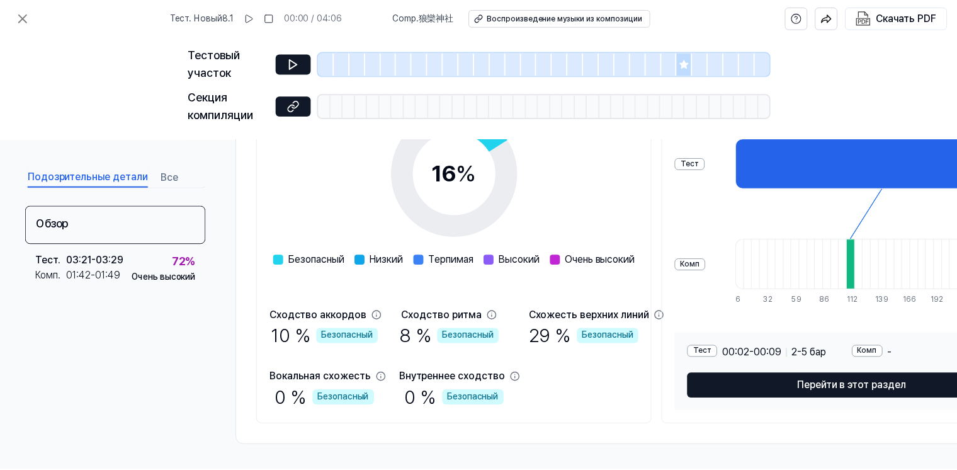
scroll to position [63, 0]
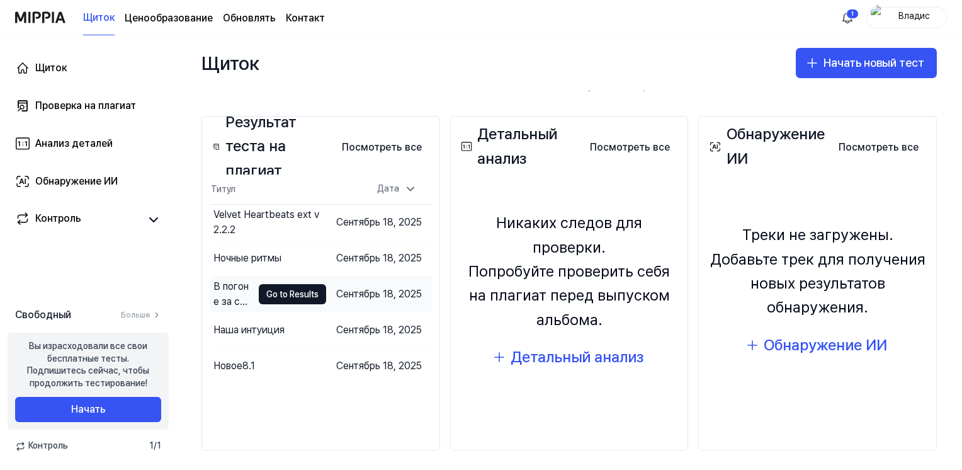
scroll to position [128, 0]
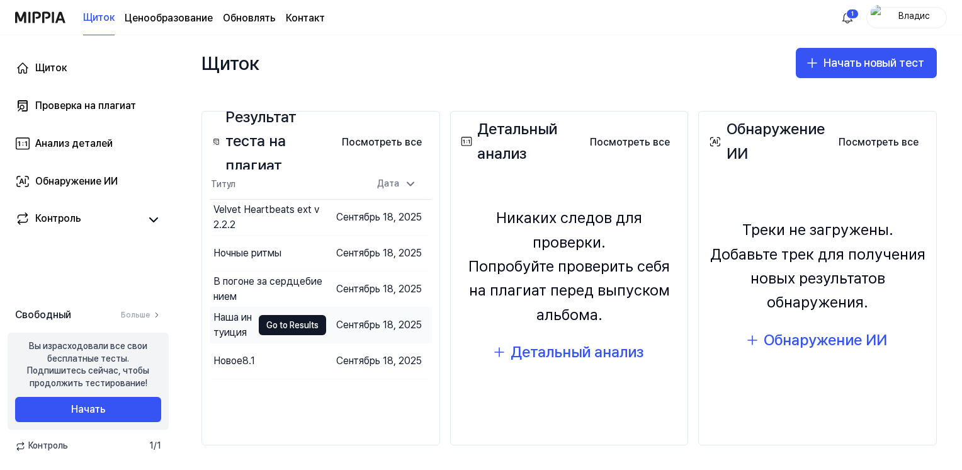
click at [237, 326] on div "Наша интуиция" at bounding box center [232, 325] width 39 height 30
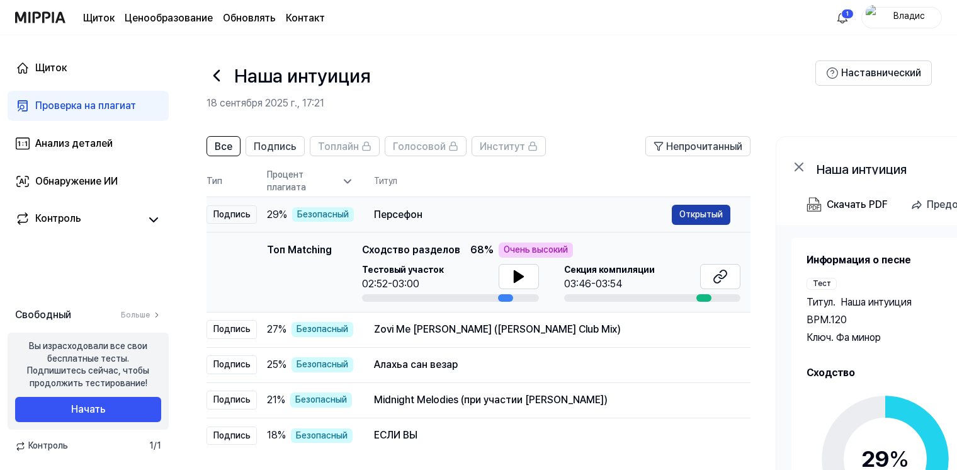
click at [689, 217] on button "Открытый" at bounding box center [701, 215] width 59 height 20
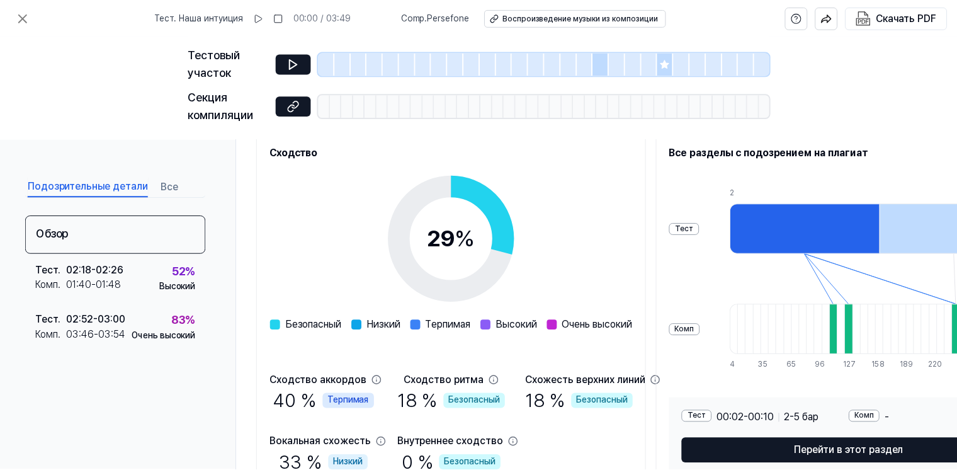
scroll to position [229, 0]
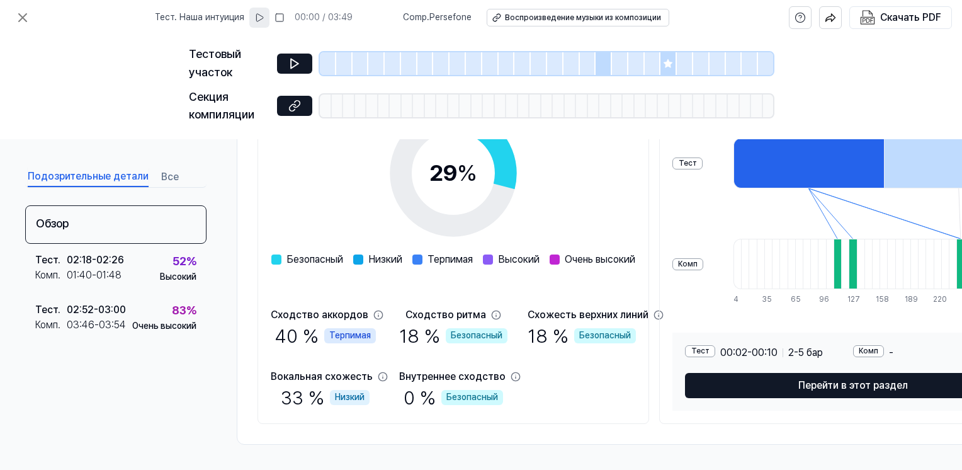
click at [267, 23] on button at bounding box center [259, 18] width 20 height 20
click at [263, 18] on rect at bounding box center [262, 18] width 2 height 8
click at [559, 21] on div "Воспроизведение музыки из композиции" at bounding box center [582, 18] width 156 height 11
click at [264, 16] on icon at bounding box center [260, 18] width 7 height 8
click at [265, 18] on icon at bounding box center [260, 18] width 10 height 10
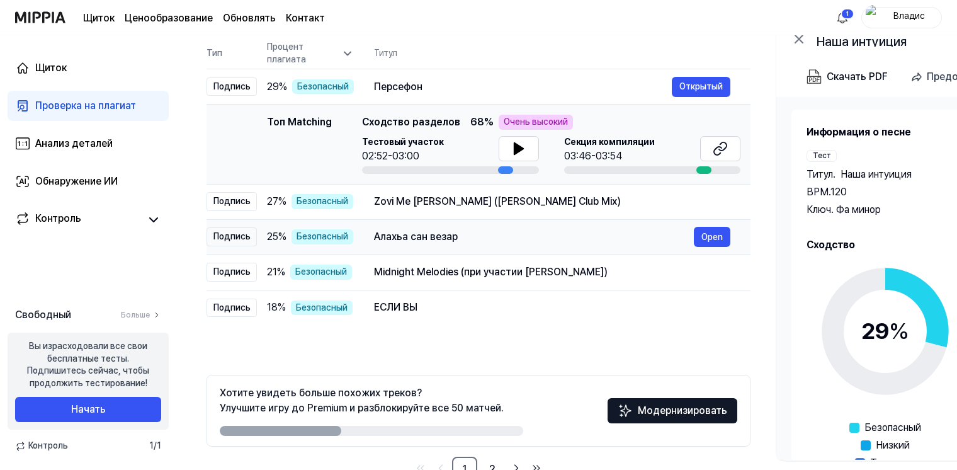
scroll to position [164, 0]
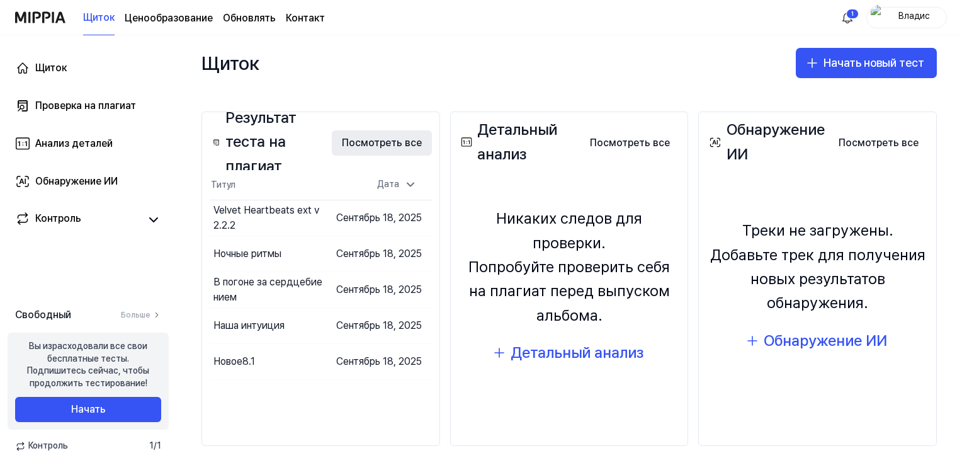
scroll to position [128, 0]
click at [225, 286] on div "В погоне за сердцебиением" at bounding box center [232, 289] width 39 height 30
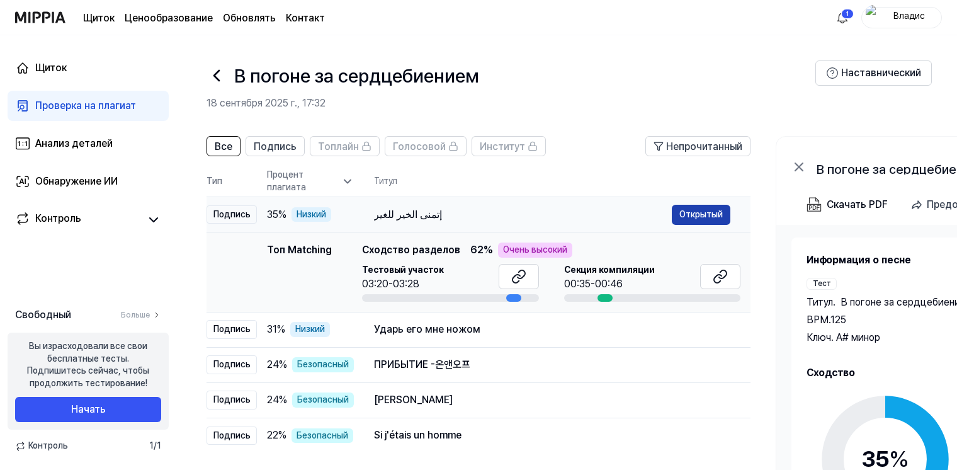
click at [695, 213] on button "Открытый" at bounding box center [701, 215] width 59 height 20
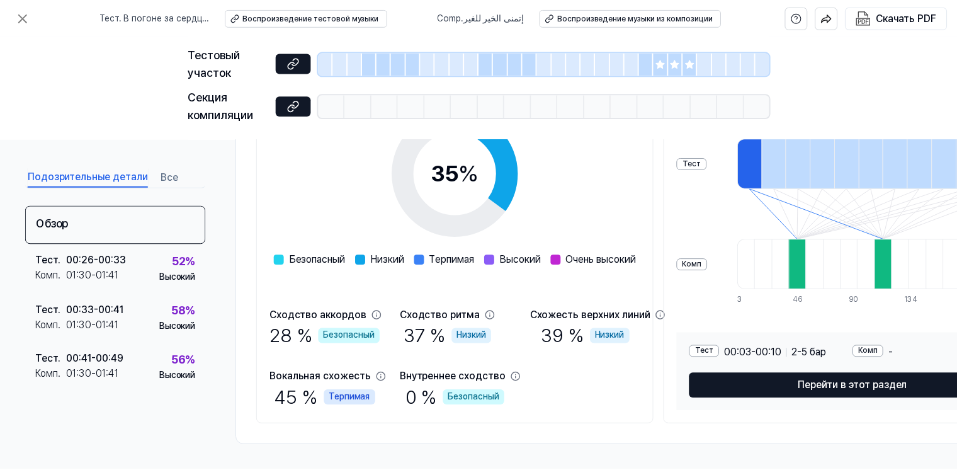
scroll to position [229, 0]
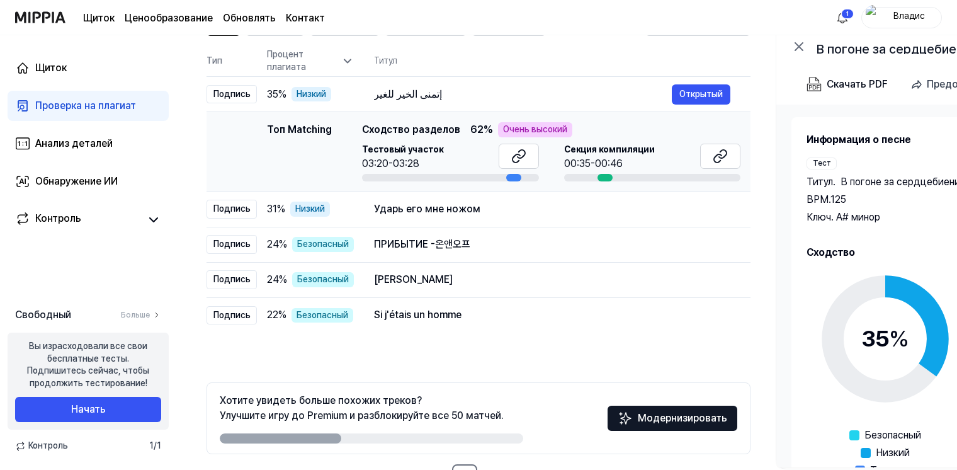
scroll to position [126, 0]
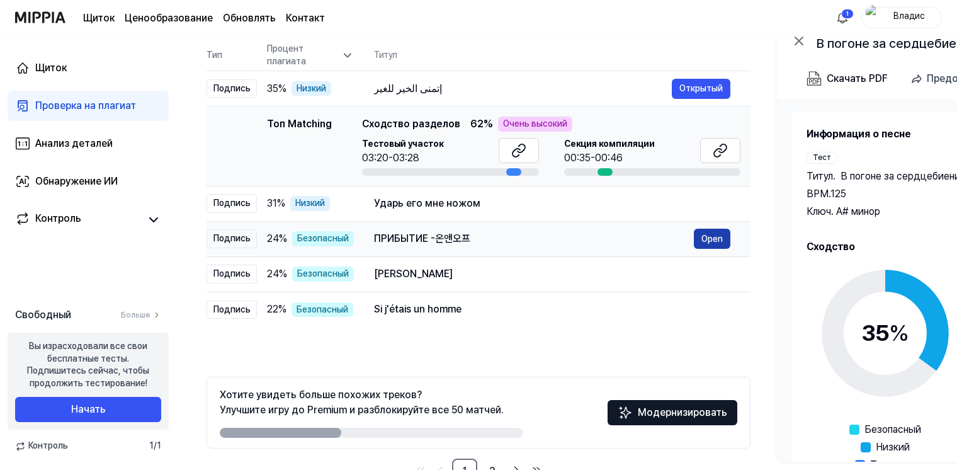
click at [704, 235] on button "Open" at bounding box center [712, 239] width 37 height 20
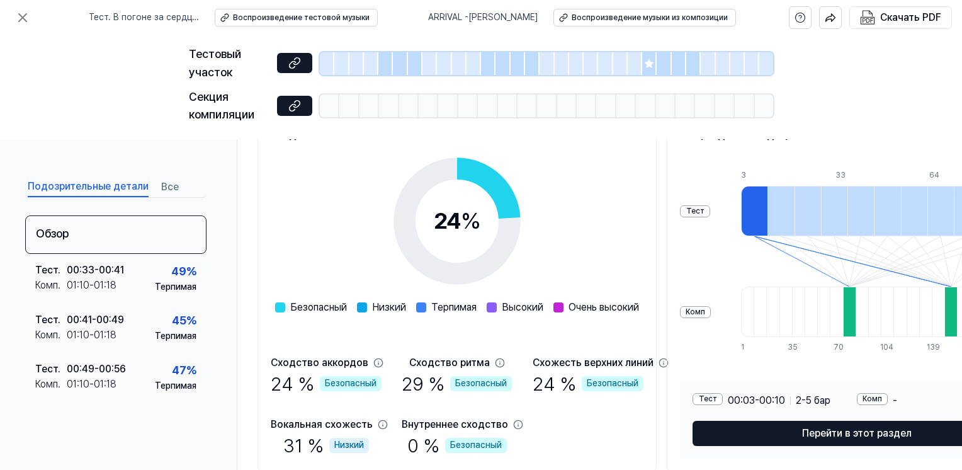
scroll to position [189, 0]
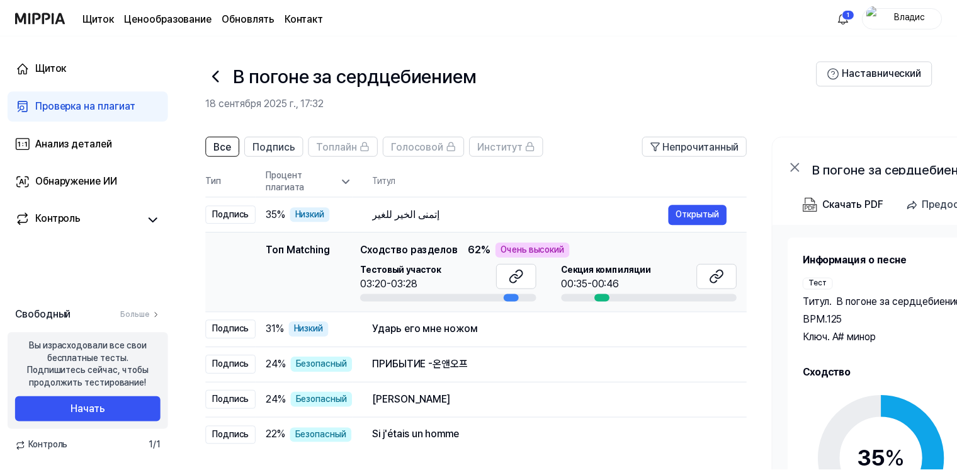
scroll to position [126, 0]
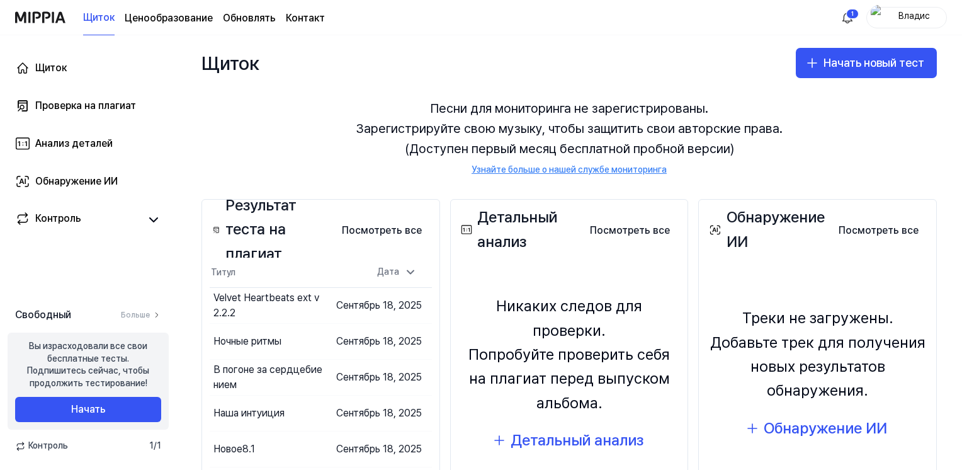
scroll to position [128, 0]
